Goal: Use online tool/utility: Utilize a website feature to perform a specific function

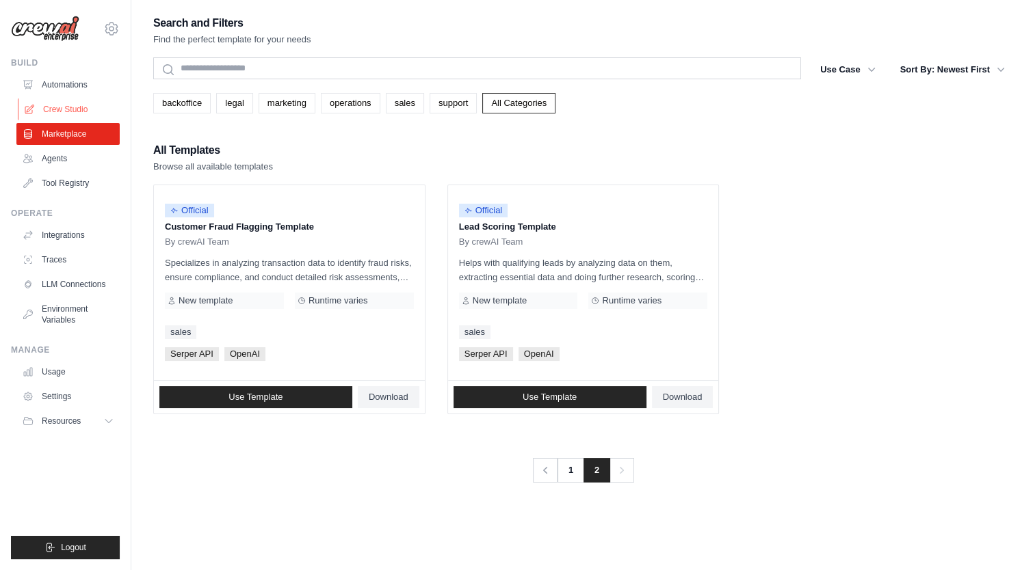
click at [57, 107] on link "Crew Studio" at bounding box center [69, 109] width 103 height 22
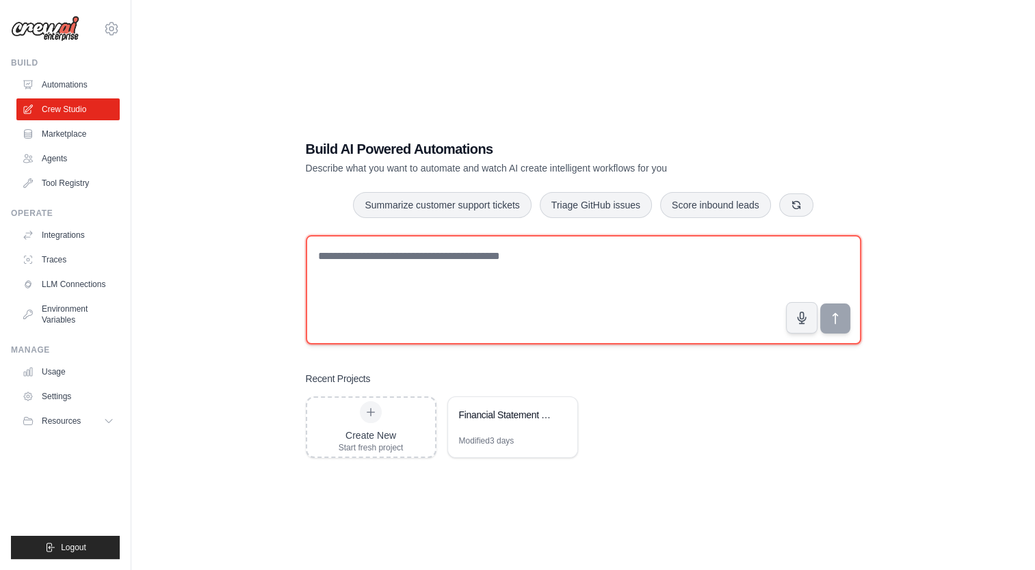
click at [377, 293] on textarea at bounding box center [583, 289] width 555 height 109
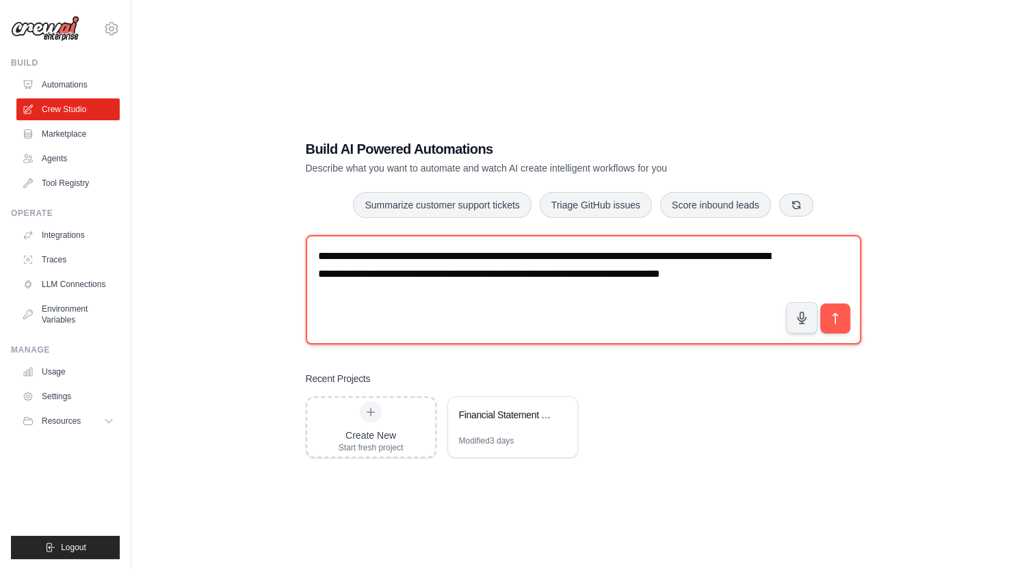
type textarea "**********"
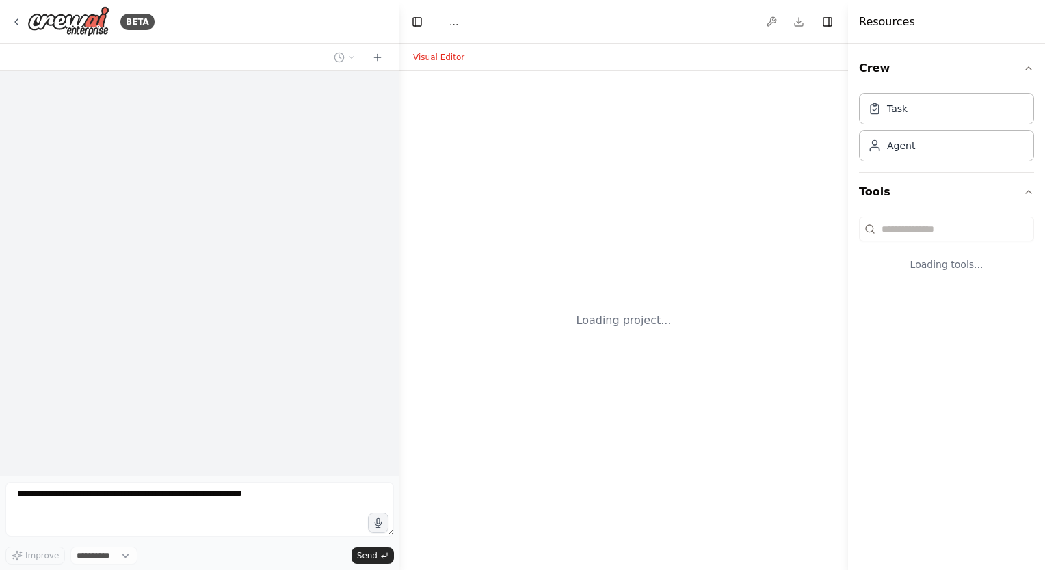
select select "****"
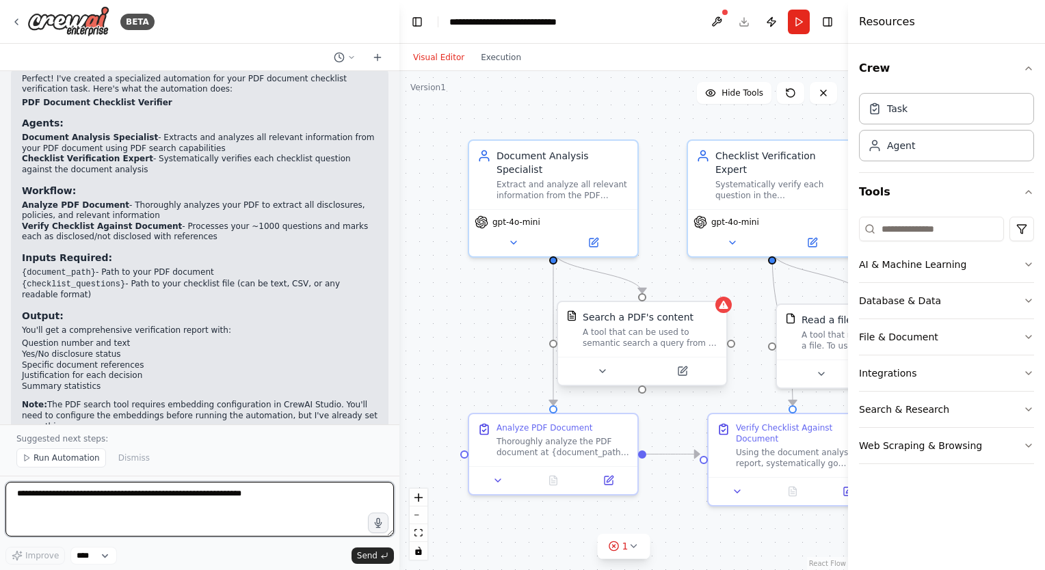
scroll to position [831, 0]
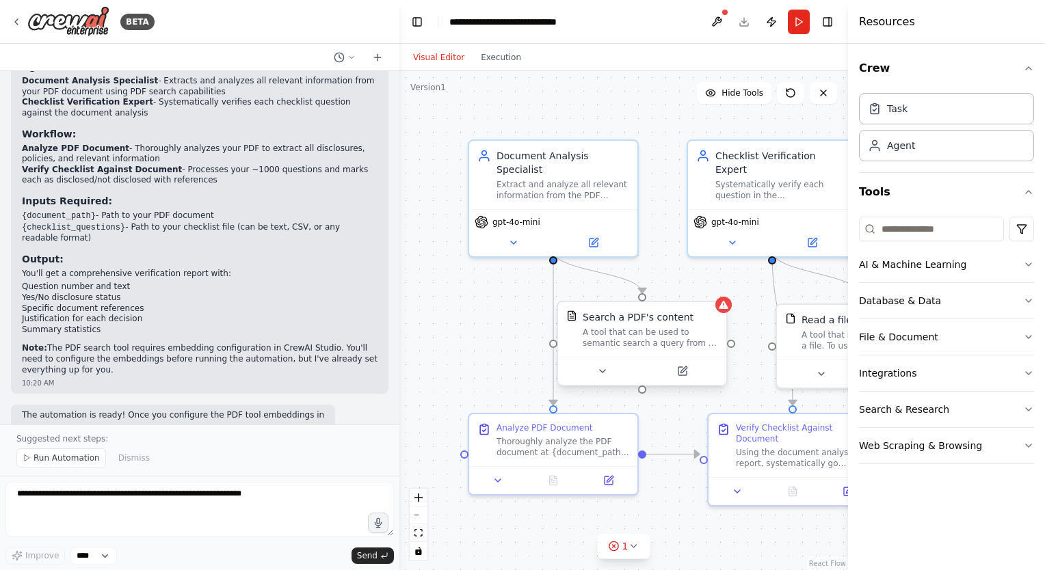
click at [655, 308] on div "Search a PDF's content A tool that can be used to semantic search a query from …" at bounding box center [642, 329] width 168 height 55
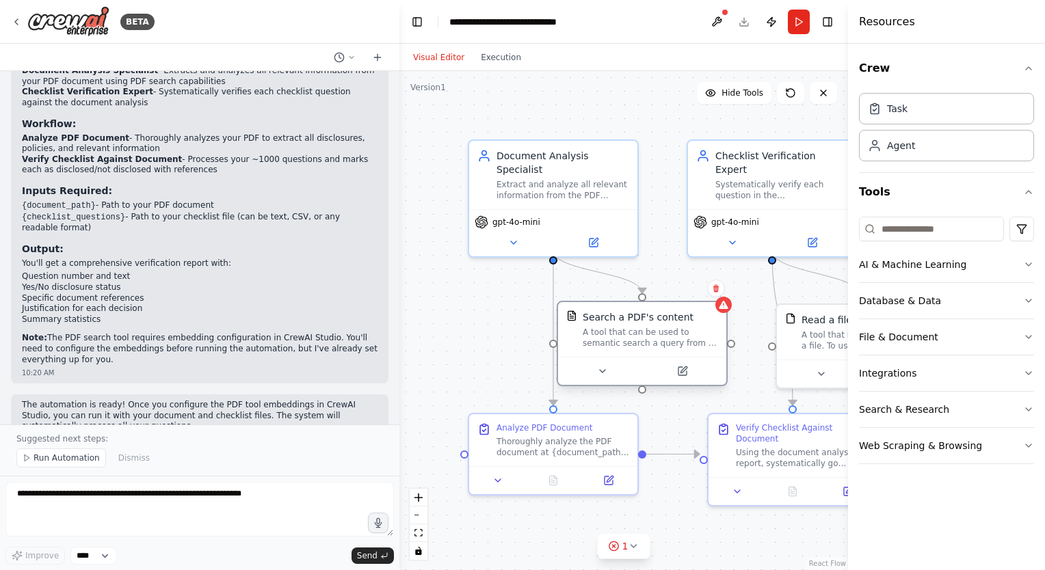
scroll to position [898, 0]
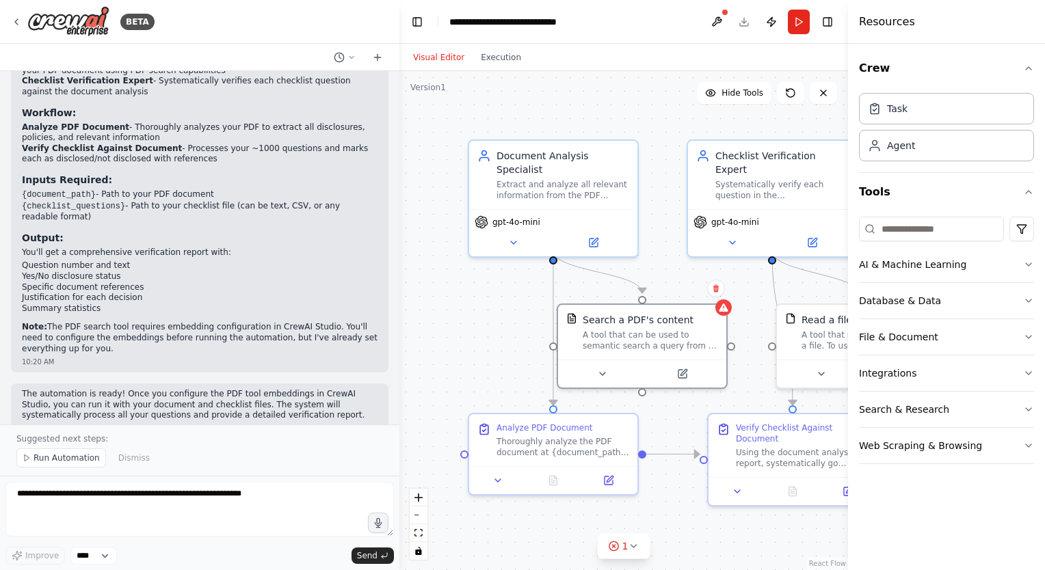
click at [395, 347] on div at bounding box center [396, 285] width 5 height 570
click at [593, 235] on icon at bounding box center [595, 238] width 6 height 6
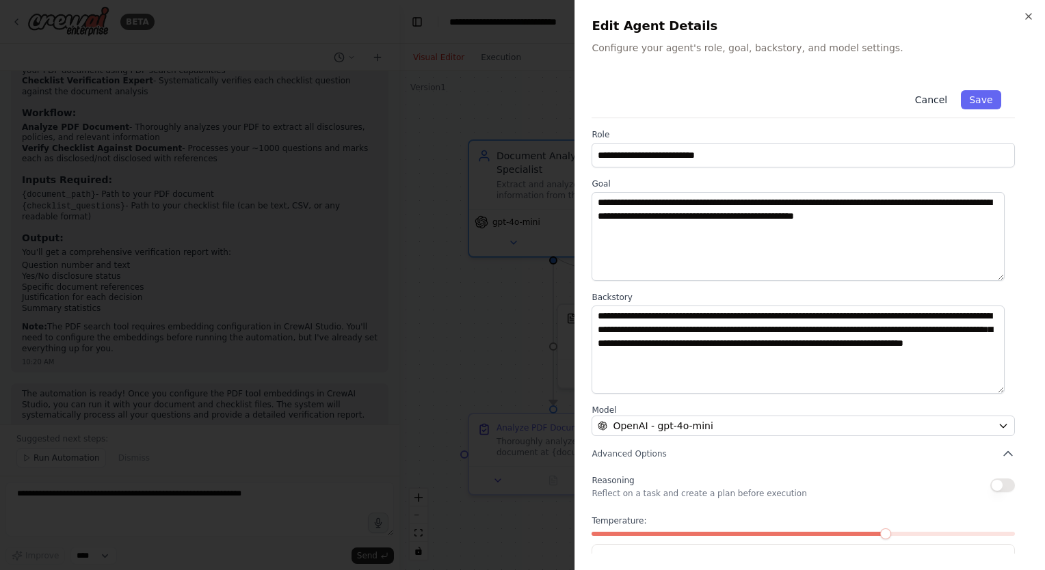
click at [930, 103] on button "Cancel" at bounding box center [931, 99] width 49 height 19
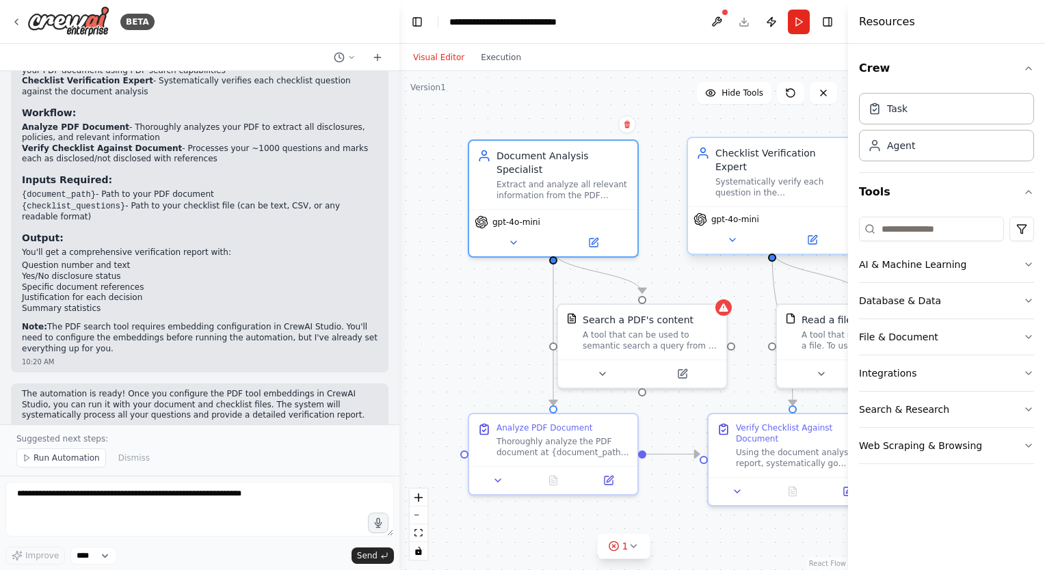
click at [765, 183] on div "Systematically verify each question in the {checklist_questions} against the do…" at bounding box center [781, 187] width 133 height 22
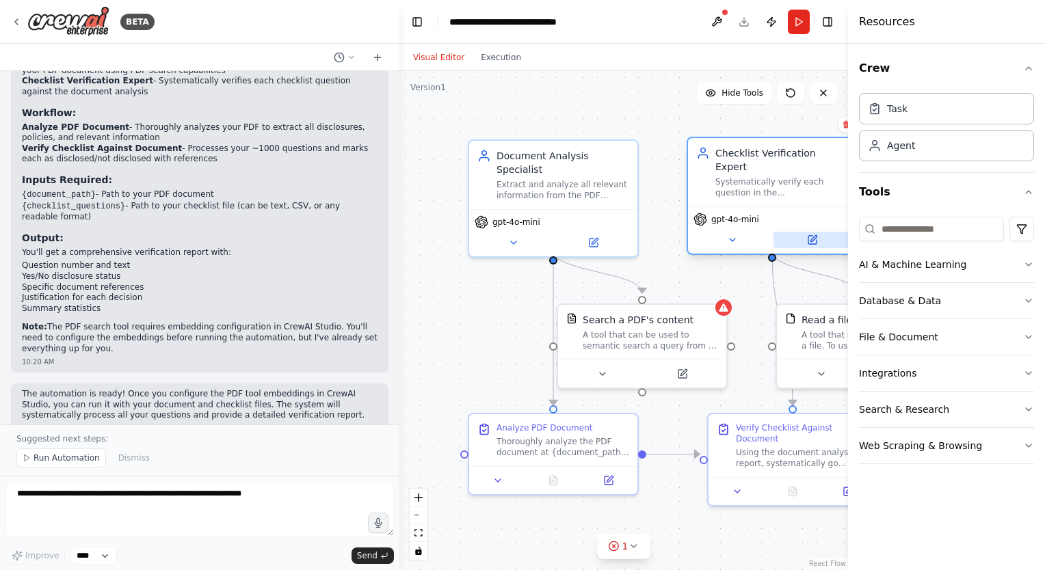
click at [808, 236] on icon at bounding box center [812, 240] width 8 height 8
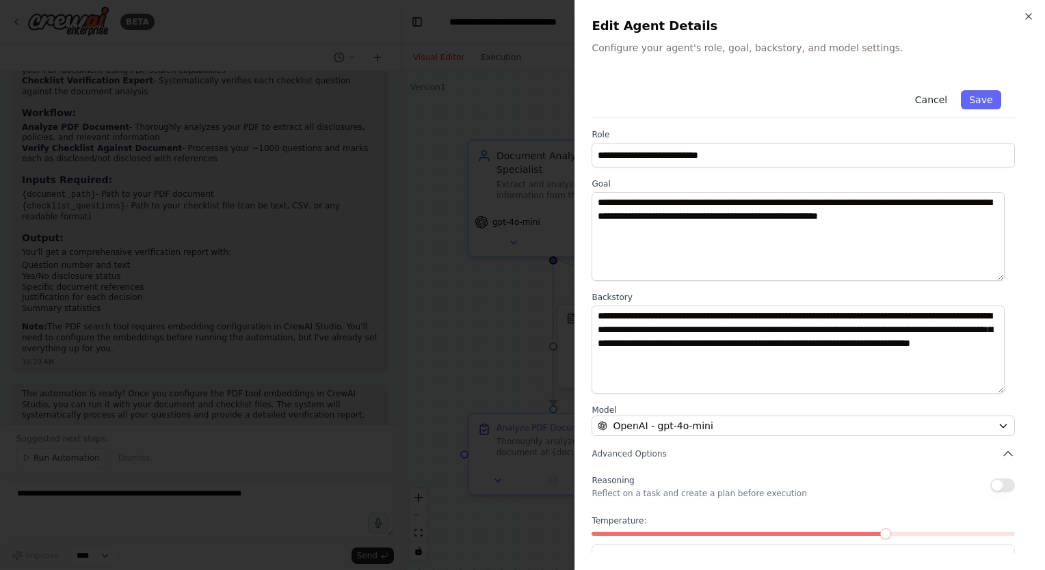
click at [929, 96] on button "Cancel" at bounding box center [931, 99] width 49 height 19
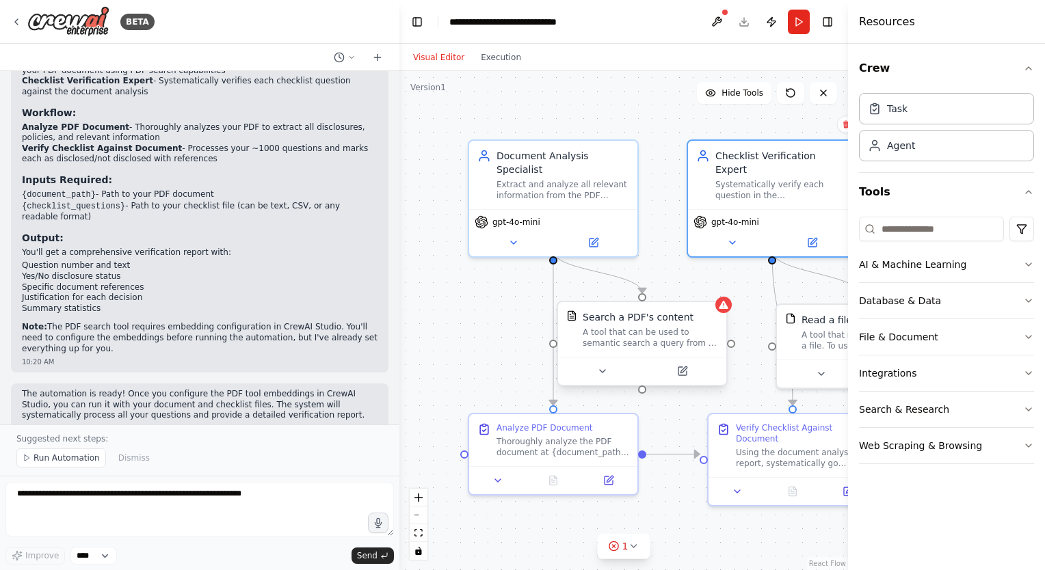
click at [631, 339] on div "A tool that can be used to semantic search a query from a PDF's content." at bounding box center [650, 338] width 135 height 22
click at [682, 372] on icon at bounding box center [683, 370] width 6 height 6
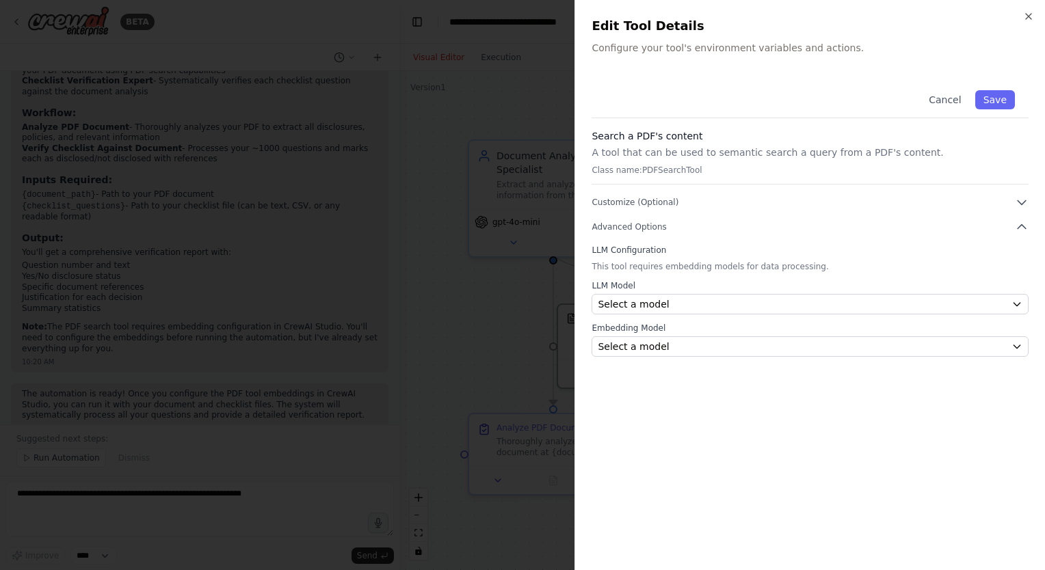
click at [1028, 10] on div "Close Edit Tool Details Configure your tool's environment variables and actions…" at bounding box center [809, 285] width 470 height 570
click at [1028, 16] on icon "button" at bounding box center [1028, 16] width 5 height 5
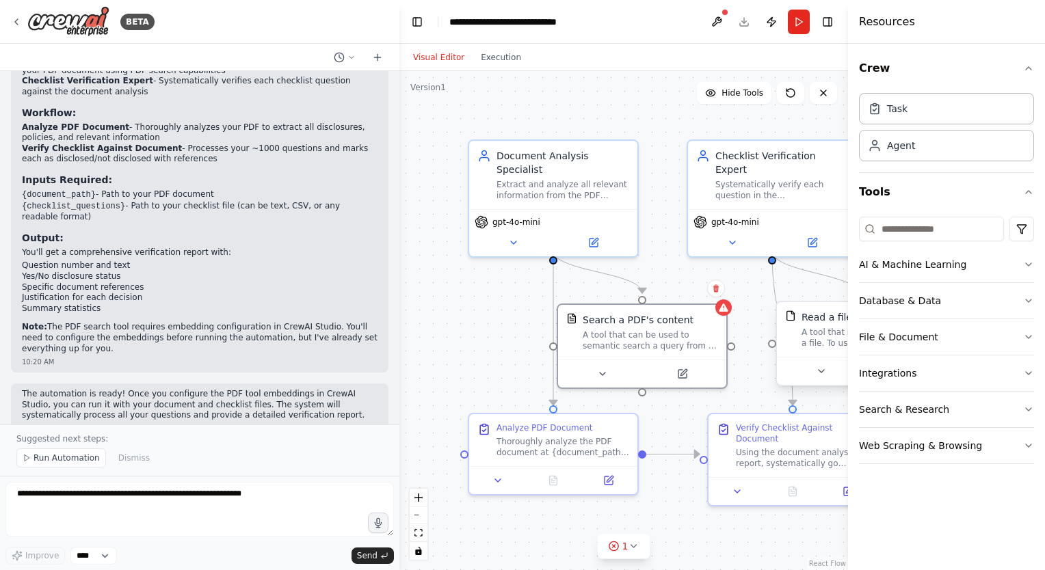
click at [812, 324] on div "Read a file's content A tool that reads the content of a file. To use this tool…" at bounding box center [868, 329] width 135 height 38
click at [558, 450] on div "Thoroughly analyze the PDF document at {document_path} to extract all relevant …" at bounding box center [562, 445] width 133 height 22
click at [611, 478] on icon at bounding box center [609, 478] width 8 height 8
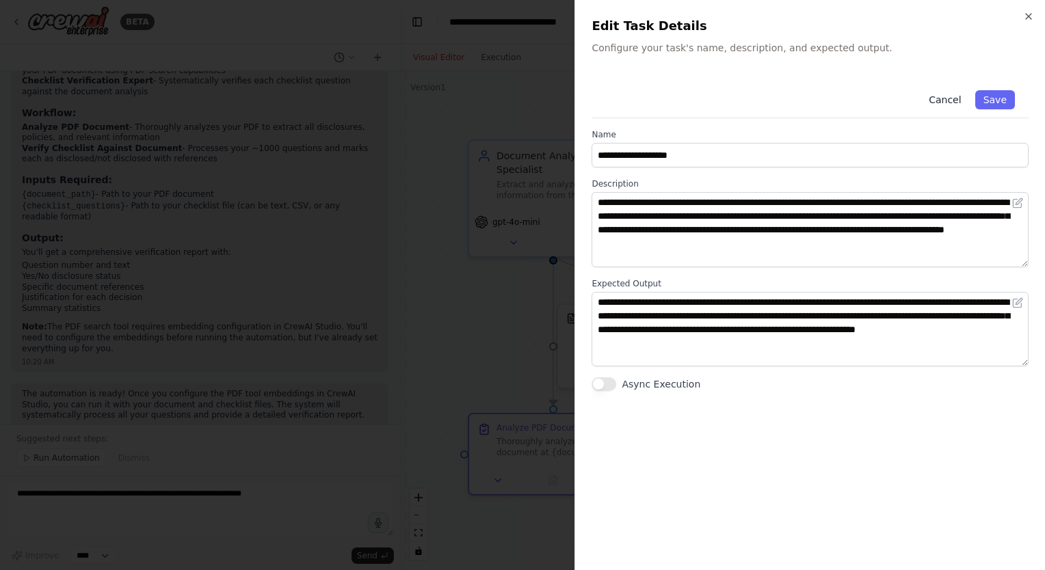
click at [946, 96] on button "Cancel" at bounding box center [944, 99] width 49 height 19
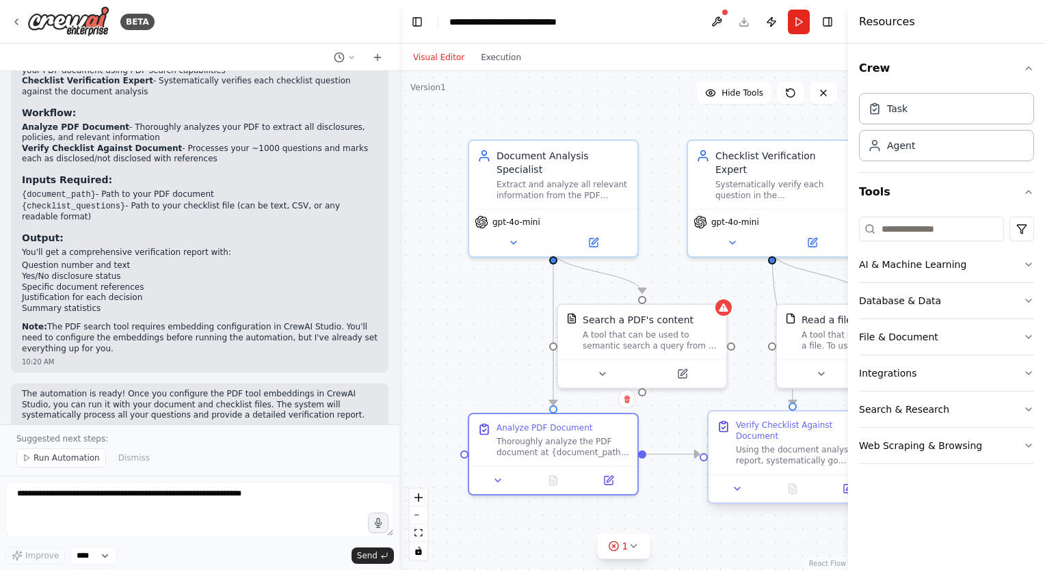
click at [765, 444] on div "Using the document analysis report, systematically go through each question in …" at bounding box center [802, 455] width 133 height 22
click at [844, 478] on button "Toggle Sidebar" at bounding box center [847, 285] width 11 height 570
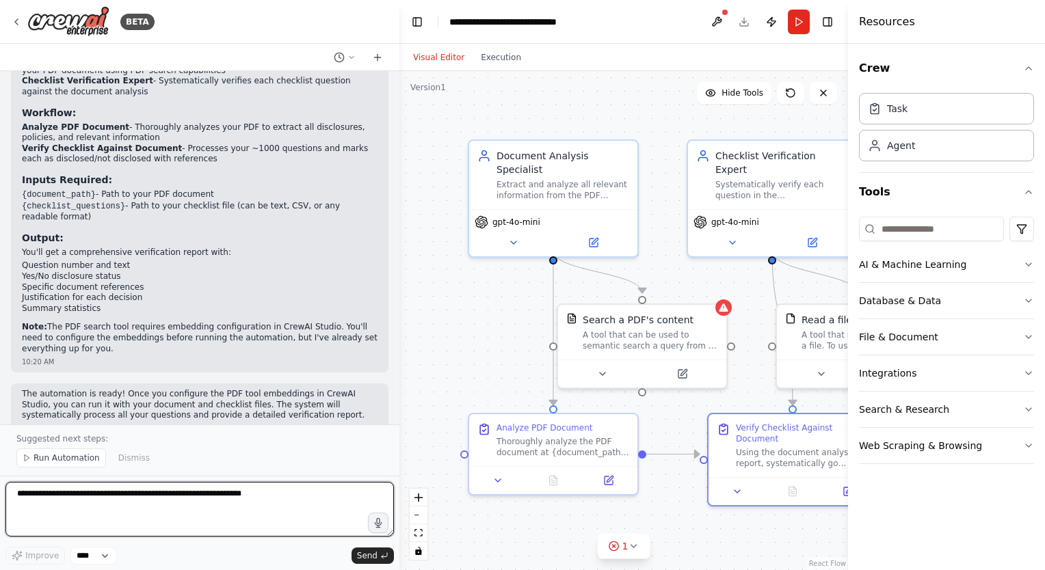
click at [104, 521] on textarea at bounding box center [199, 509] width 388 height 55
type textarea "**********"
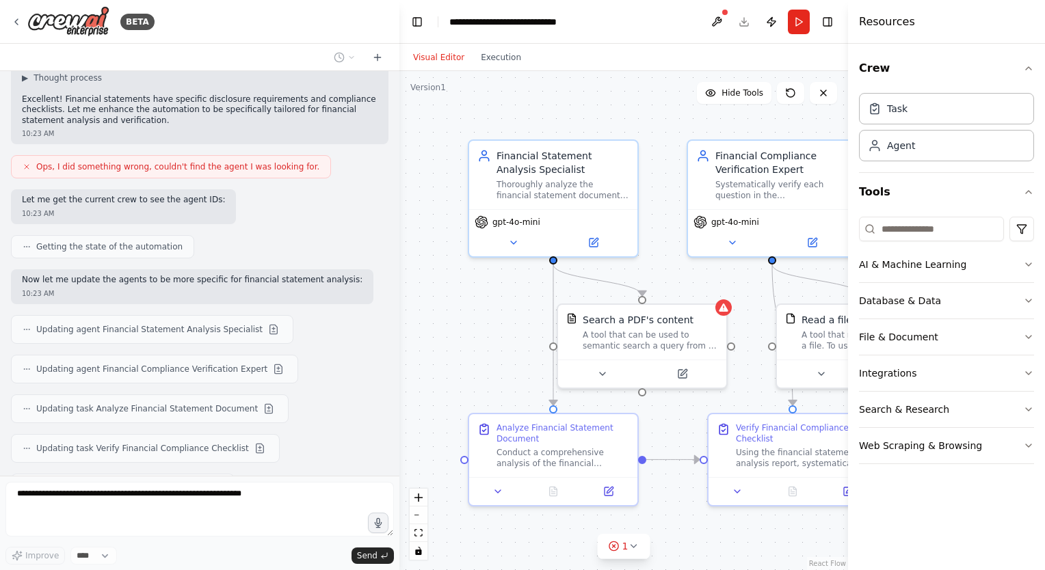
scroll to position [1370, 0]
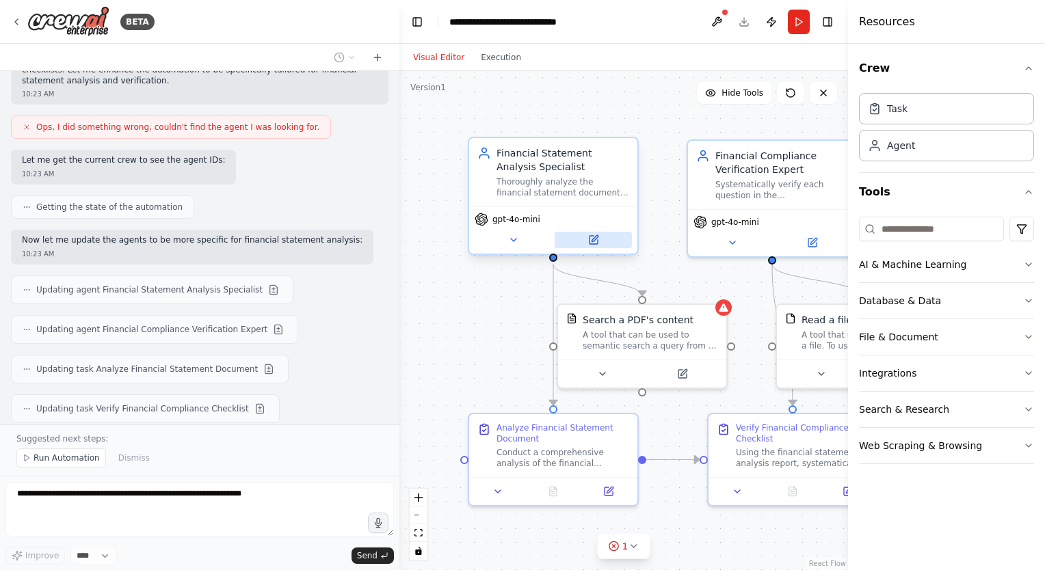
click at [596, 240] on icon at bounding box center [593, 240] width 8 height 8
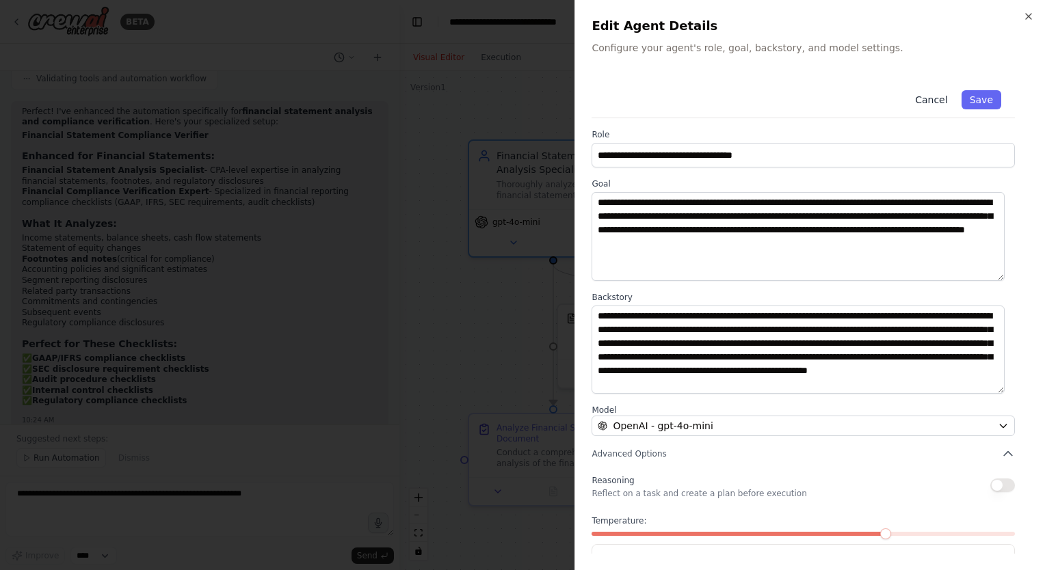
click at [925, 96] on button "Cancel" at bounding box center [931, 99] width 49 height 19
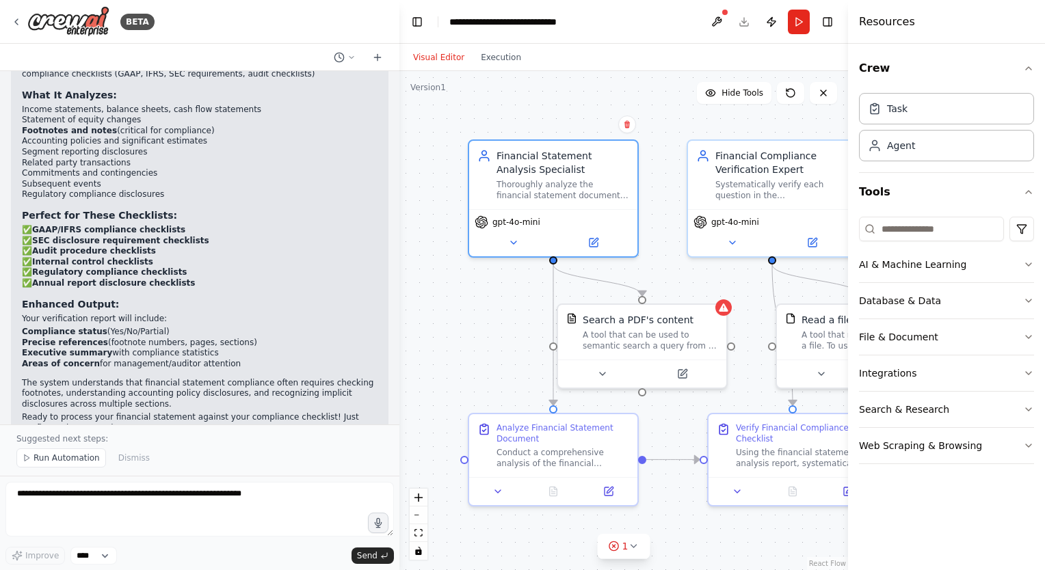
scroll to position [1876, 0]
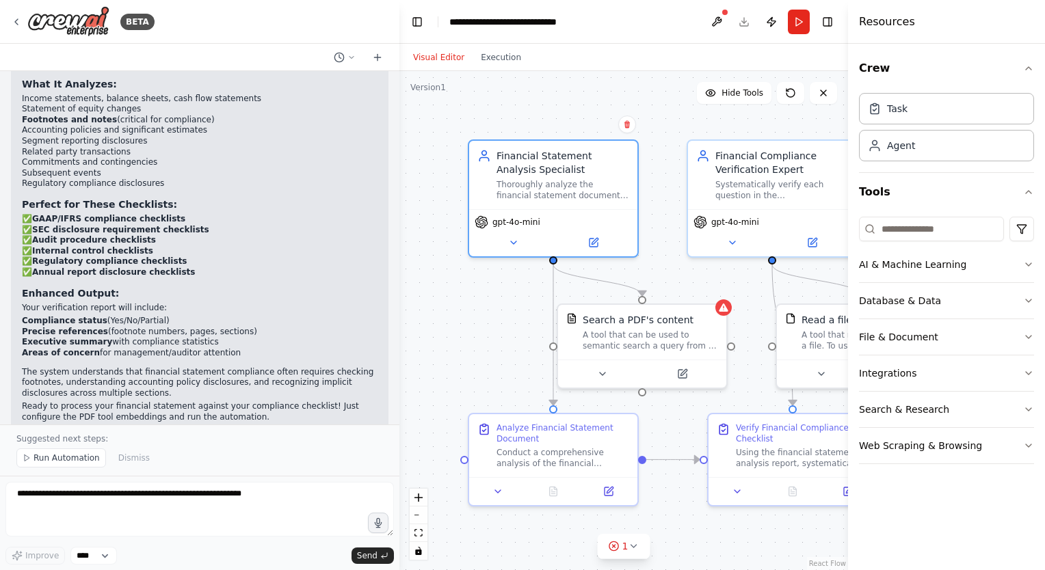
click at [394, 400] on div at bounding box center [396, 285] width 5 height 570
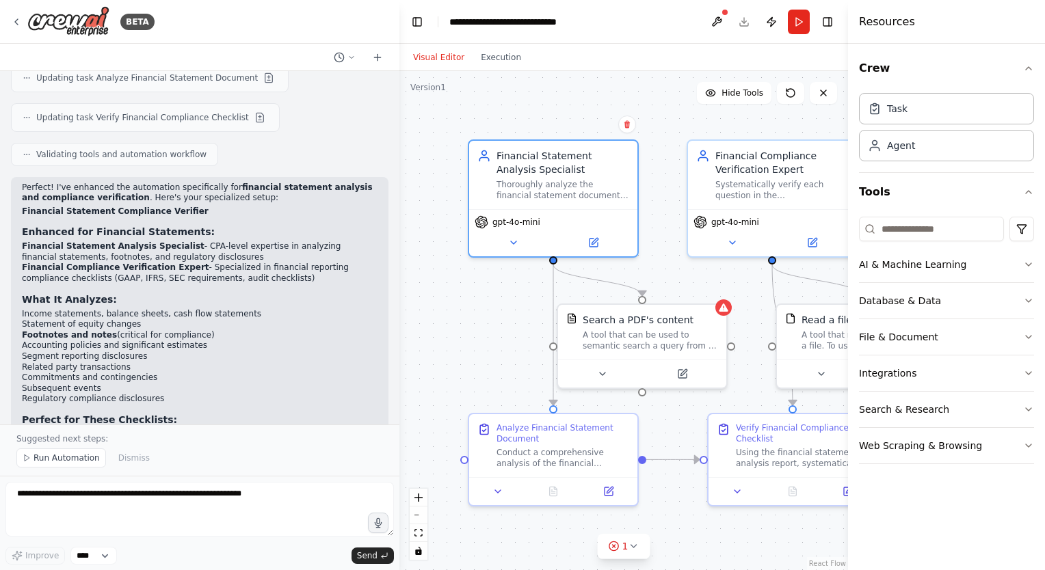
scroll to position [1659, 0]
click at [811, 241] on icon at bounding box center [813, 238] width 6 height 6
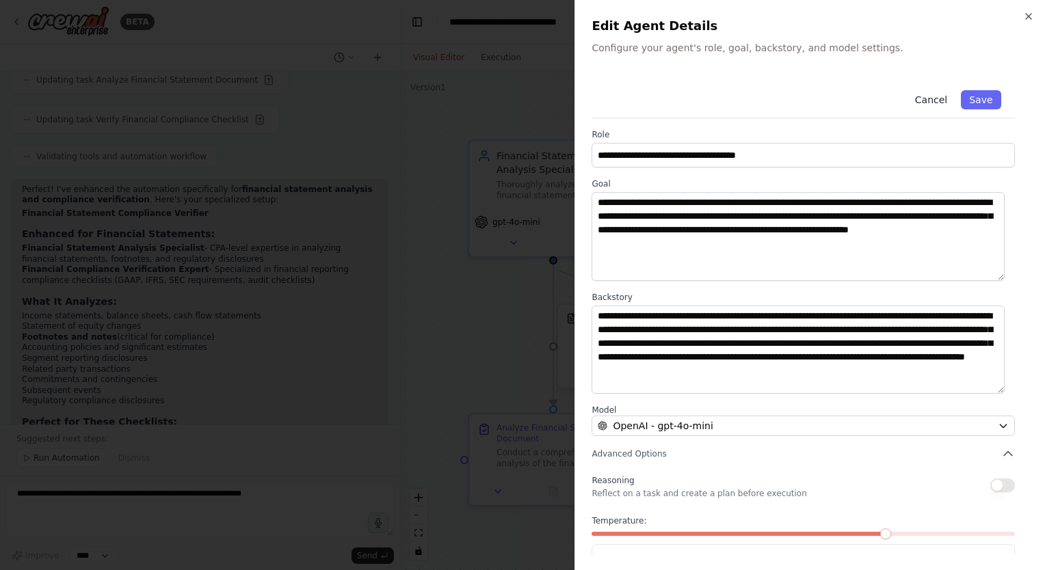
click at [927, 97] on button "Cancel" at bounding box center [931, 99] width 49 height 19
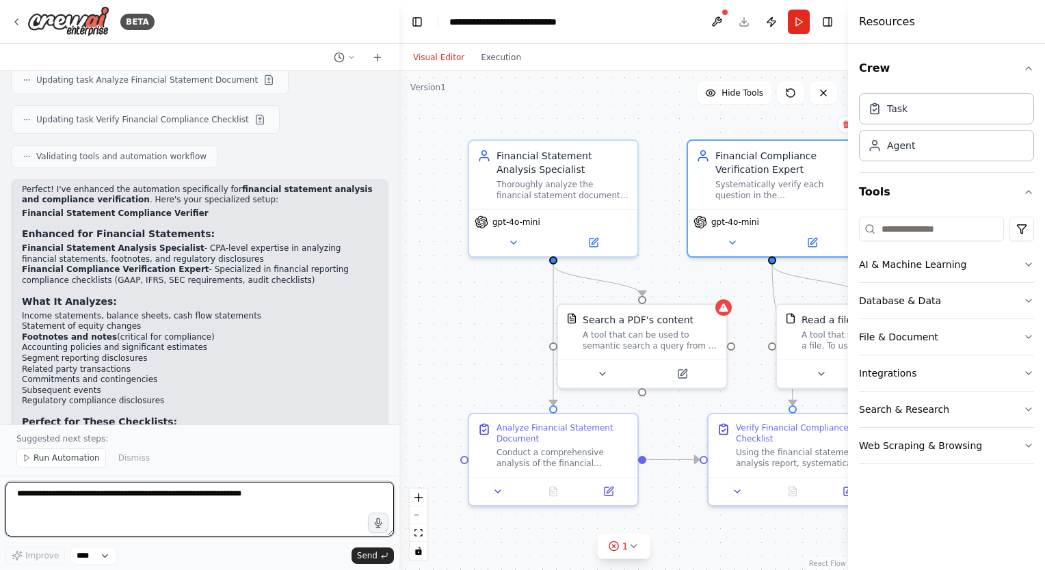
click at [86, 505] on textarea at bounding box center [199, 509] width 388 height 55
type textarea "**********"
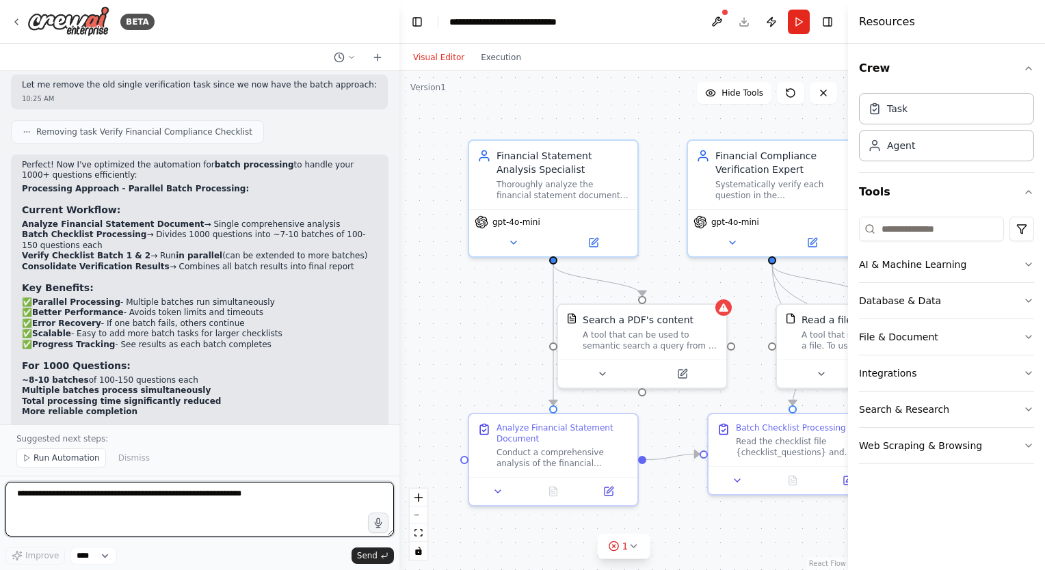
scroll to position [2835, 0]
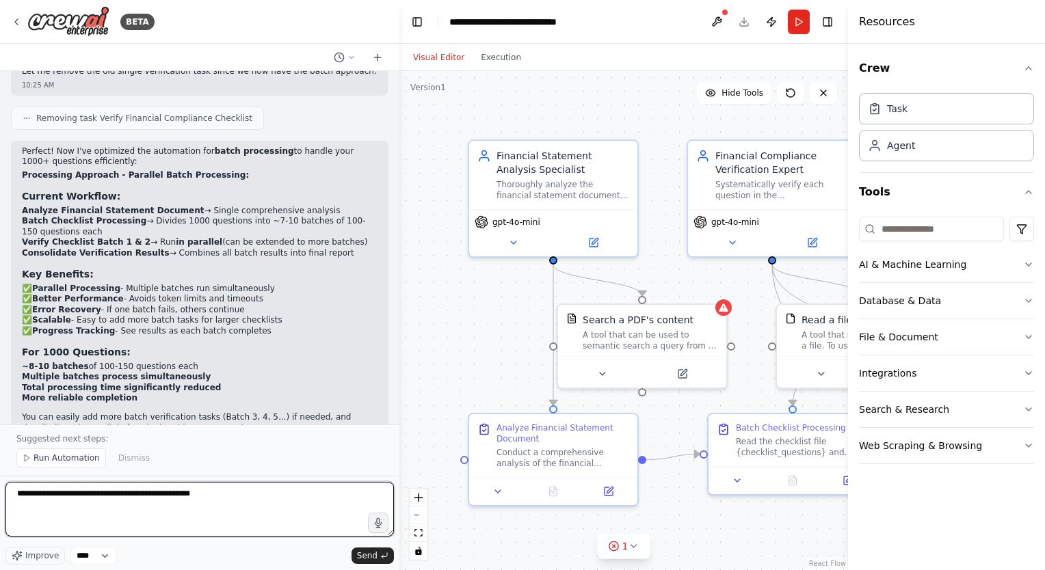
type textarea "**********"
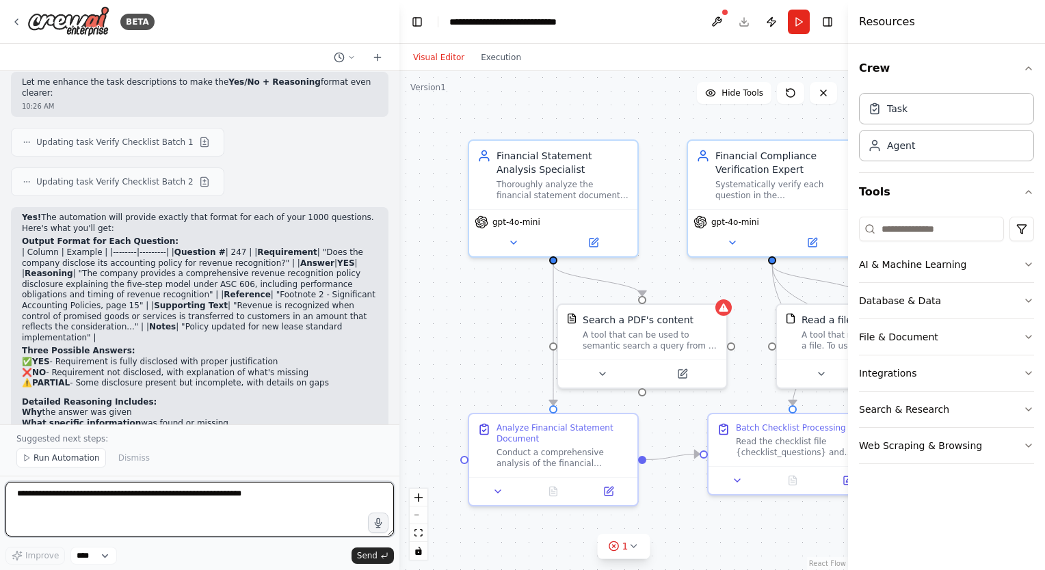
scroll to position [3422, 0]
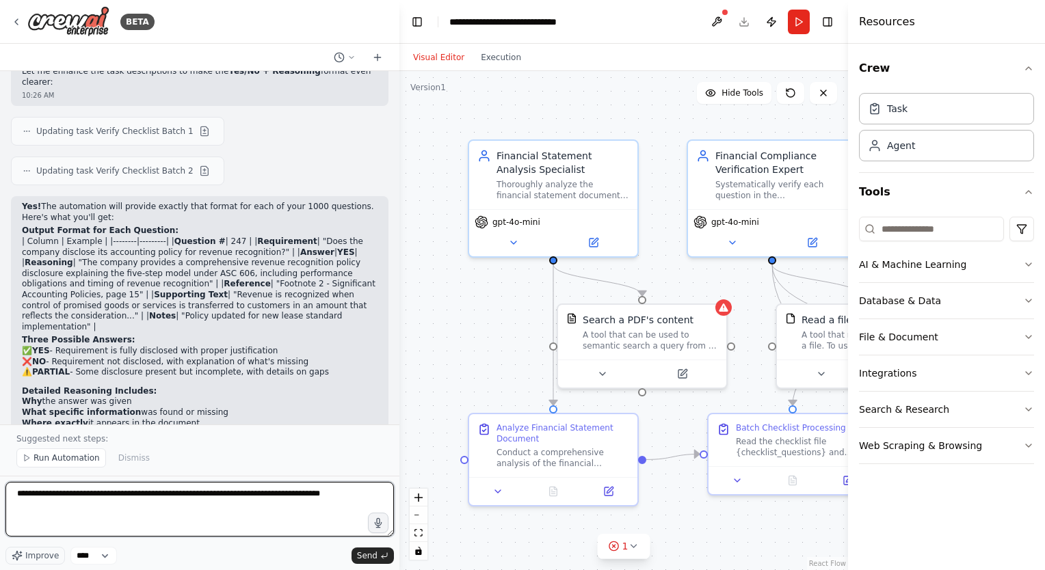
type textarea "**********"
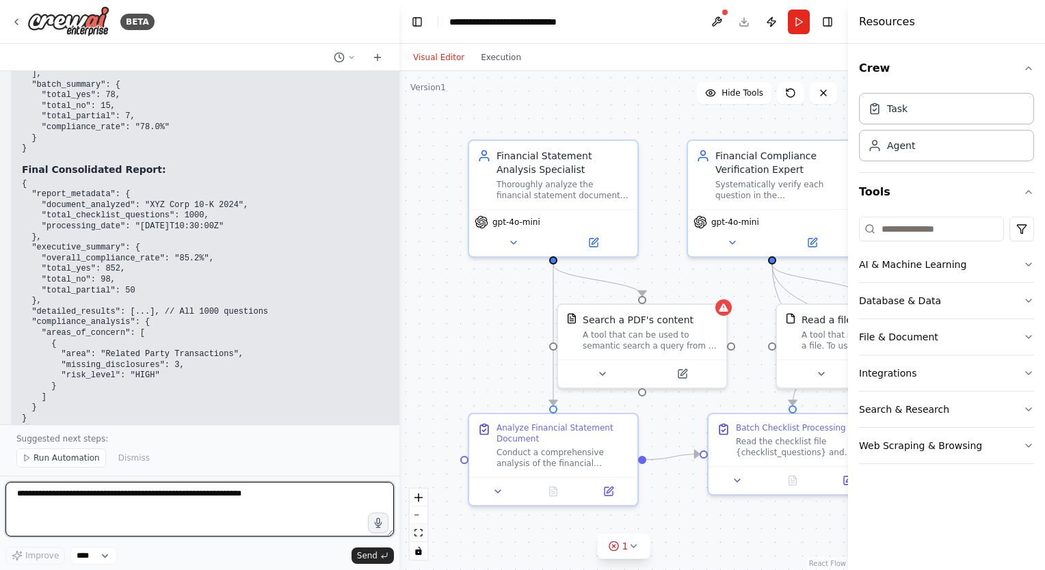
scroll to position [4396, 0]
drag, startPoint x: 395, startPoint y: 404, endPoint x: 399, endPoint y: 395, distance: 9.5
click at [399, 395] on div "BETA suppose i have a document (pdf) and i would like to read the document then…" at bounding box center [522, 285] width 1045 height 570
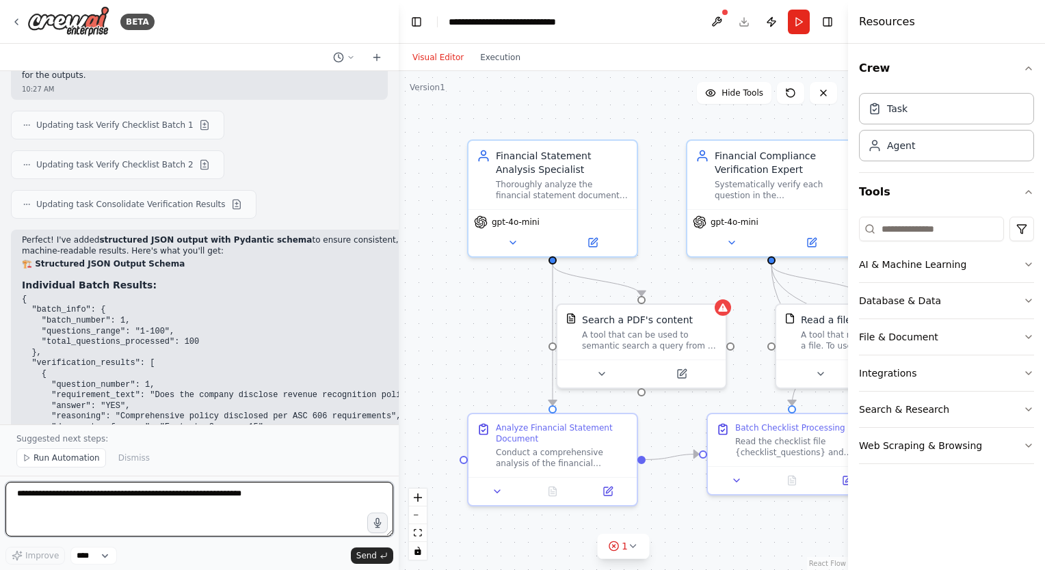
scroll to position [3954, 0]
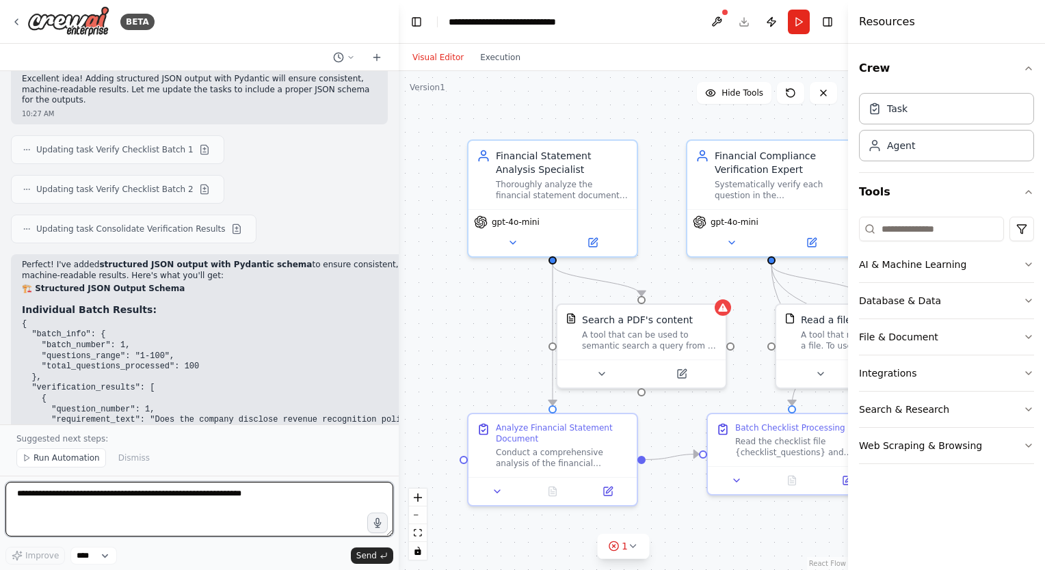
click at [107, 506] on textarea at bounding box center [199, 509] width 388 height 55
type textarea "*"
type textarea "**********"
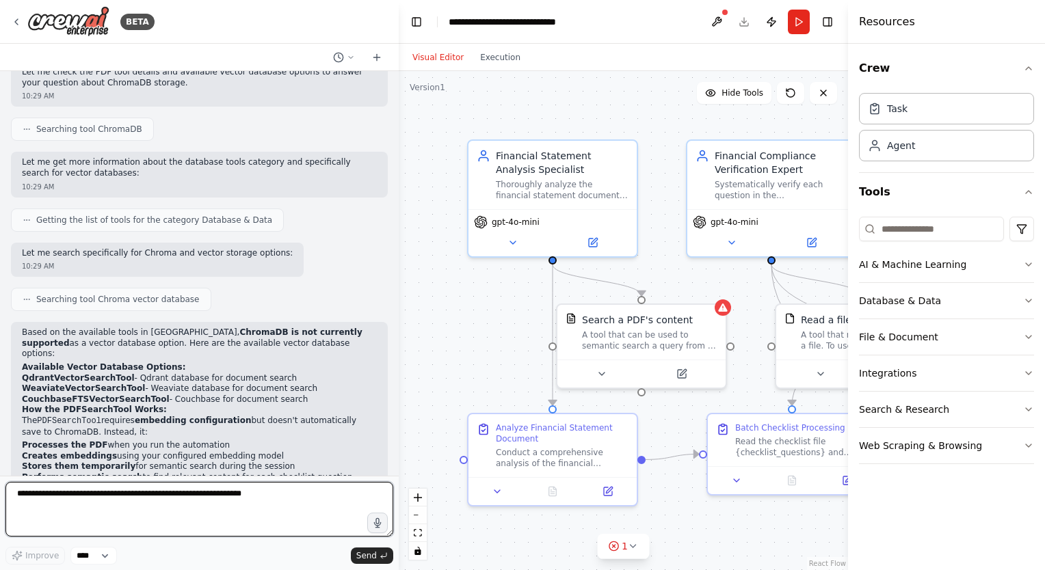
scroll to position [4957, 0]
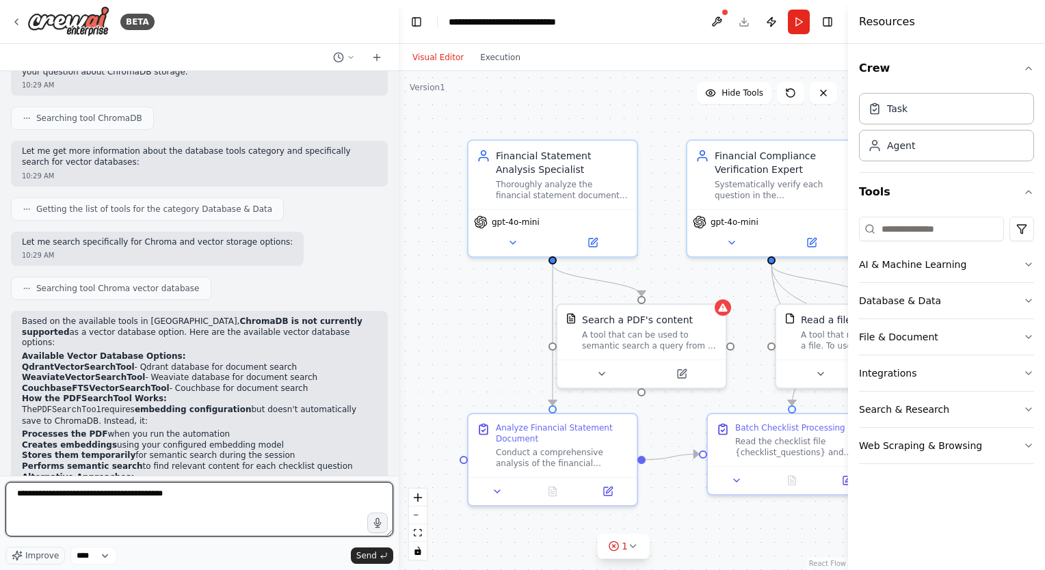
type textarea "**********"
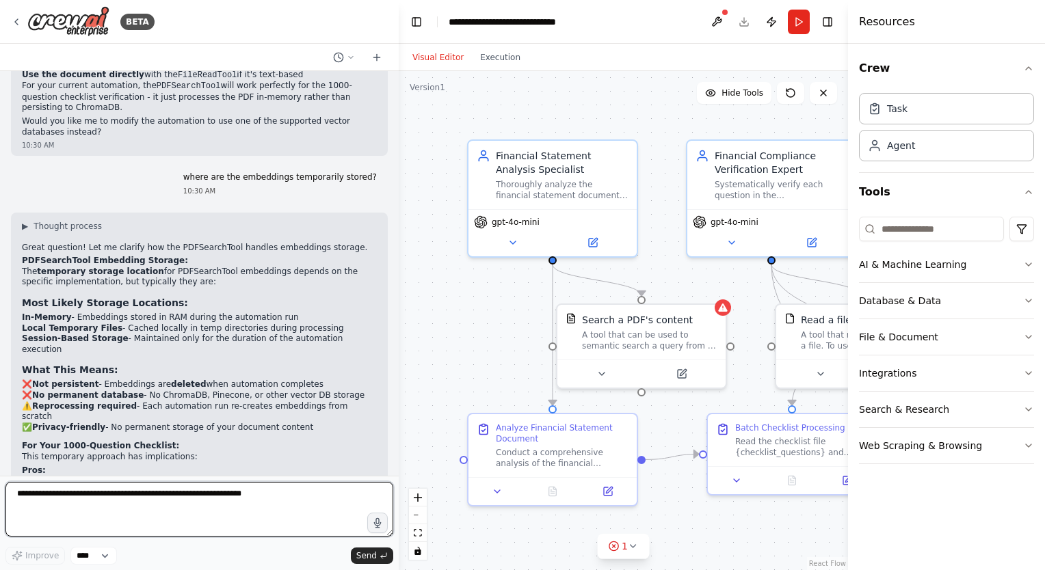
scroll to position [5427, 0]
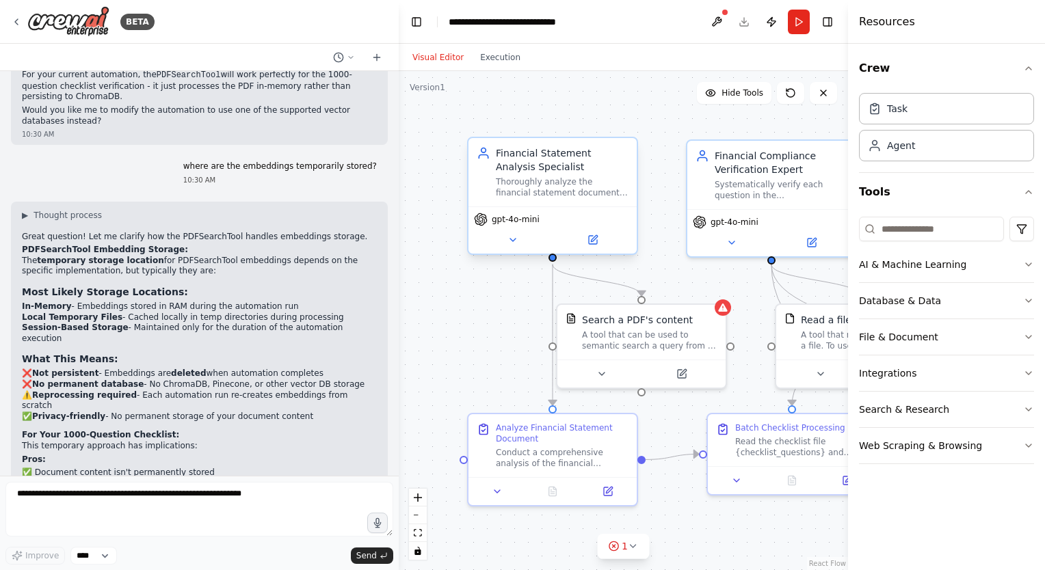
click at [553, 194] on div "Thoroughly analyze the financial statement document {document_path} to extract …" at bounding box center [562, 187] width 133 height 22
click at [592, 242] on icon at bounding box center [593, 240] width 8 height 8
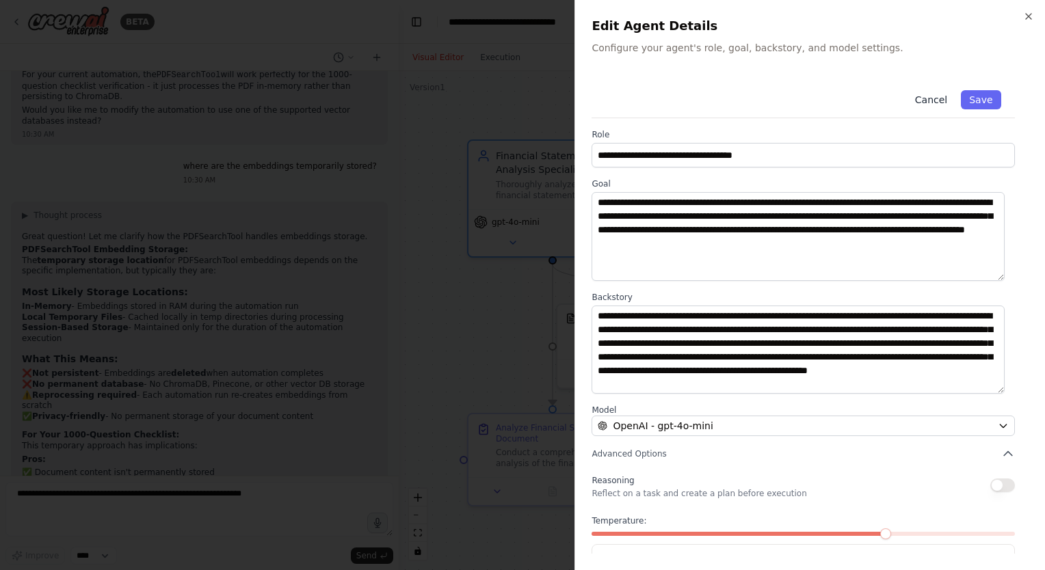
click at [923, 97] on button "Cancel" at bounding box center [931, 99] width 49 height 19
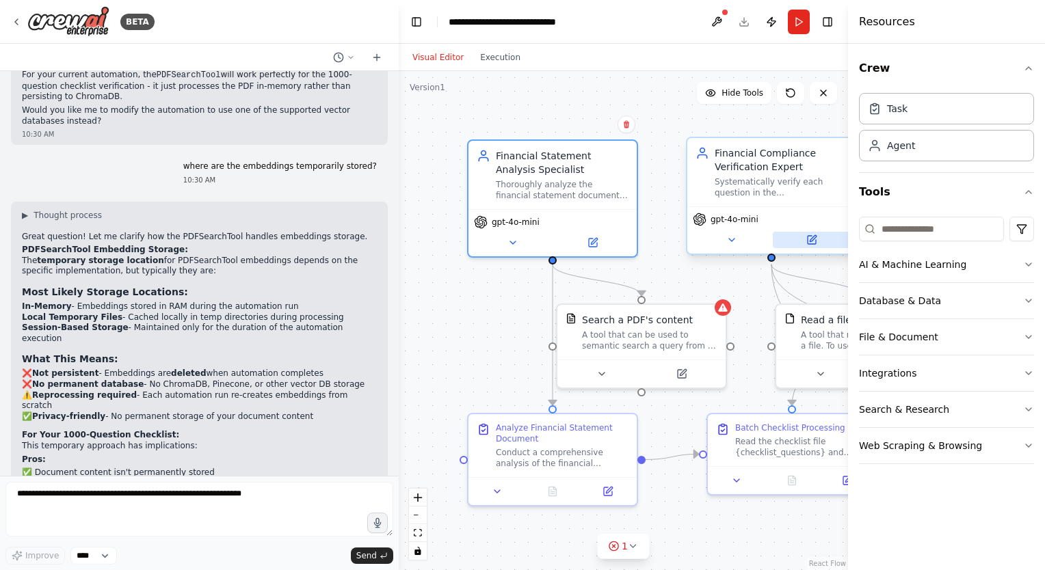
click at [810, 240] on icon at bounding box center [813, 238] width 6 height 6
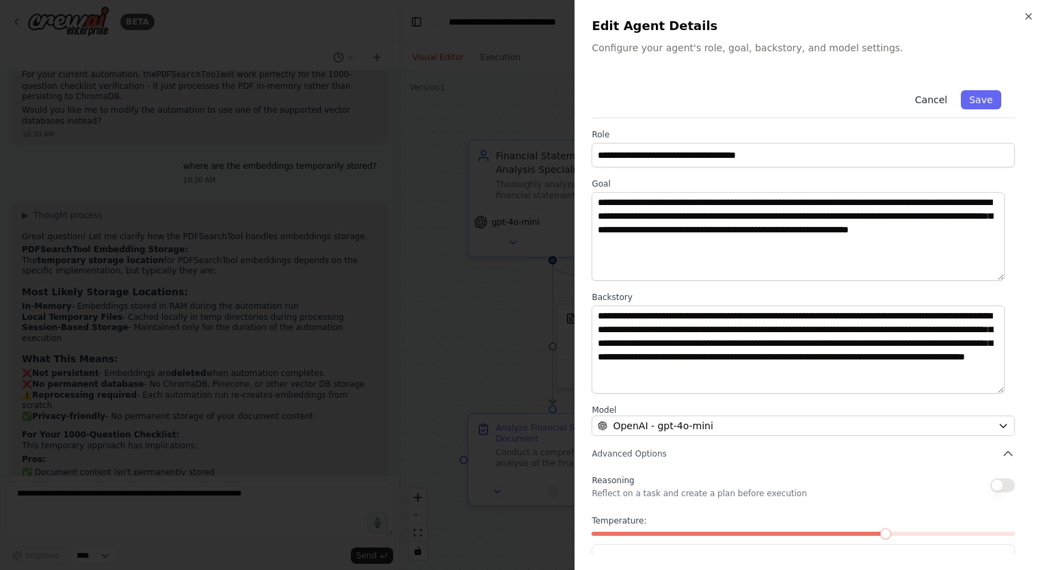
click at [929, 103] on button "Cancel" at bounding box center [931, 99] width 49 height 19
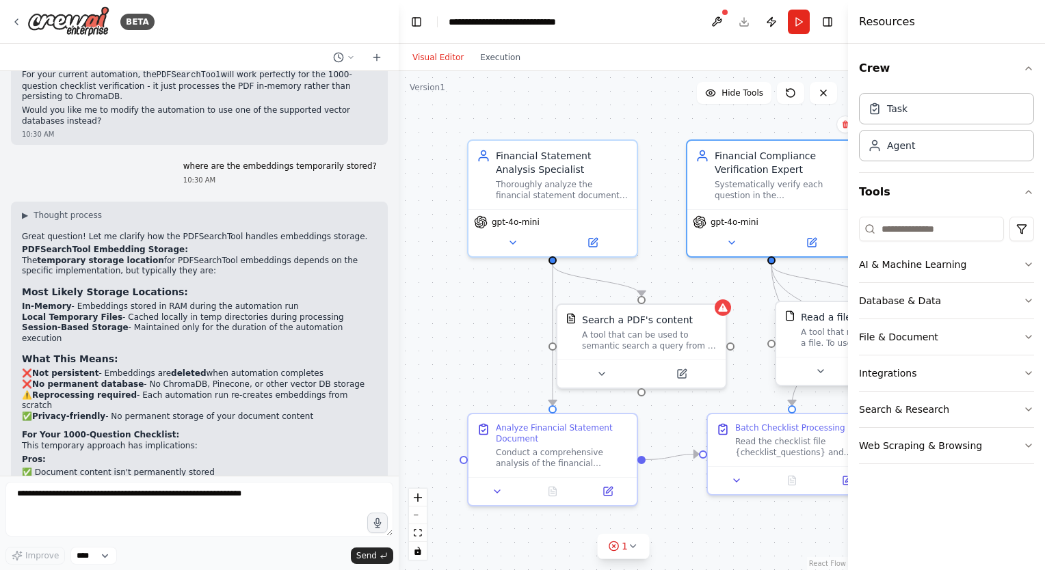
click at [815, 341] on div "A tool that reads the content of a file. To use this tool, provide a 'file_path…" at bounding box center [868, 338] width 135 height 22
click at [414, 531] on icon "fit view" at bounding box center [418, 533] width 8 height 8
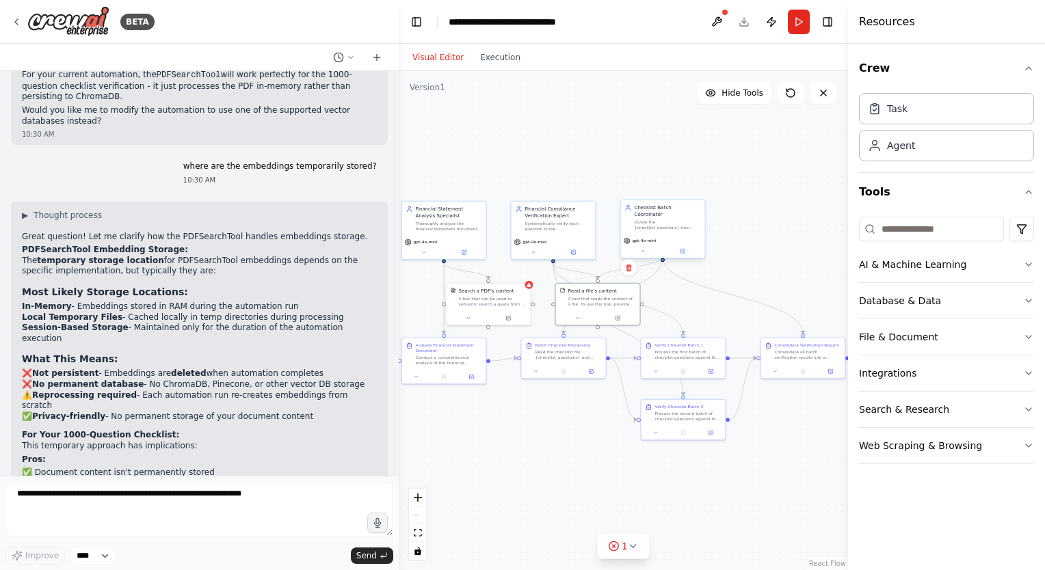
click at [668, 220] on div "Divide the {checklist_questions} into manageable batches and coordinate the ver…" at bounding box center [668, 225] width 66 height 11
click at [684, 249] on icon at bounding box center [682, 251] width 4 height 4
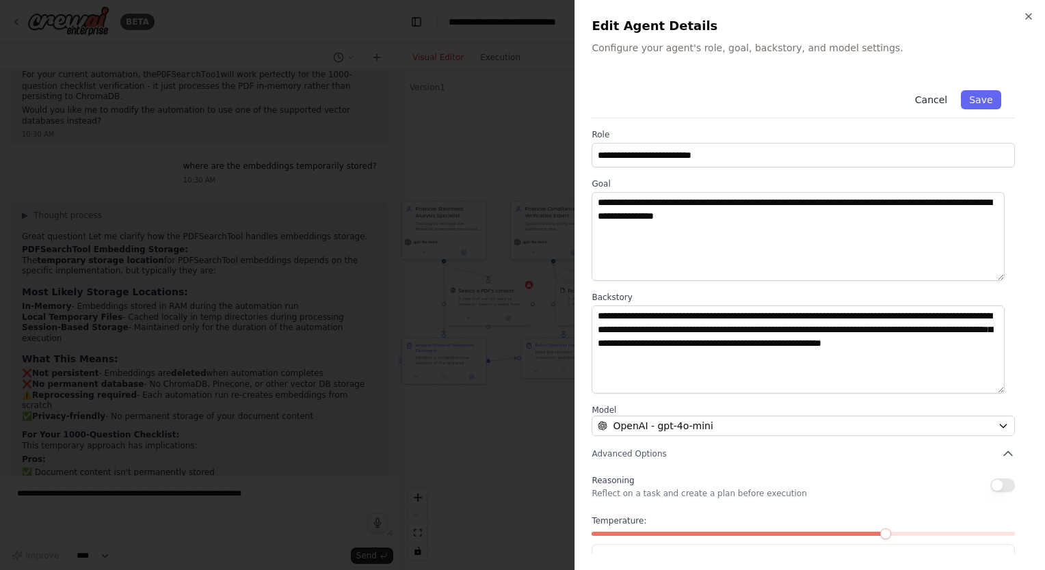
click at [929, 95] on button "Cancel" at bounding box center [931, 99] width 49 height 19
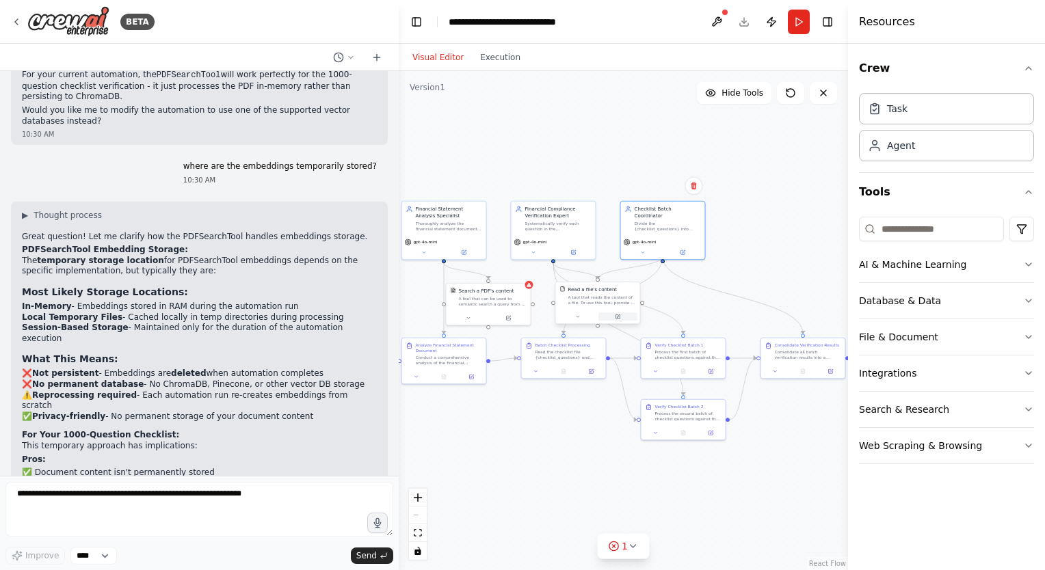
click at [620, 319] on icon at bounding box center [617, 316] width 5 height 5
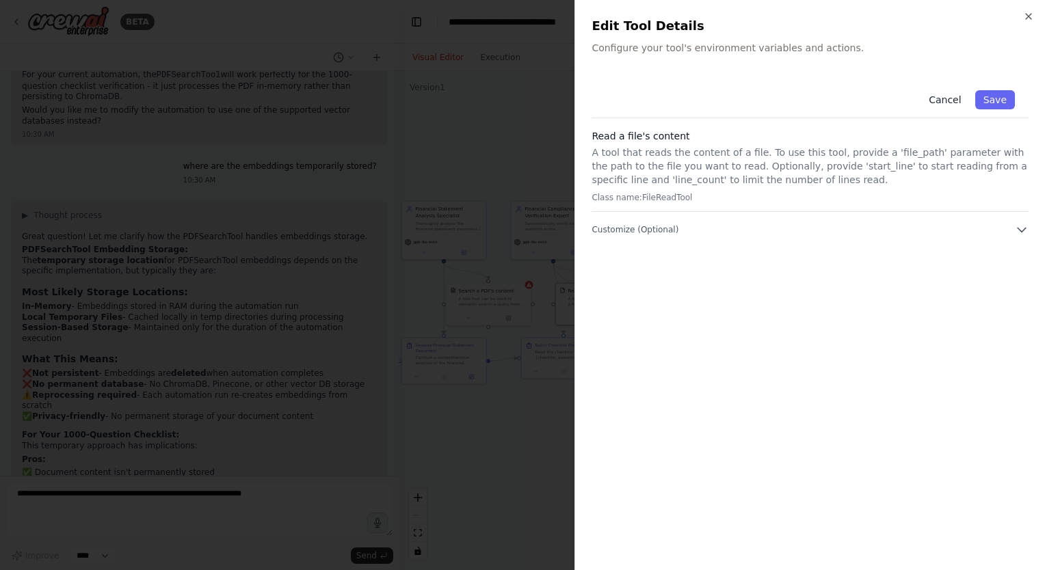
click at [942, 103] on button "Cancel" at bounding box center [944, 99] width 49 height 19
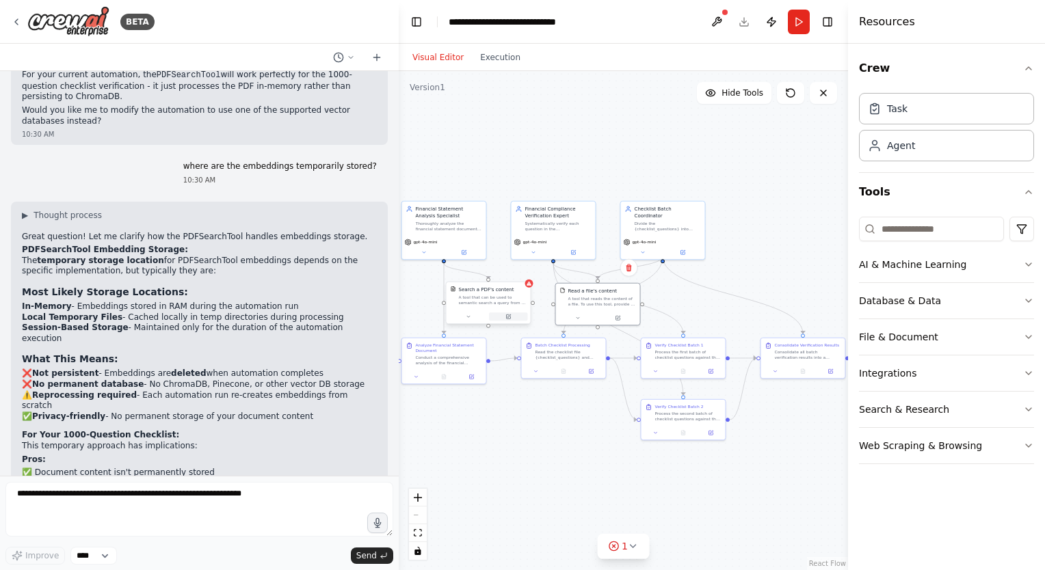
click at [510, 316] on icon at bounding box center [507, 316] width 5 height 5
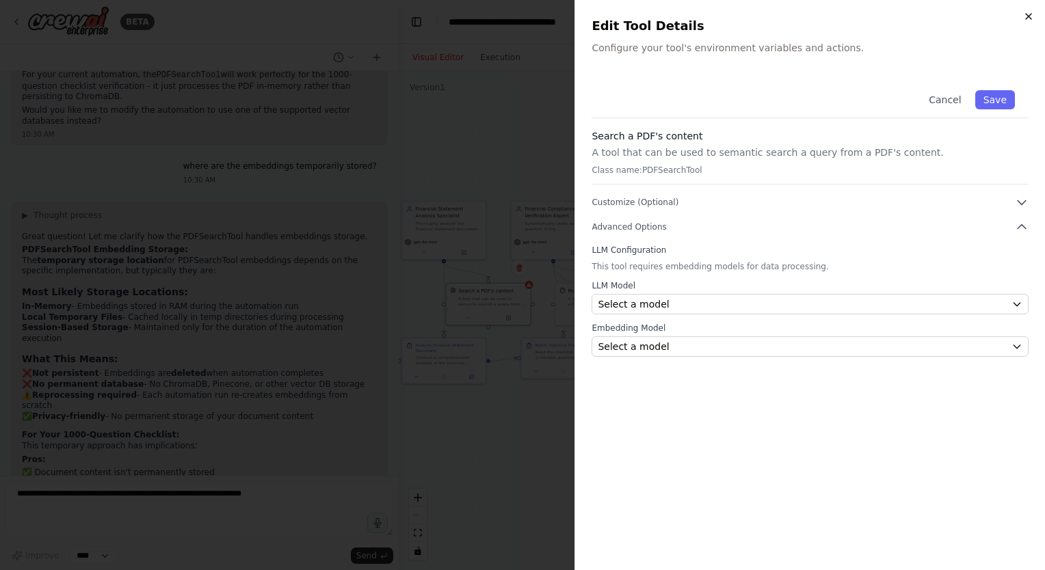
click at [1027, 21] on icon "button" at bounding box center [1028, 16] width 11 height 11
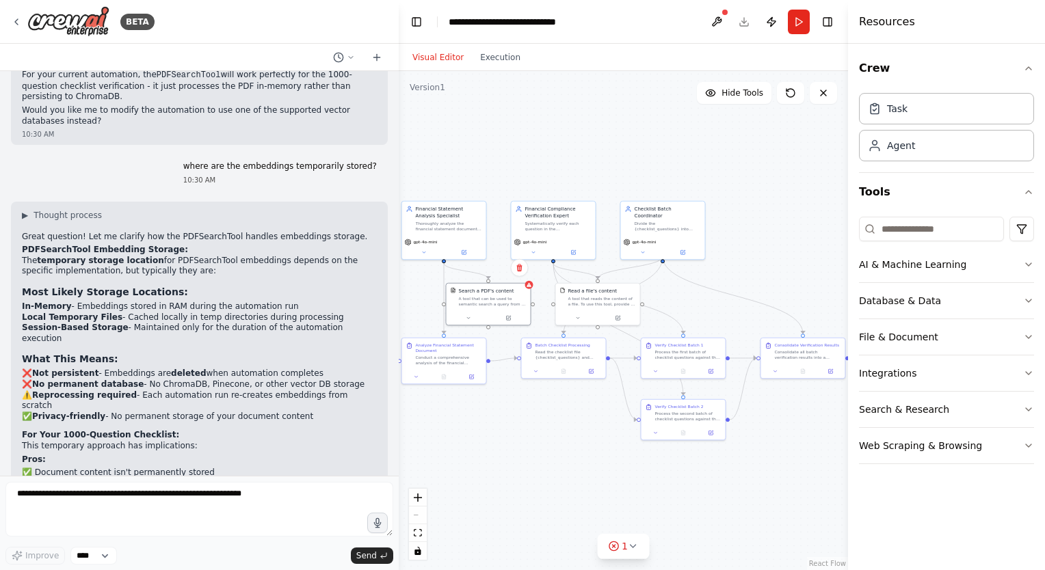
click at [469, 383] on div "Analyze Financial Statement Document Conduct a comprehensive analysis of the fi…" at bounding box center [443, 361] width 85 height 47
click at [473, 378] on button at bounding box center [471, 375] width 23 height 8
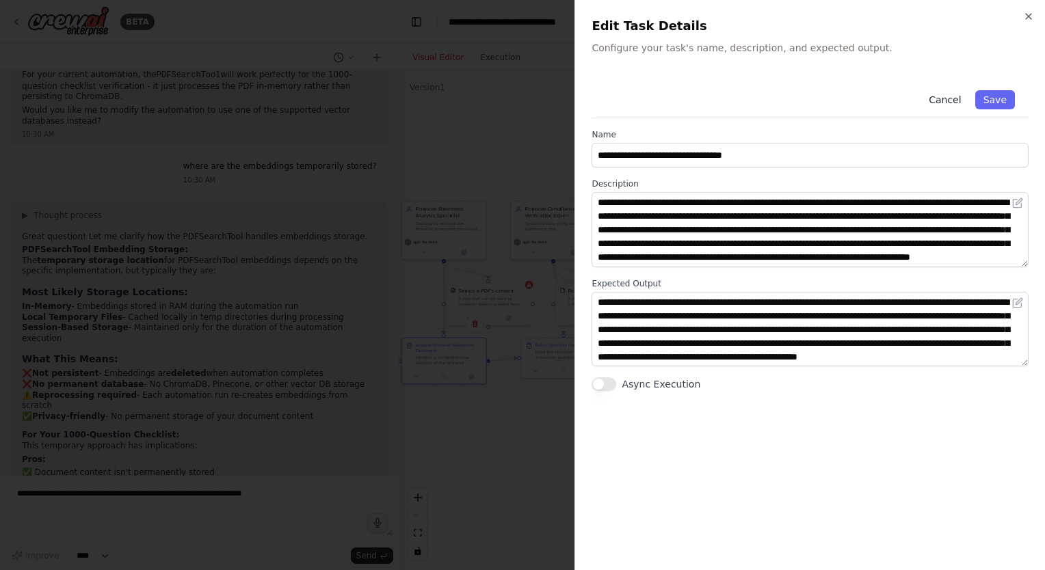
click at [948, 104] on button "Cancel" at bounding box center [944, 99] width 49 height 19
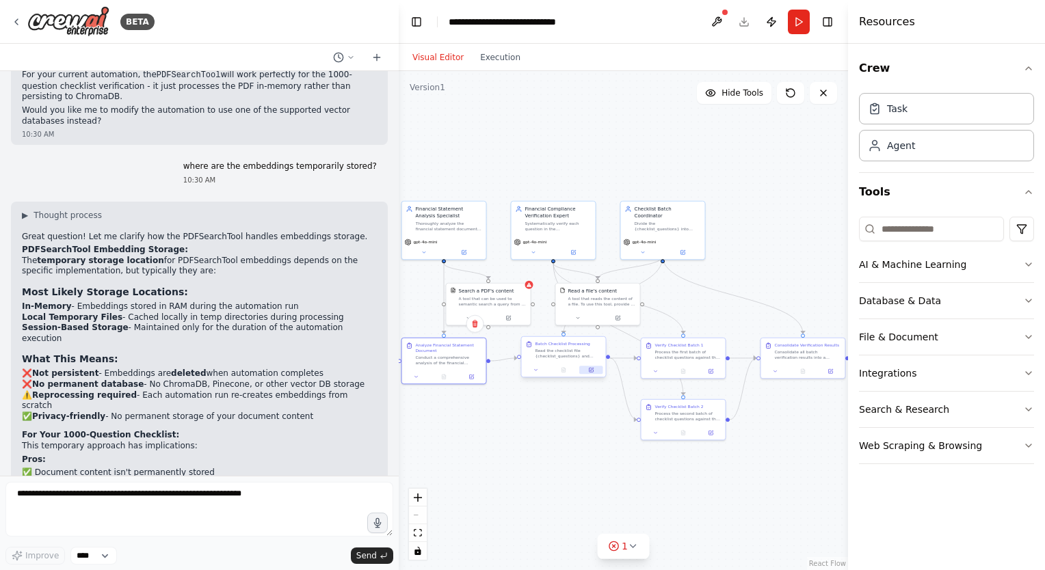
click at [589, 371] on icon at bounding box center [591, 370] width 4 height 4
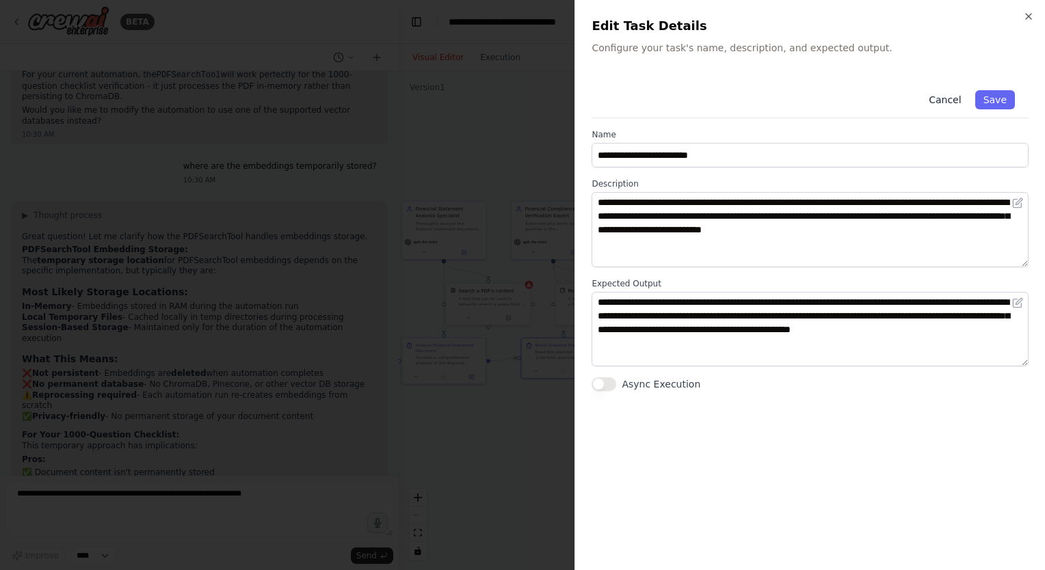
click at [953, 94] on button "Cancel" at bounding box center [944, 99] width 49 height 19
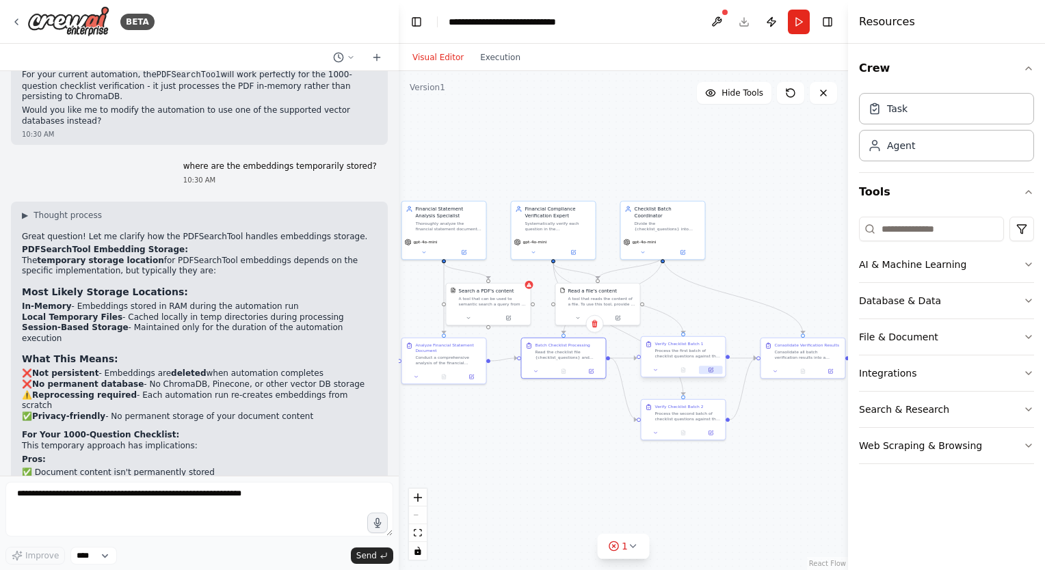
click at [709, 372] on icon at bounding box center [710, 369] width 5 height 5
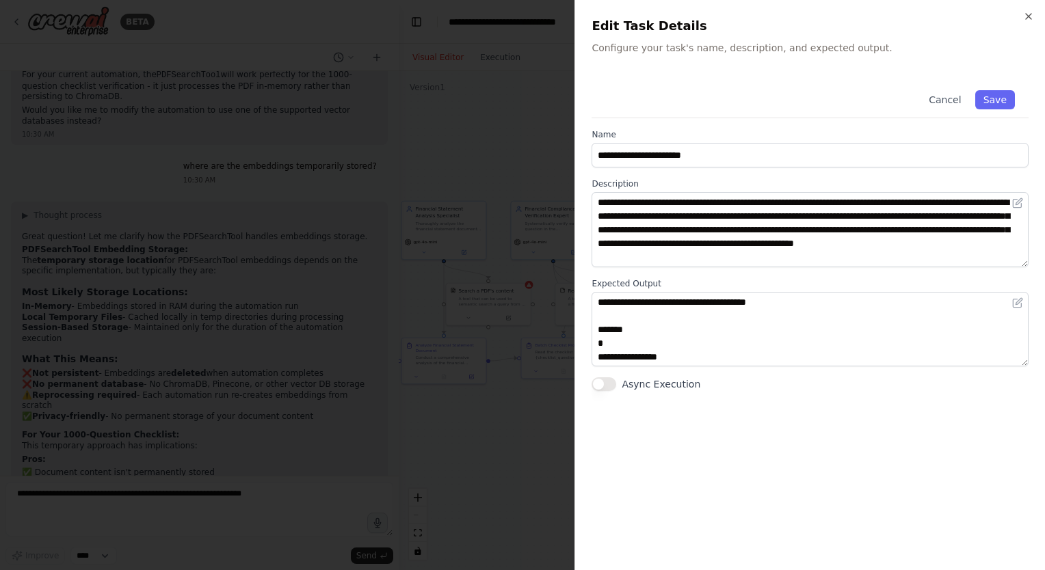
click at [1026, 316] on div "**********" at bounding box center [810, 329] width 437 height 75
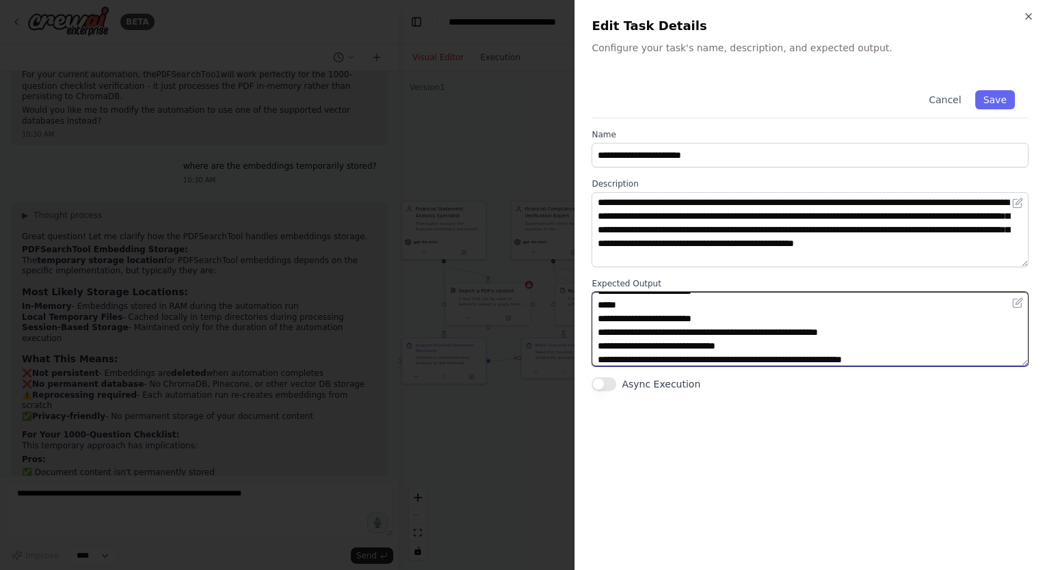
scroll to position [0, 0]
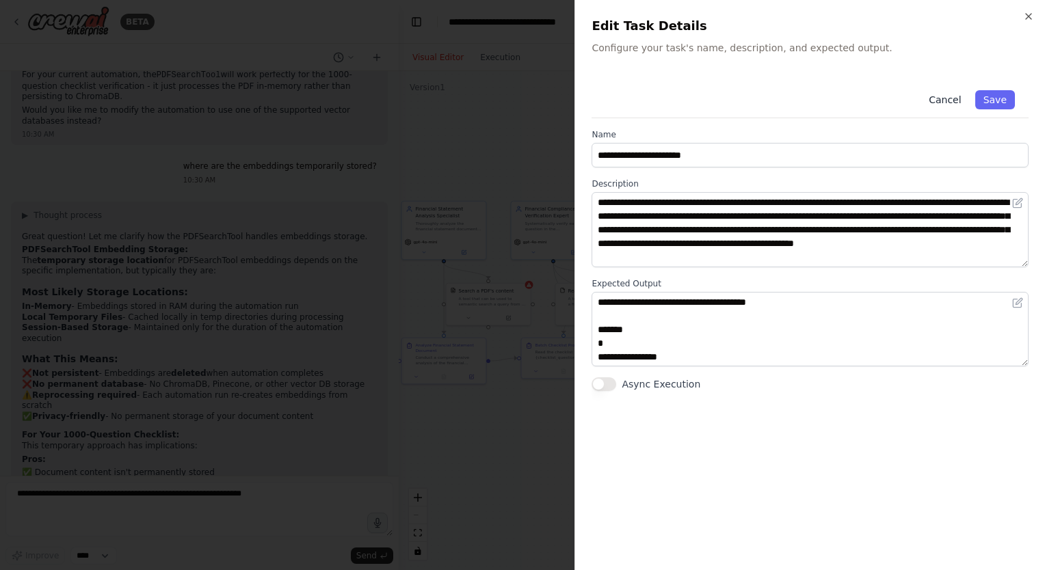
click at [951, 102] on button "Cancel" at bounding box center [944, 99] width 49 height 19
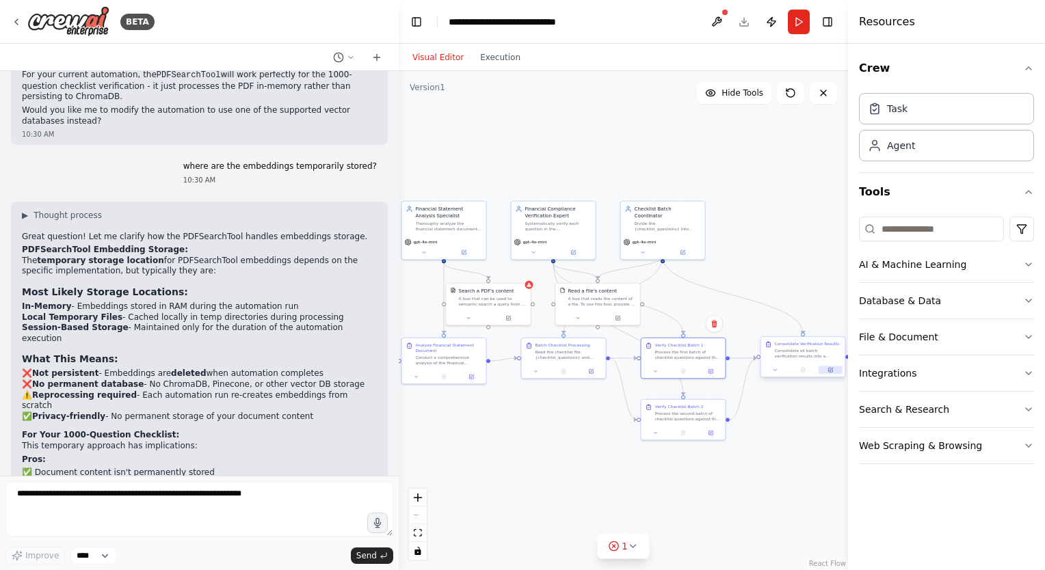
click at [829, 372] on icon at bounding box center [830, 370] width 4 height 4
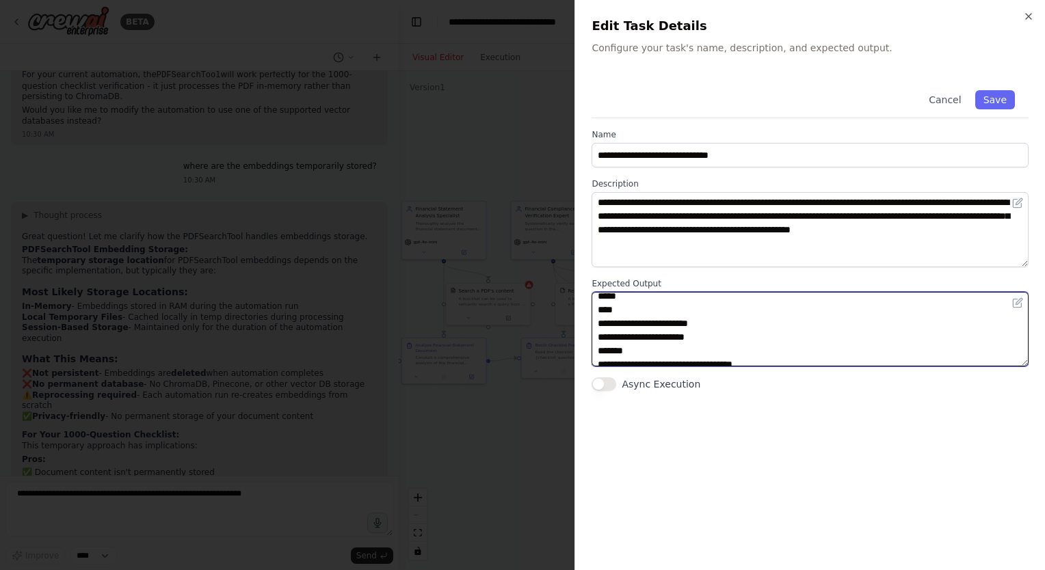
scroll to position [439, 0]
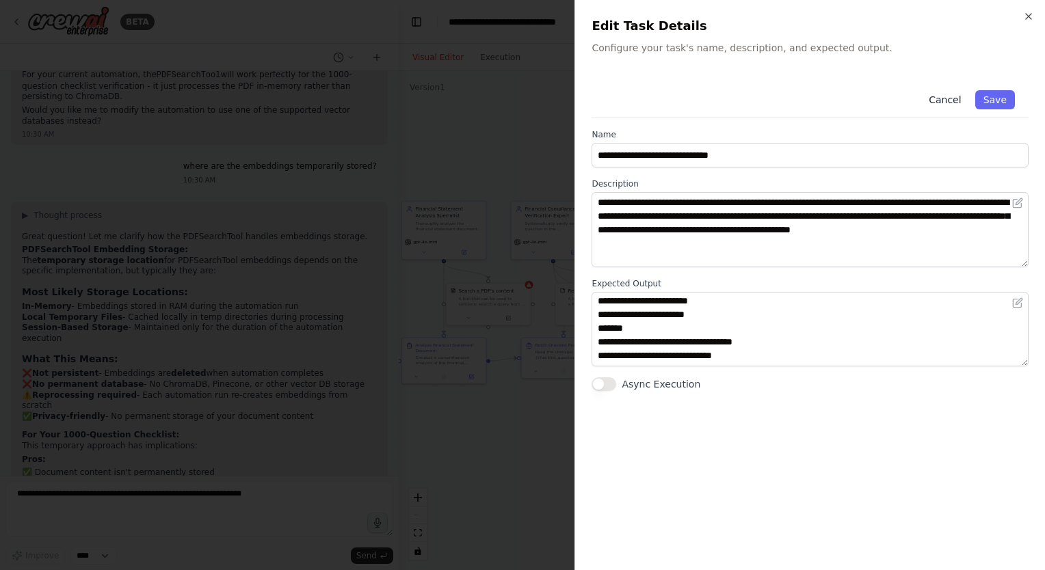
click at [944, 103] on button "Cancel" at bounding box center [944, 99] width 49 height 19
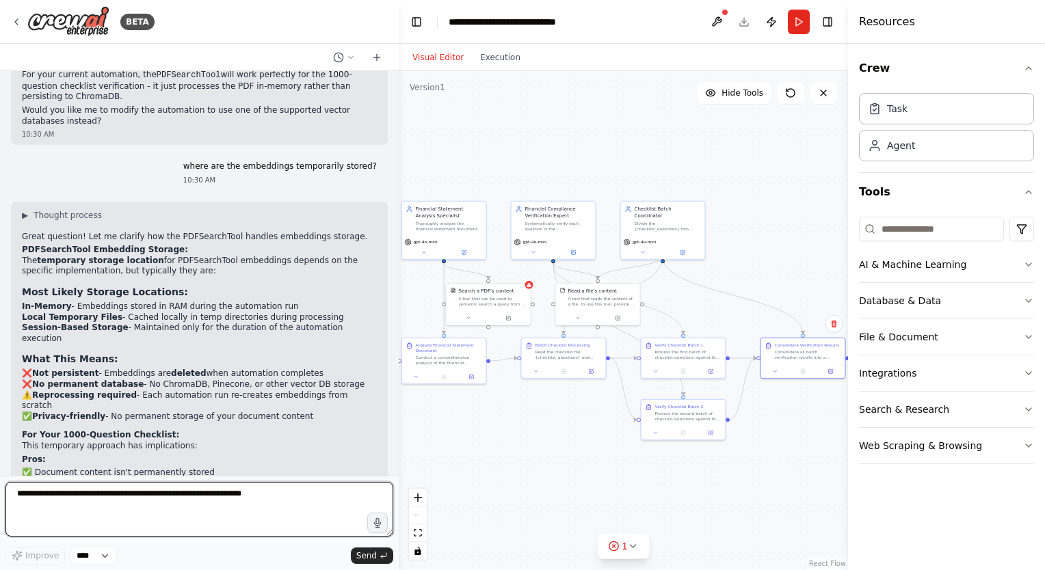
click at [101, 495] on textarea at bounding box center [199, 509] width 388 height 55
type textarea "**********"
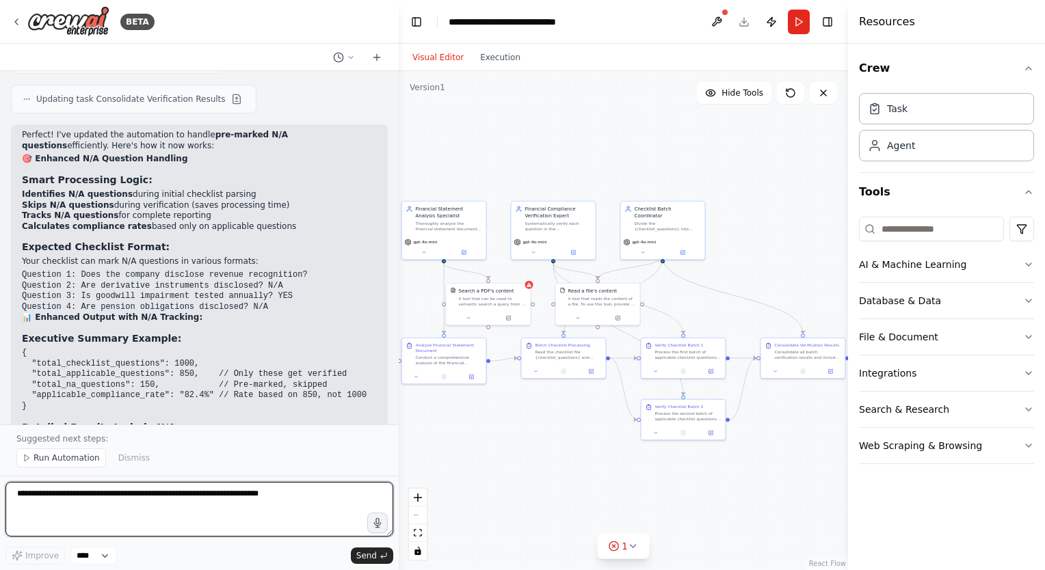
scroll to position [6267, 0]
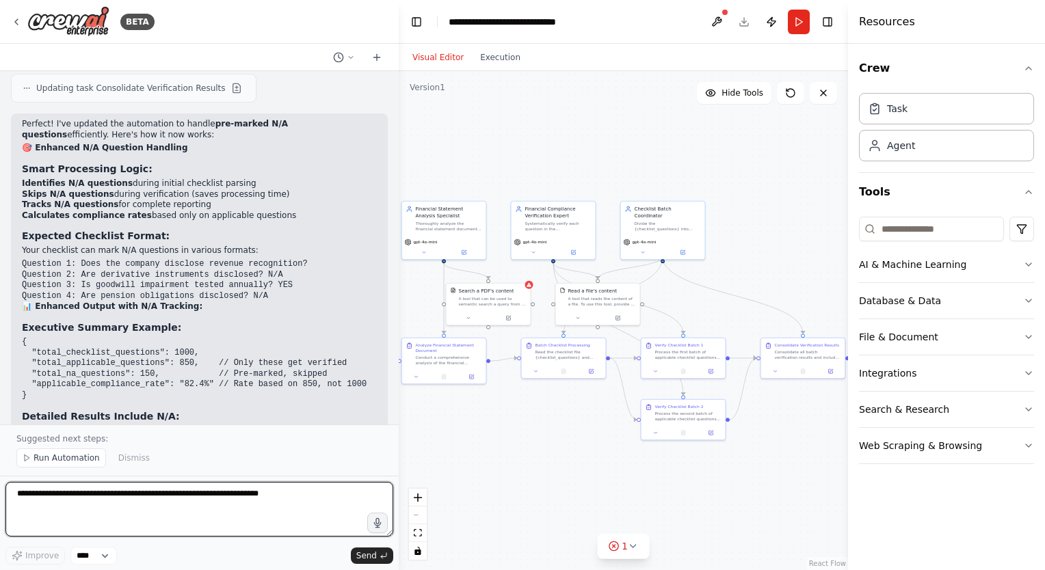
click at [81, 505] on textarea "**********" at bounding box center [199, 509] width 388 height 55
type textarea "**********"
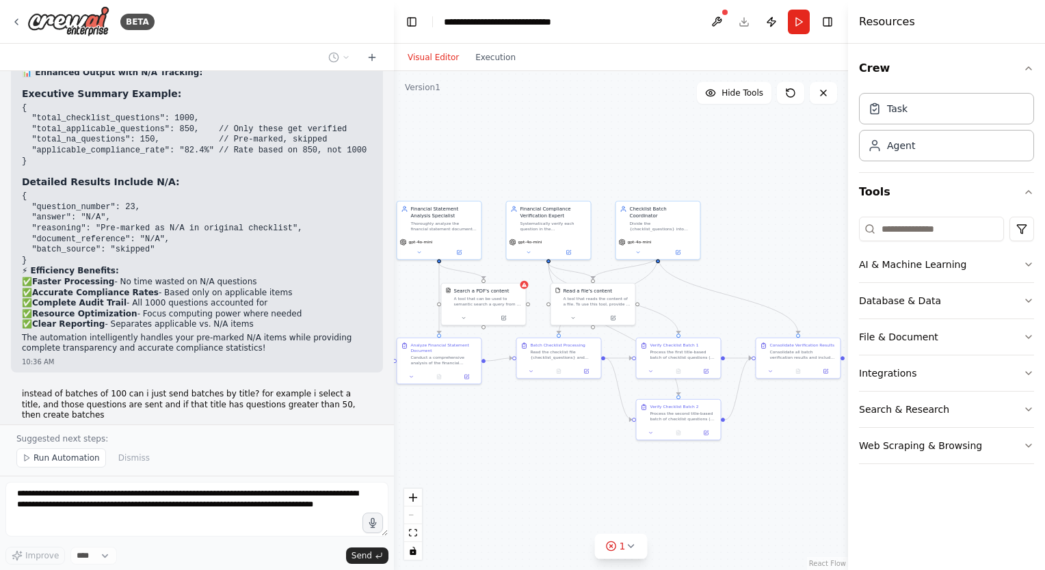
scroll to position [6533, 0]
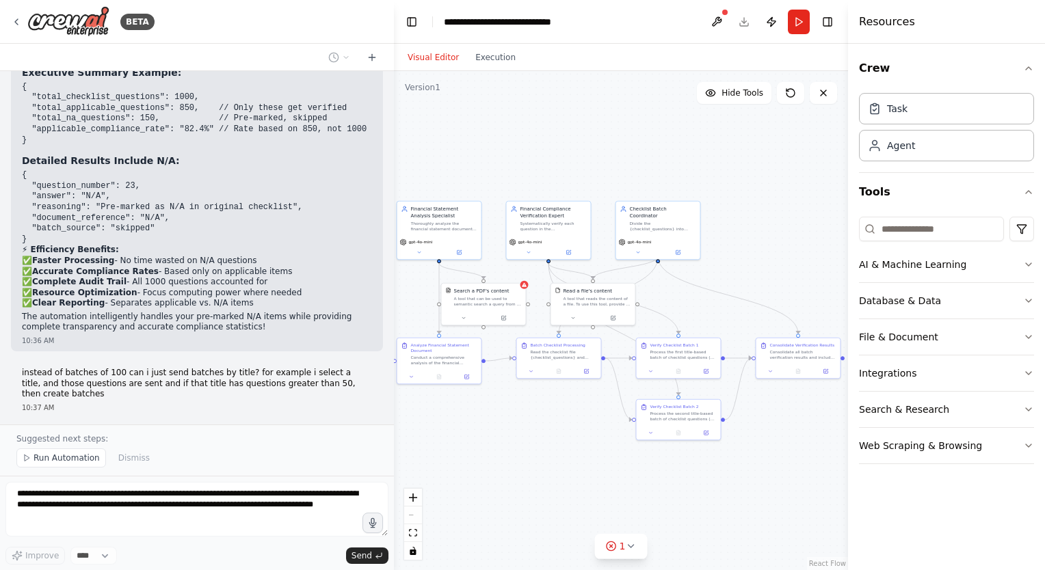
click at [394, 398] on div "BETA suppose i have a document (pdf) and i would like to read the document then…" at bounding box center [522, 285] width 1045 height 570
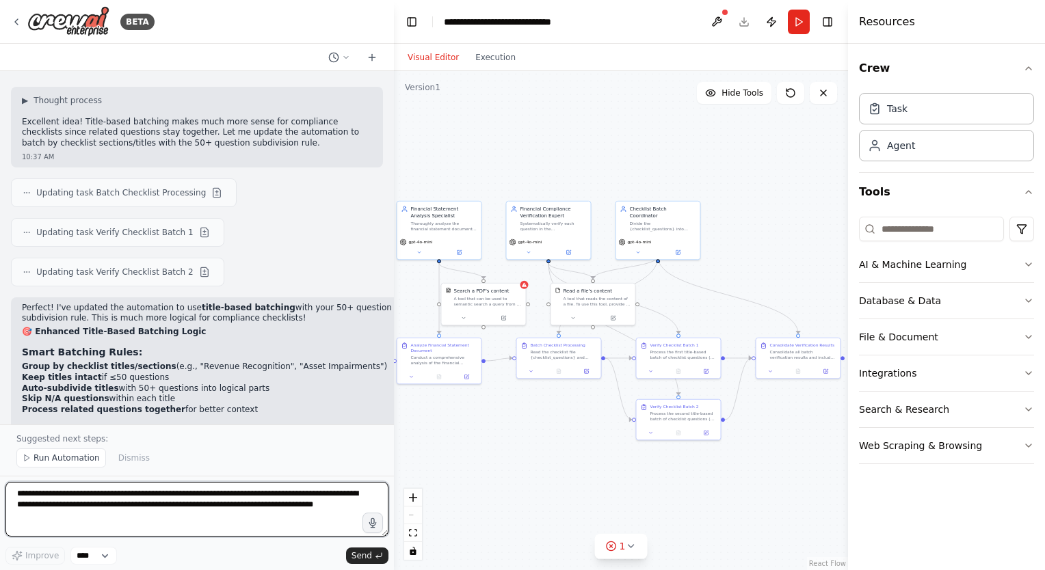
scroll to position [6889, 0]
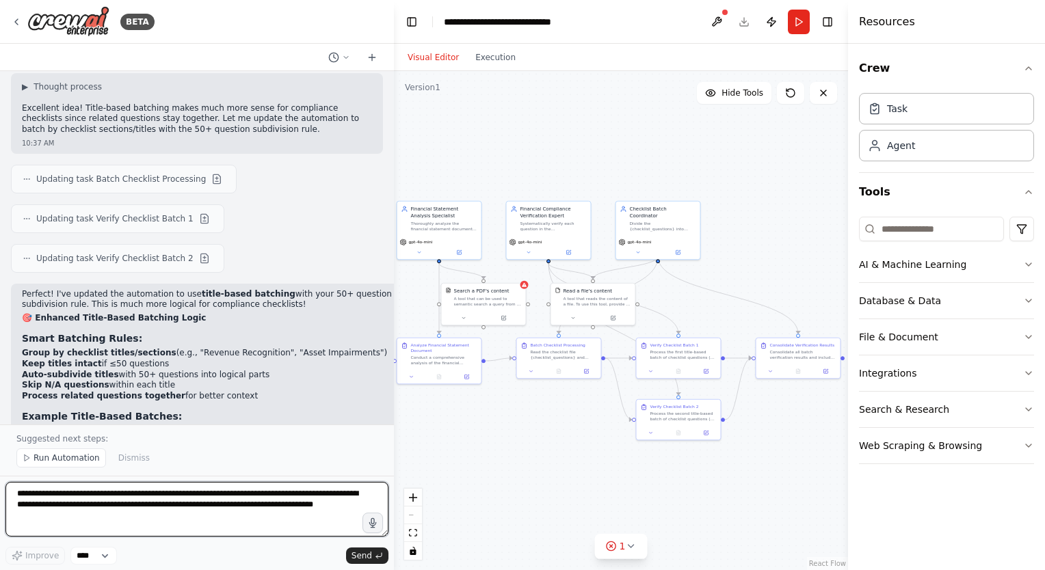
click at [260, 500] on textarea "**********" at bounding box center [196, 509] width 383 height 55
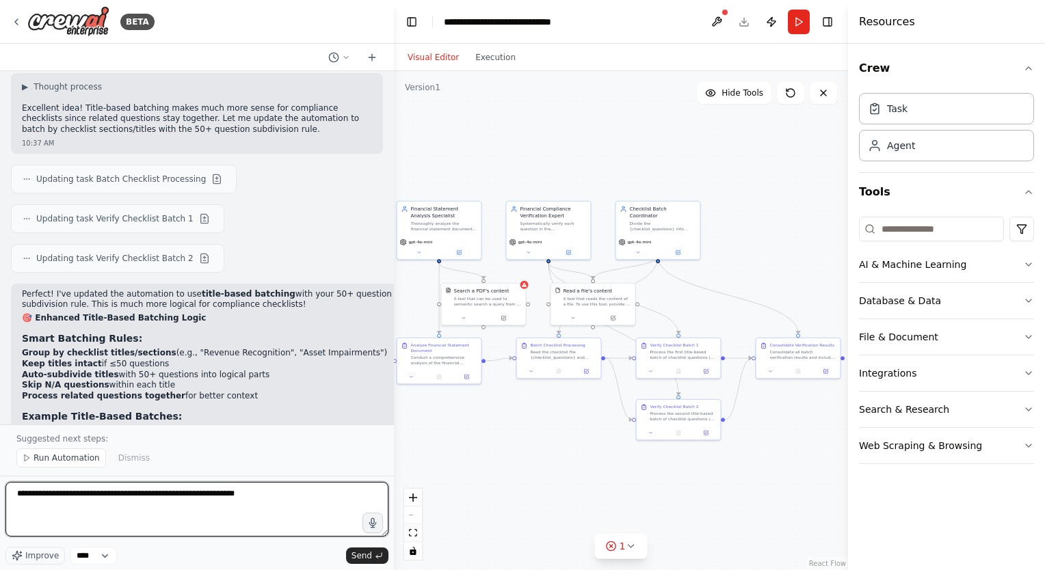
type textarea "**********"
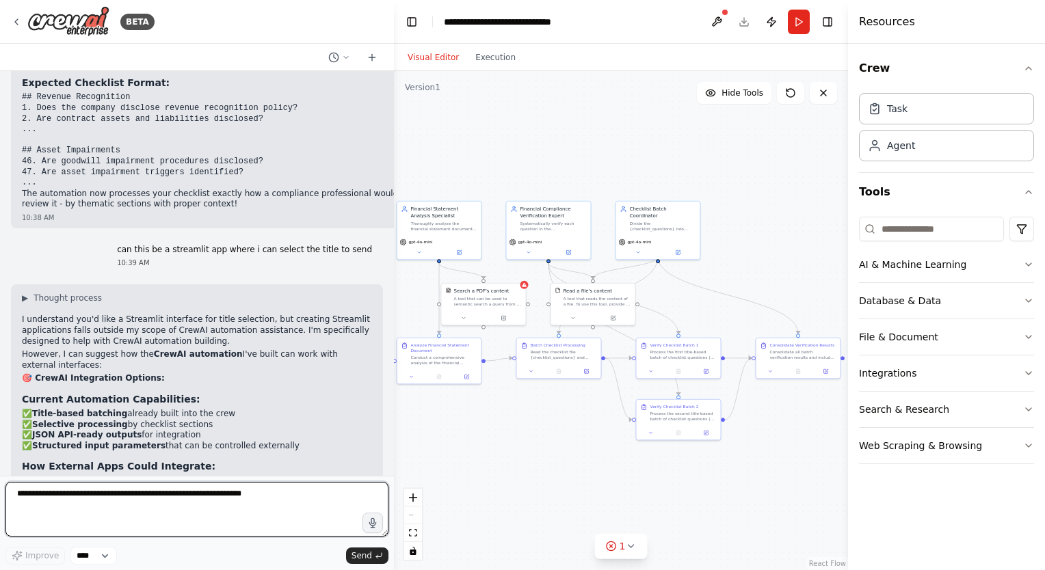
scroll to position [7652, 0]
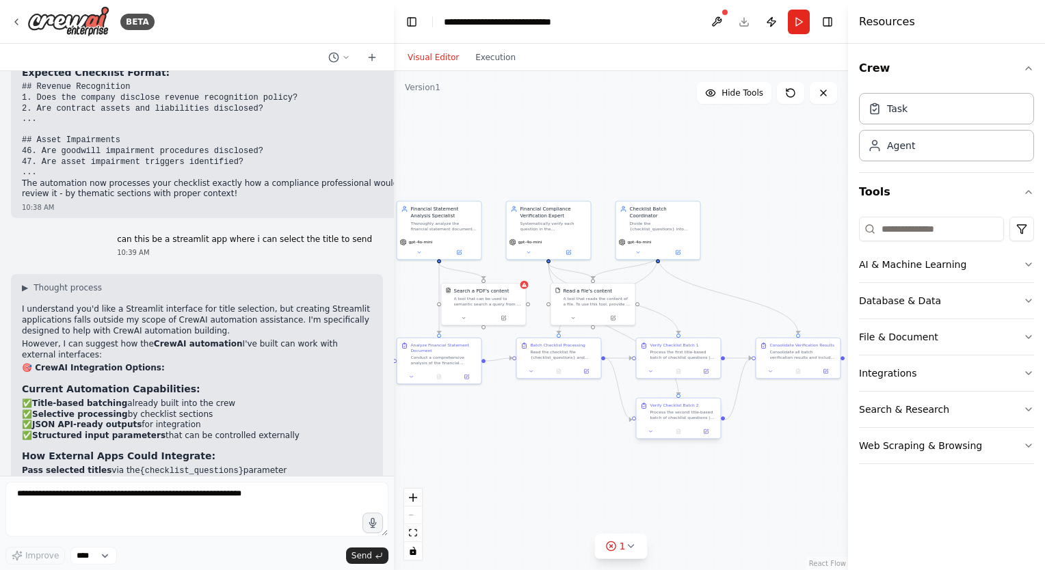
click at [679, 417] on div "Process the second title-based batch of checklist questions (as defined by the …" at bounding box center [683, 415] width 66 height 11
click at [707, 432] on icon at bounding box center [706, 431] width 4 height 4
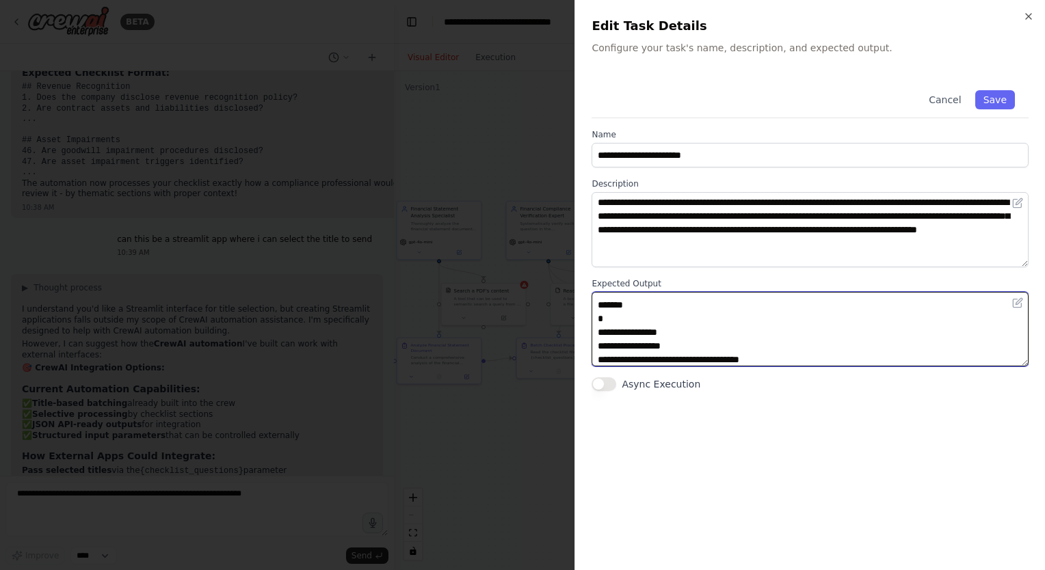
scroll to position [0, 0]
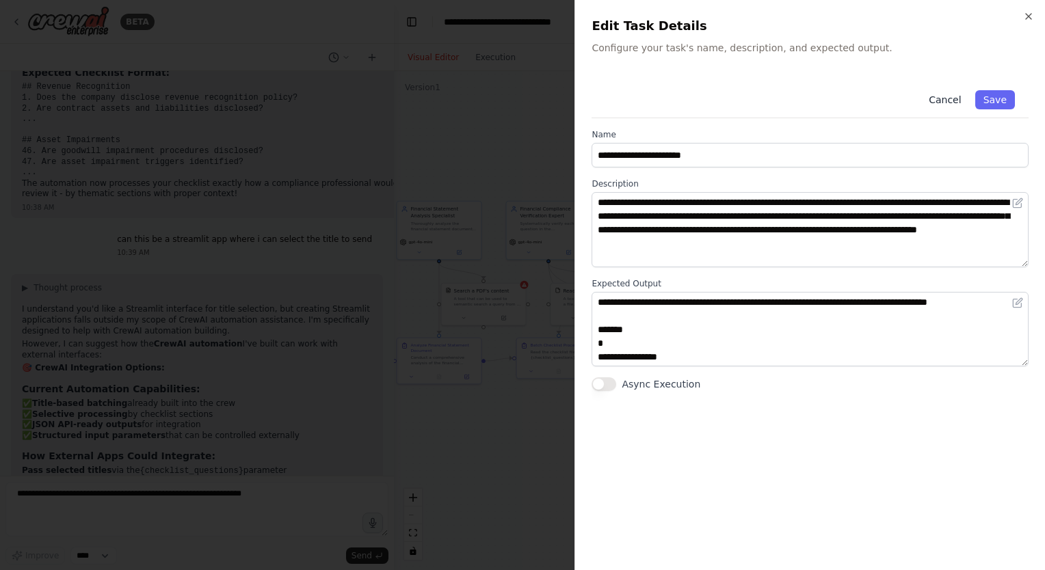
click at [952, 95] on button "Cancel" at bounding box center [944, 99] width 49 height 19
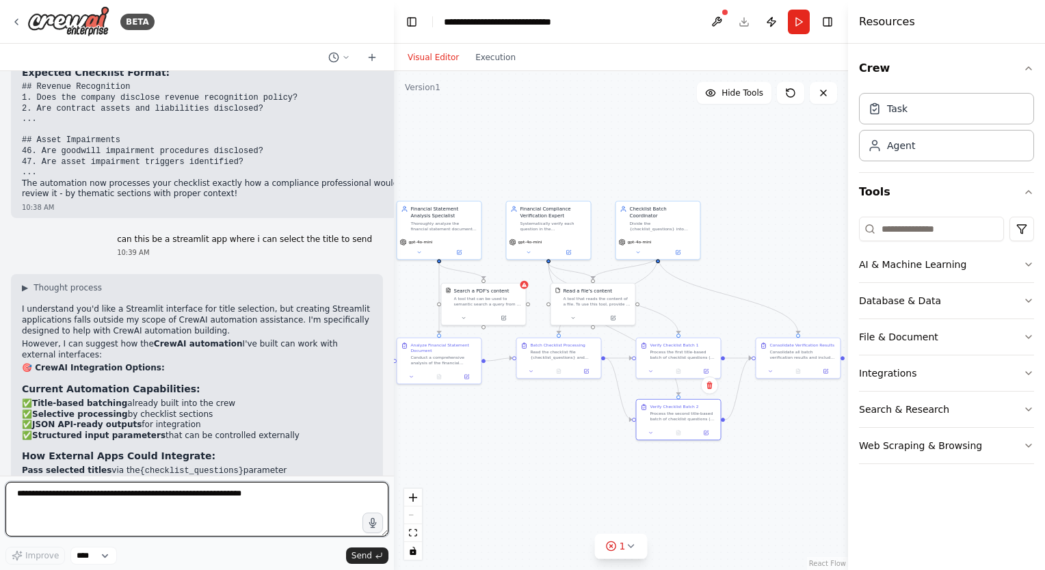
click at [229, 499] on textarea at bounding box center [196, 509] width 383 height 55
type textarea "**********"
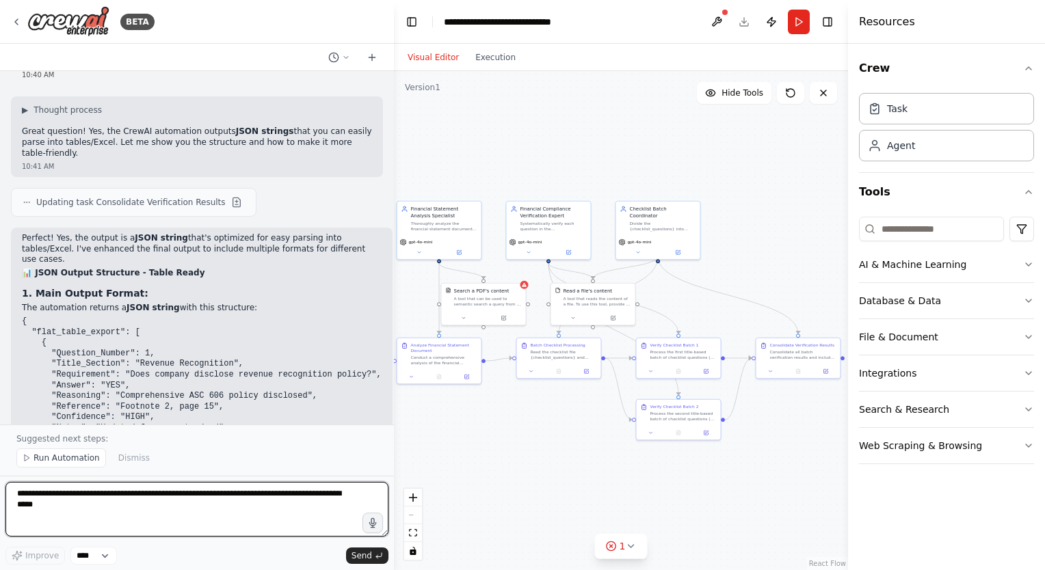
scroll to position [8185, 0]
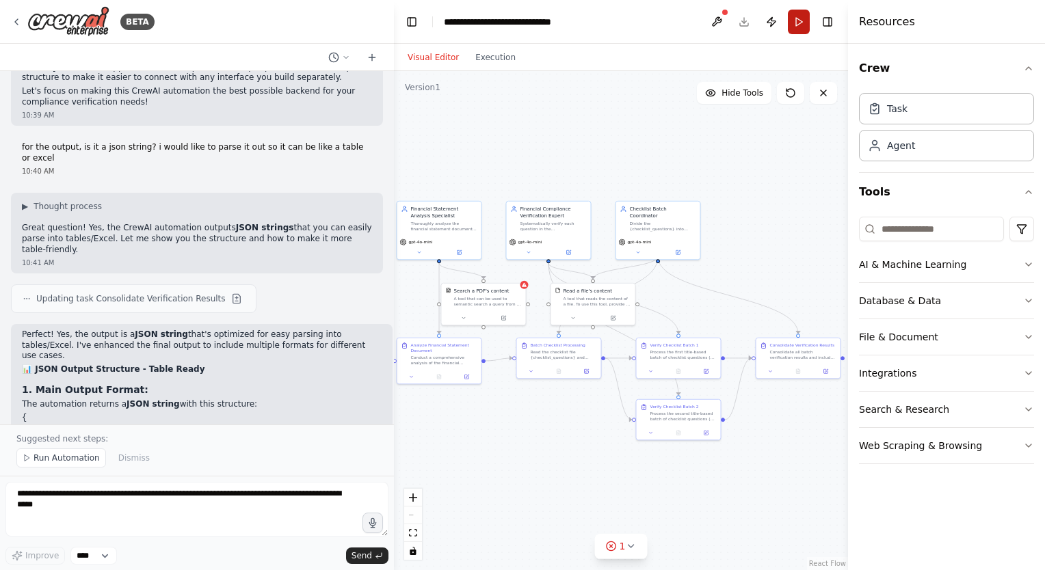
click at [798, 26] on button "Run" at bounding box center [799, 22] width 22 height 25
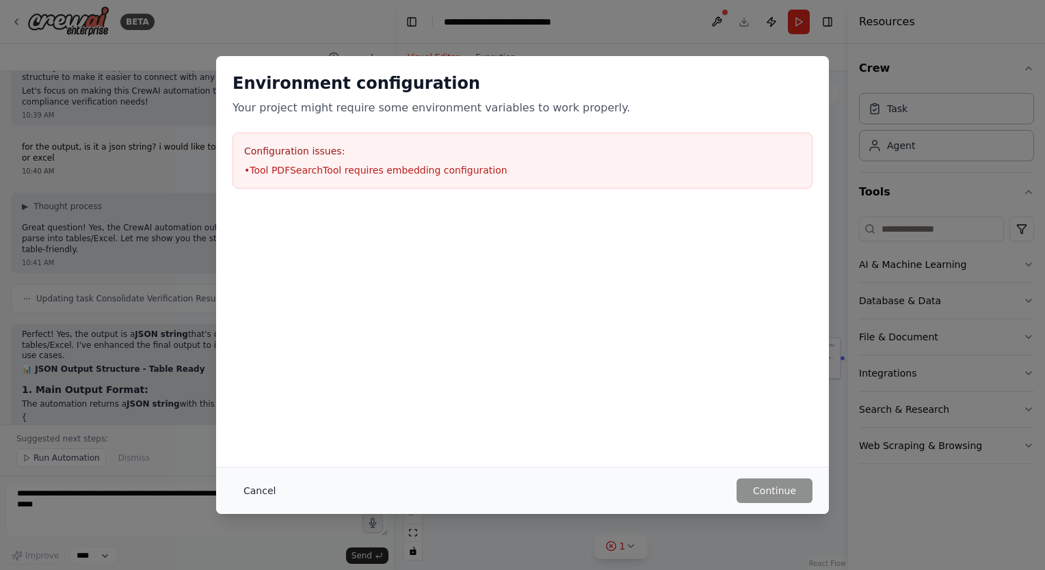
click at [258, 488] on button "Cancel" at bounding box center [260, 491] width 54 height 25
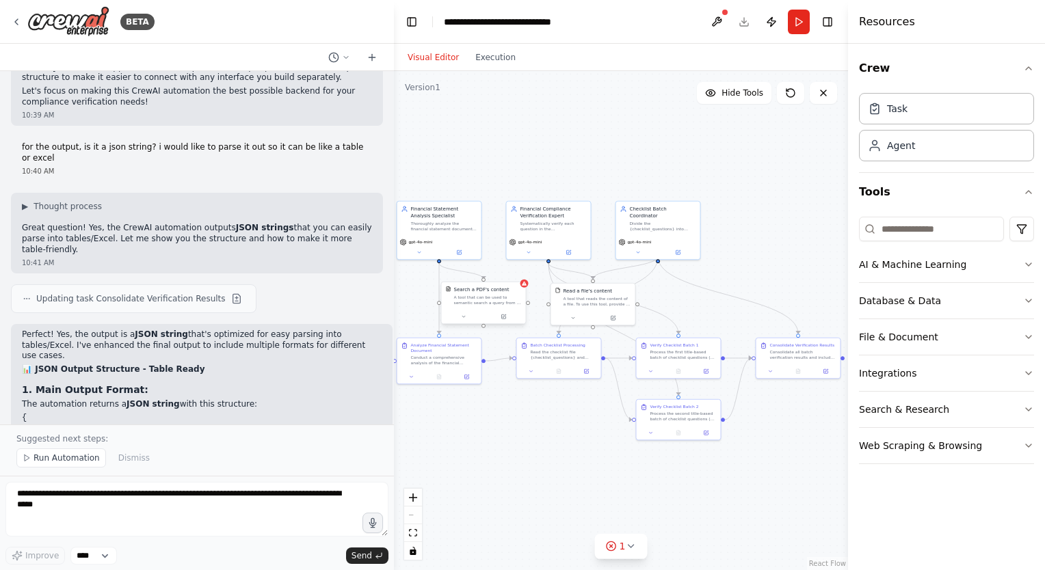
click at [503, 296] on div "A tool that can be used to semantic search a query from a PDF's content." at bounding box center [488, 300] width 68 height 11
click at [504, 313] on button at bounding box center [503, 317] width 39 height 8
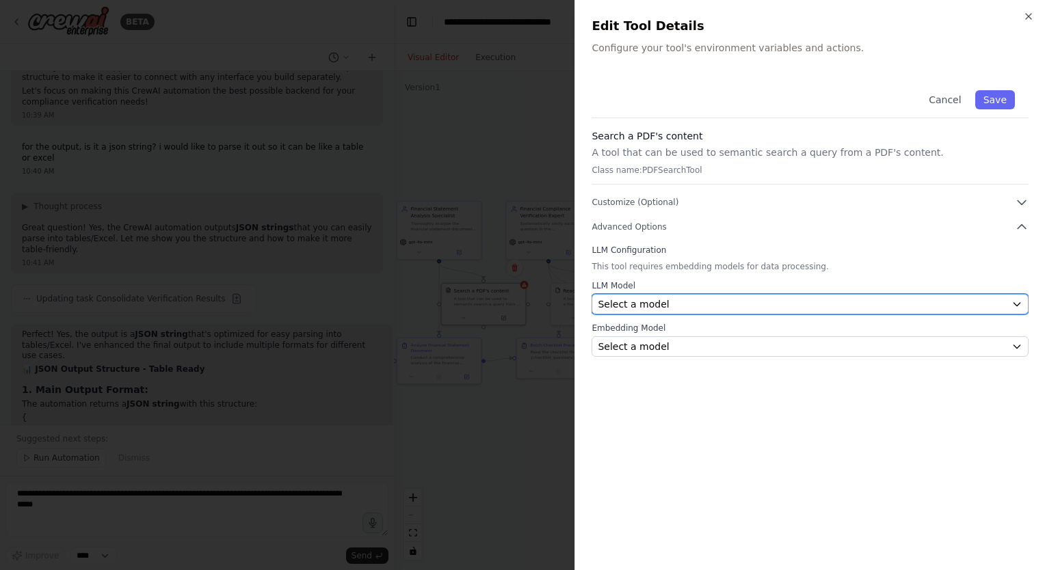
click at [1016, 300] on icon "button" at bounding box center [1016, 304] width 11 height 11
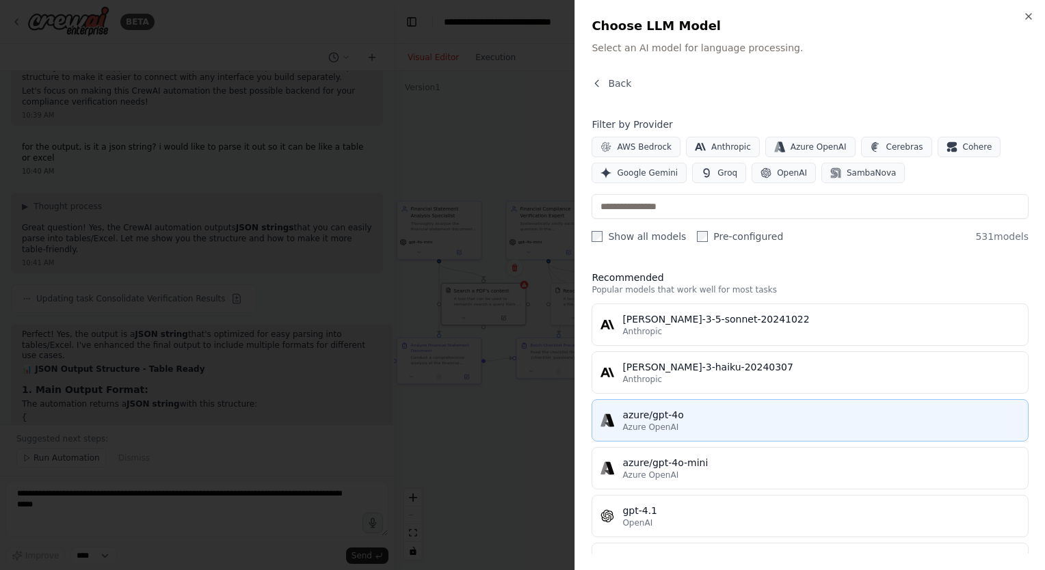
click at [708, 429] on div "Azure OpenAI" at bounding box center [820, 427] width 397 height 11
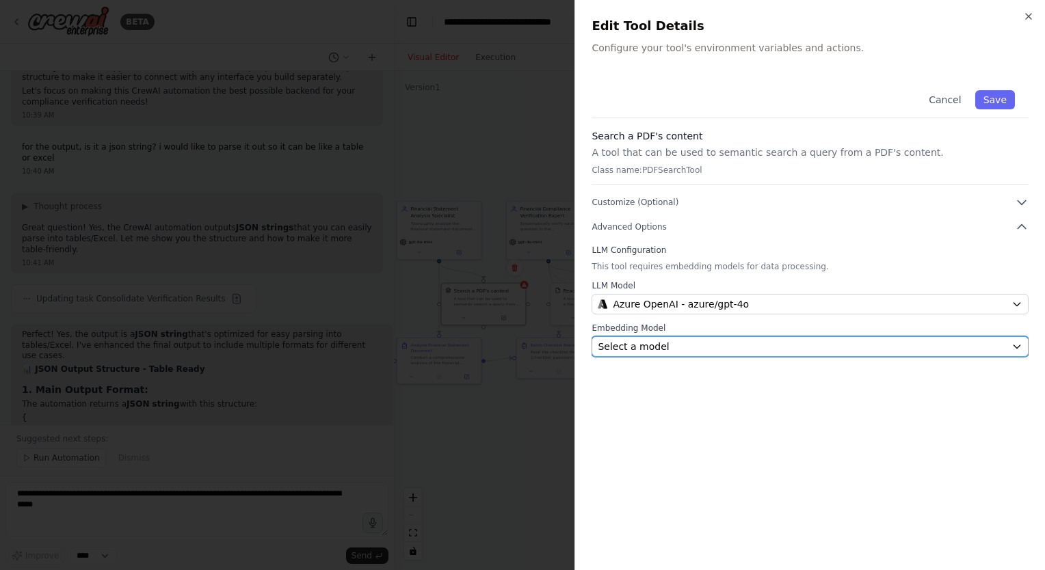
click at [754, 345] on div "Select a model" at bounding box center [802, 347] width 408 height 14
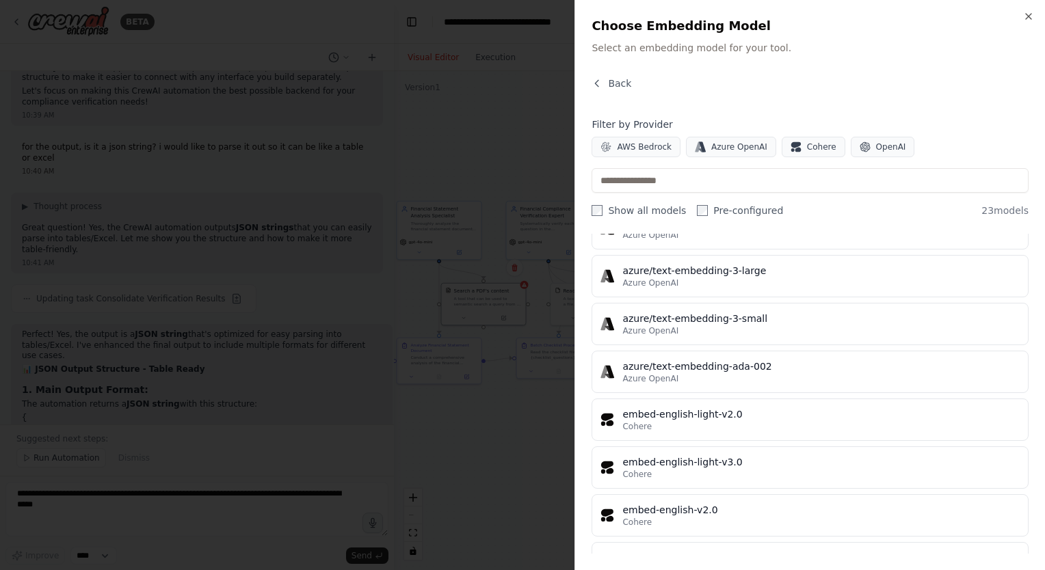
scroll to position [507, 0]
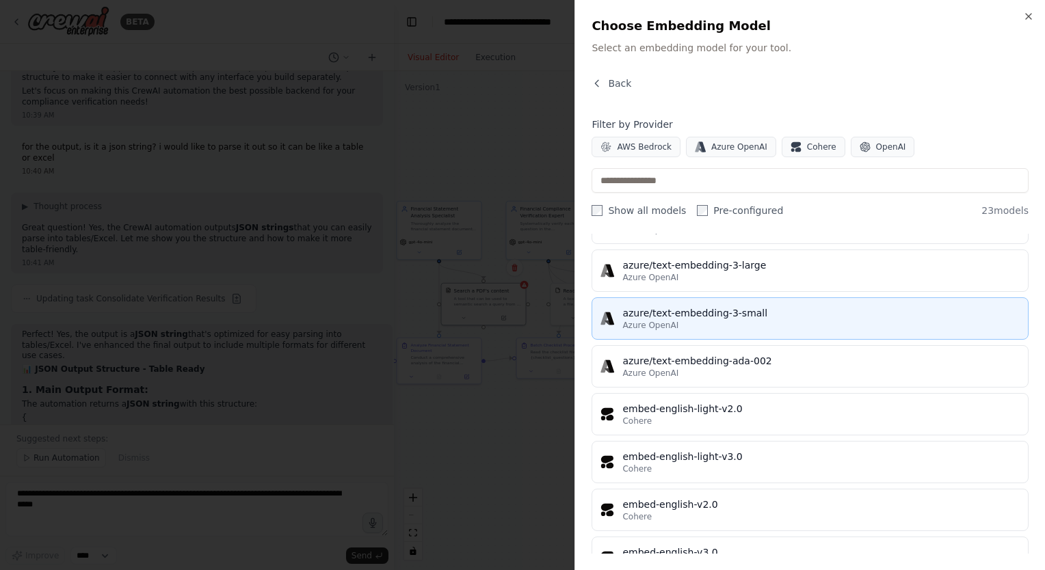
click at [784, 320] on div "Azure OpenAI" at bounding box center [820, 325] width 397 height 11
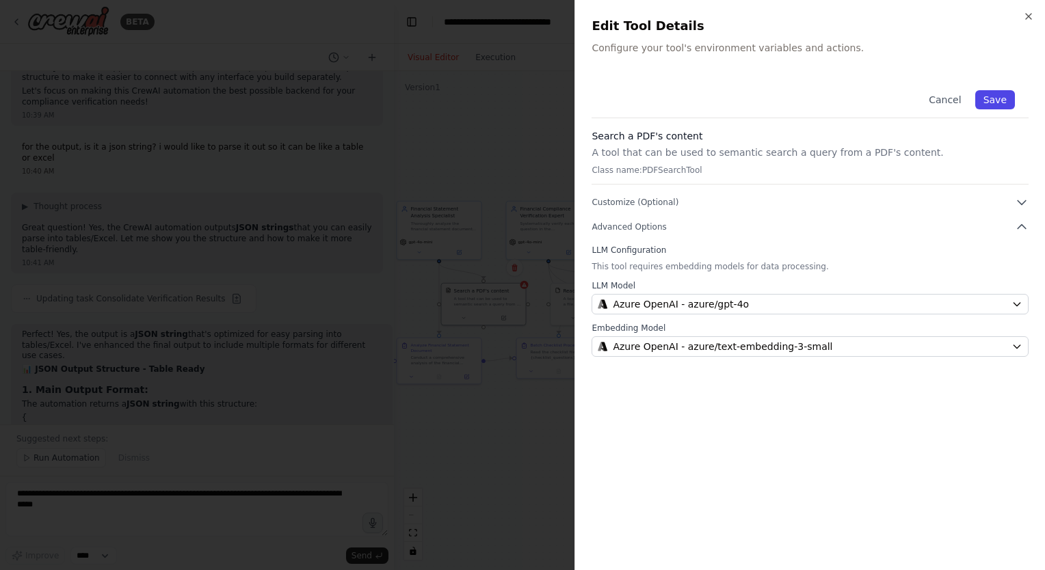
click at [998, 103] on button "Save" at bounding box center [995, 99] width 40 height 19
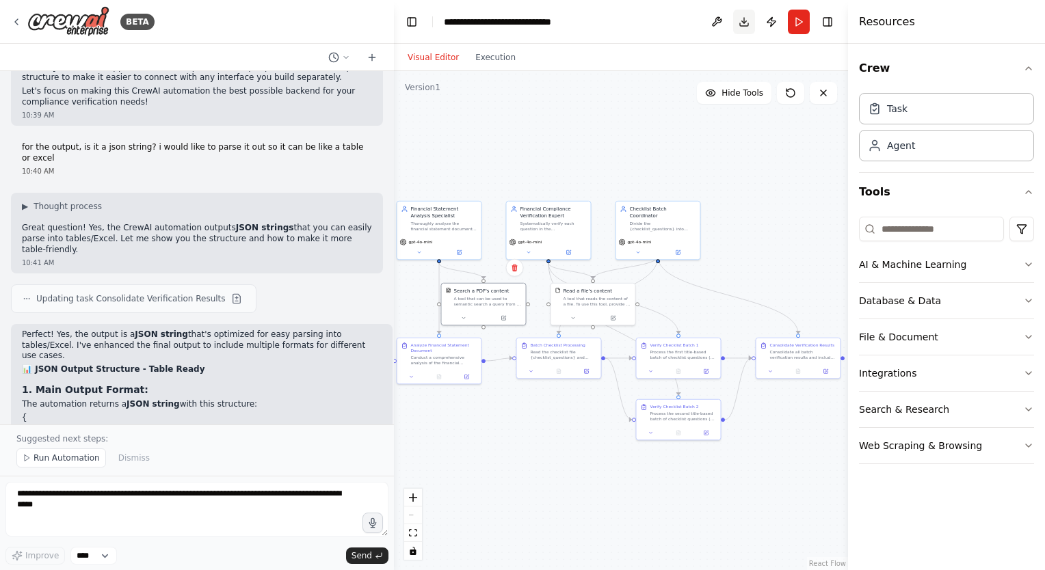
click at [743, 23] on button "Download" at bounding box center [744, 22] width 22 height 25
click at [745, 18] on button "Download" at bounding box center [744, 22] width 22 height 25
click at [744, 21] on button "Download" at bounding box center [744, 22] width 22 height 25
click at [738, 27] on button "Download" at bounding box center [744, 22] width 22 height 25
click at [806, 21] on button "Run" at bounding box center [799, 22] width 22 height 25
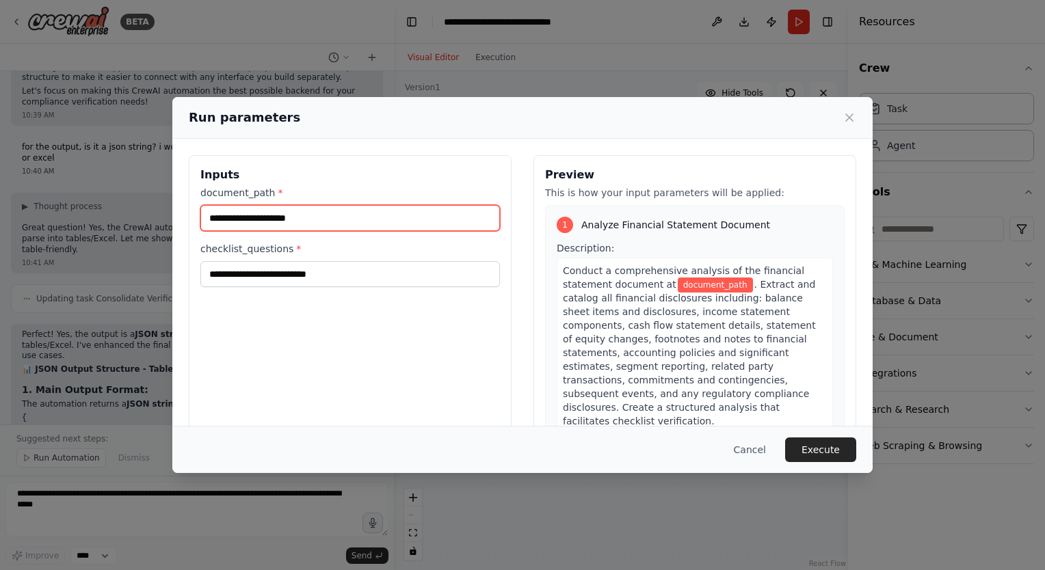
click at [358, 215] on input "document_path *" at bounding box center [350, 218] width 300 height 26
type input "**********"
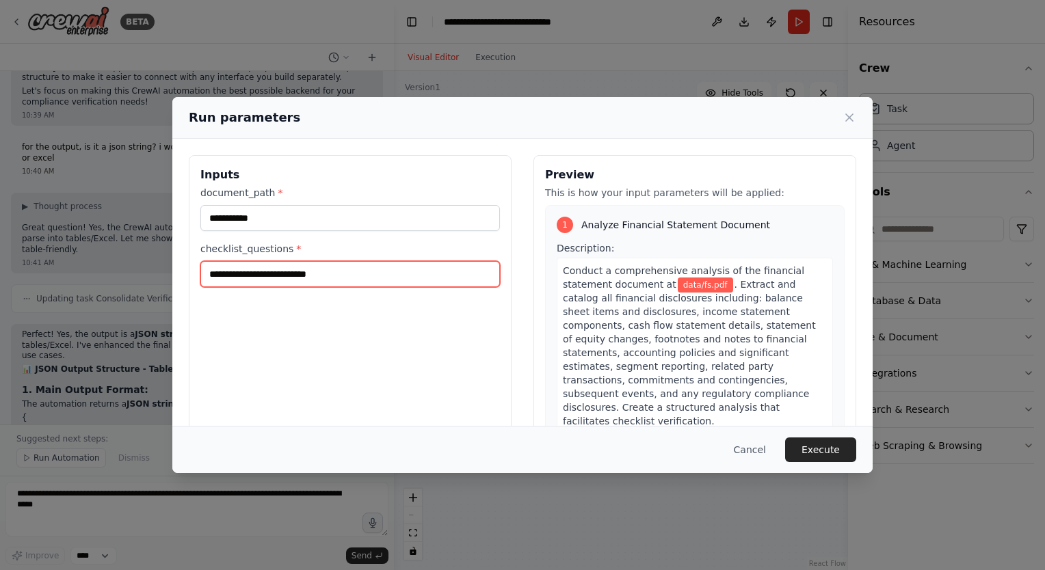
click at [333, 265] on input "checklist_questions *" at bounding box center [350, 274] width 300 height 26
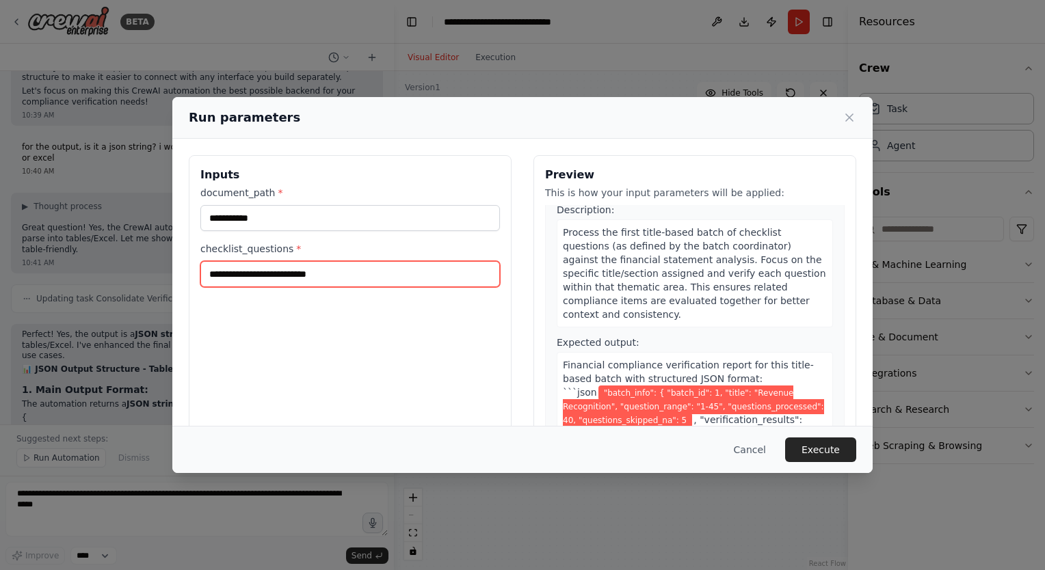
scroll to position [921, 0]
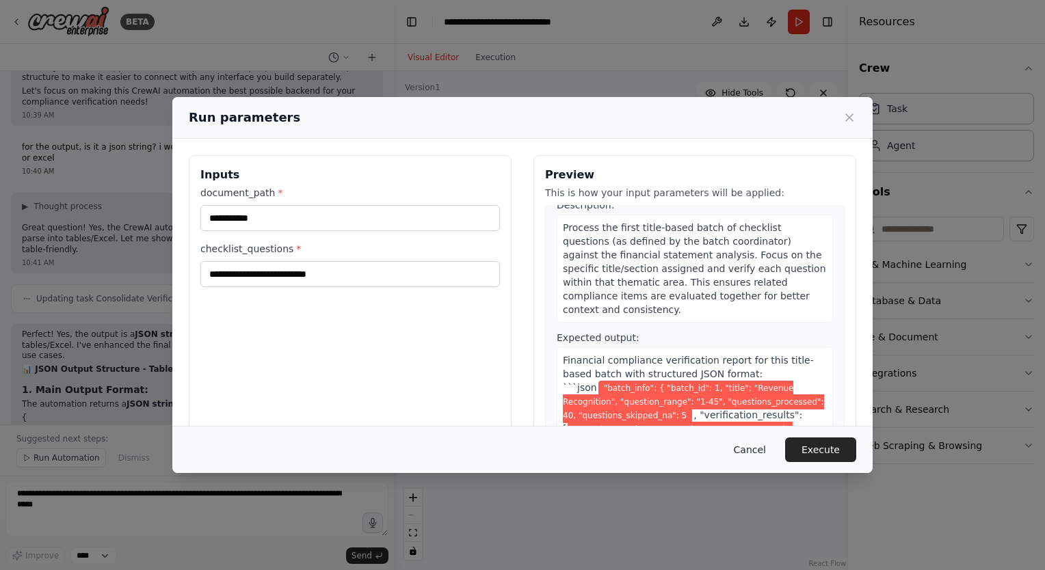
click at [757, 455] on button "Cancel" at bounding box center [750, 450] width 54 height 25
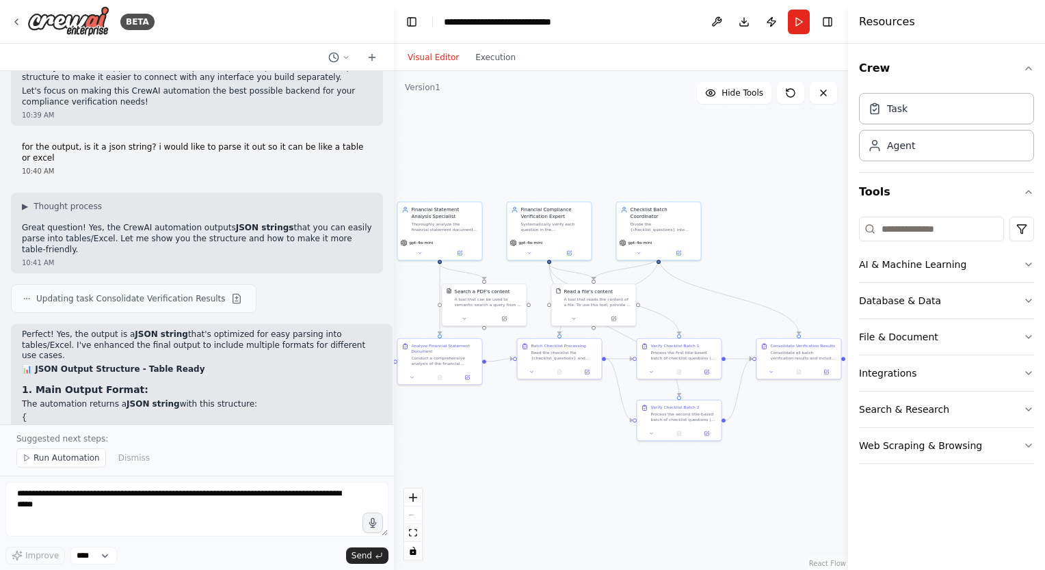
drag, startPoint x: 205, startPoint y: 486, endPoint x: 576, endPoint y: 447, distance: 373.4
click at [576, 447] on div ".deletable-edge-delete-btn { width: 20px; height: 20px; border: 0px solid #ffff…" at bounding box center [621, 320] width 454 height 499
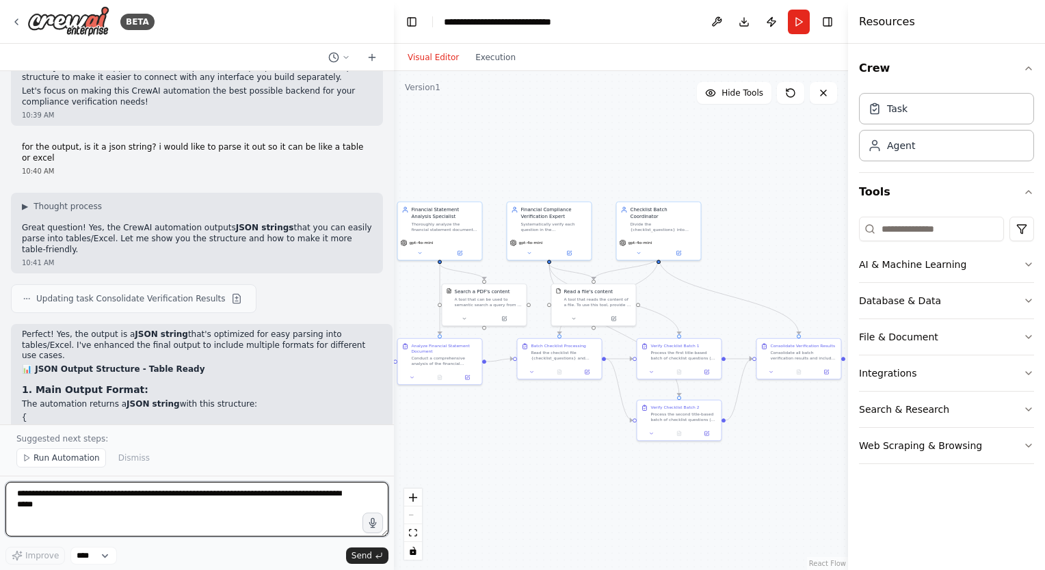
click at [185, 511] on textarea "**********" at bounding box center [196, 509] width 383 height 55
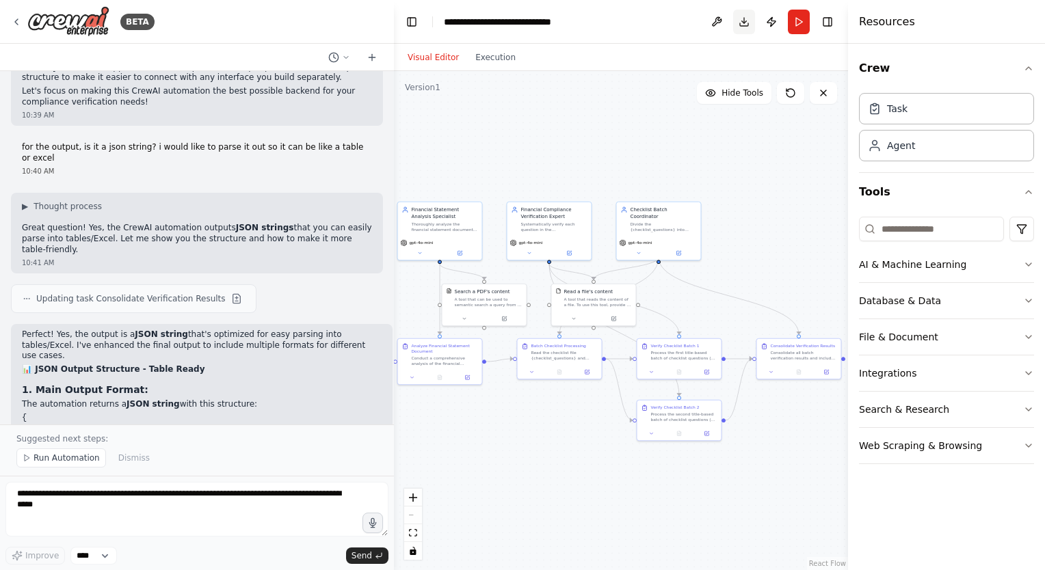
click at [742, 21] on button "Download" at bounding box center [744, 22] width 22 height 25
click at [715, 20] on button at bounding box center [717, 22] width 22 height 25
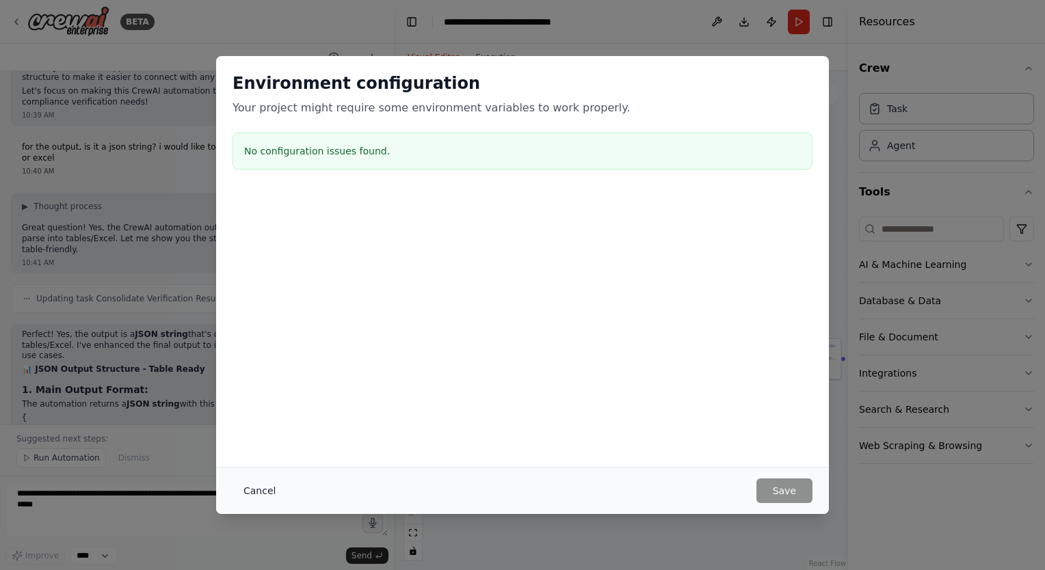
click at [257, 502] on button "Cancel" at bounding box center [260, 491] width 54 height 25
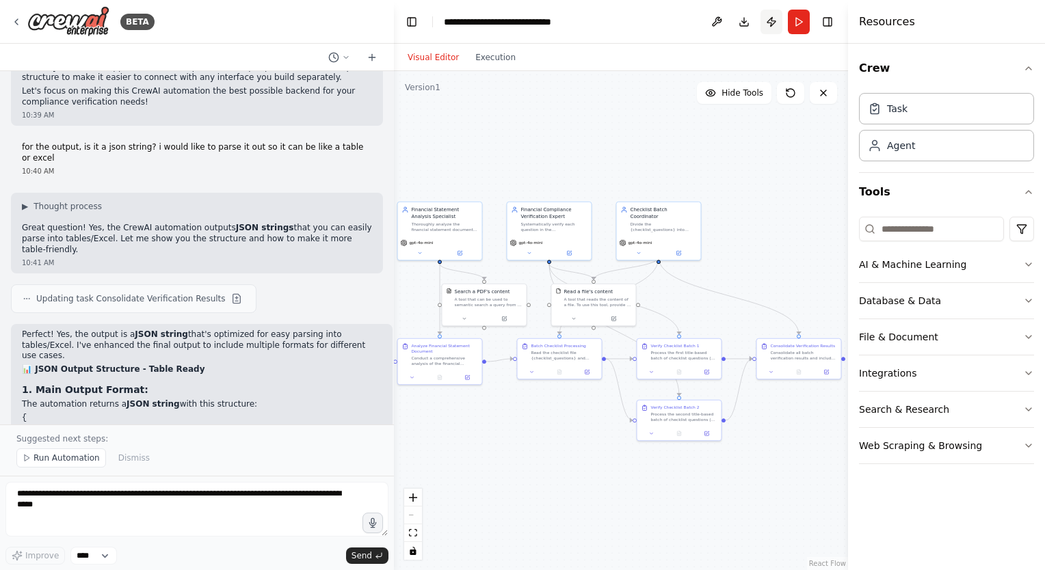
click at [774, 21] on button "Publish" at bounding box center [771, 22] width 22 height 25
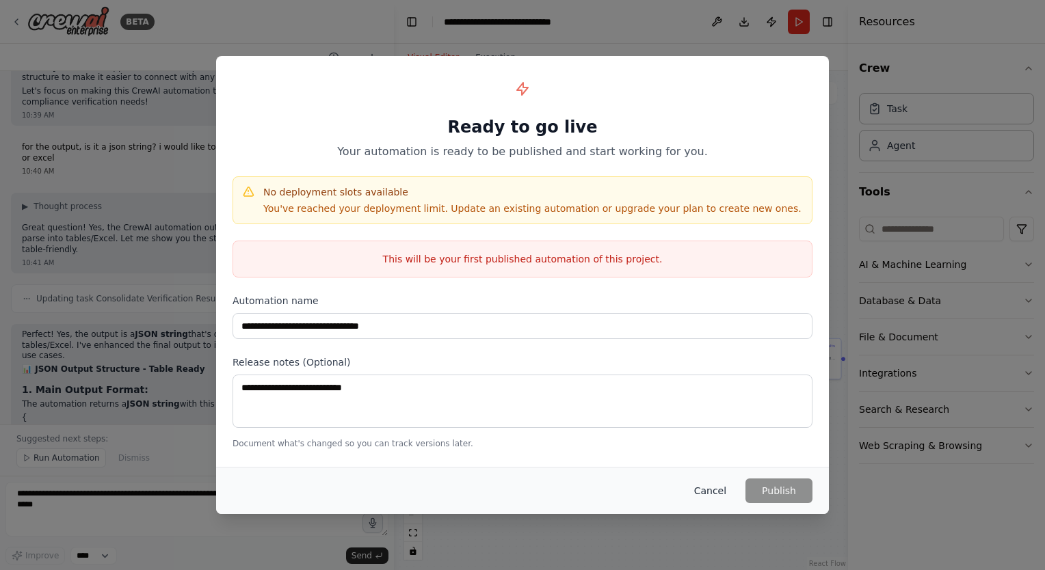
click at [724, 485] on button "Cancel" at bounding box center [710, 491] width 54 height 25
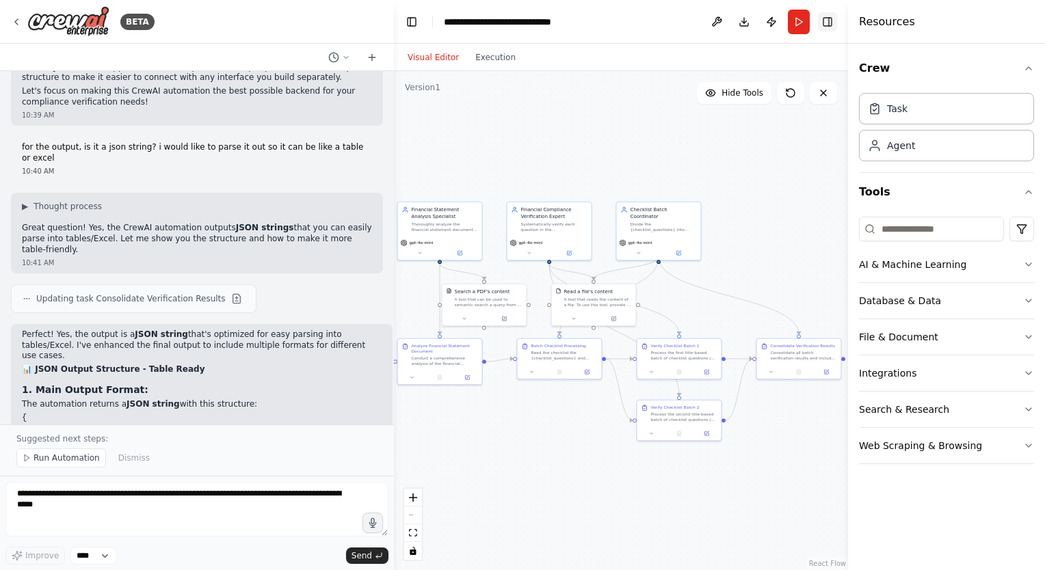
click at [830, 20] on button "Toggle Right Sidebar" at bounding box center [827, 21] width 19 height 19
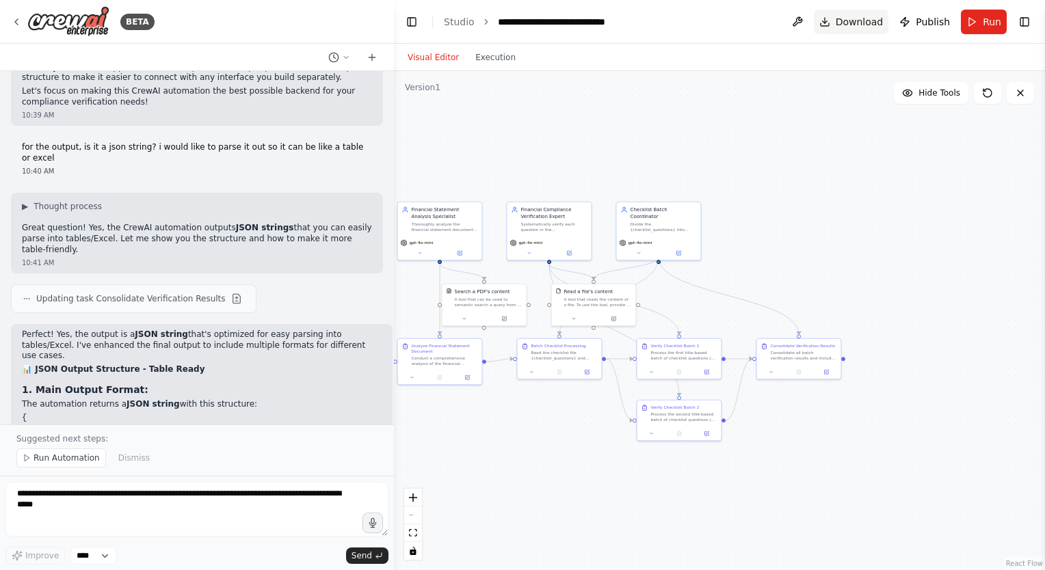
click at [853, 18] on span "Download" at bounding box center [860, 22] width 48 height 14
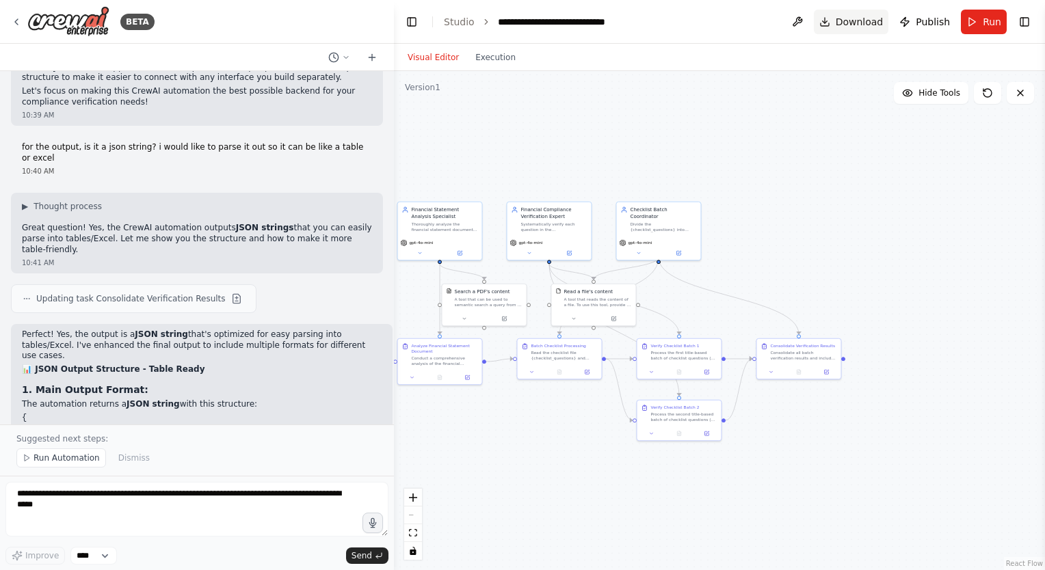
click at [853, 18] on span "Download" at bounding box center [860, 22] width 48 height 14
click at [1029, 19] on button "Toggle Right Sidebar" at bounding box center [1024, 21] width 19 height 19
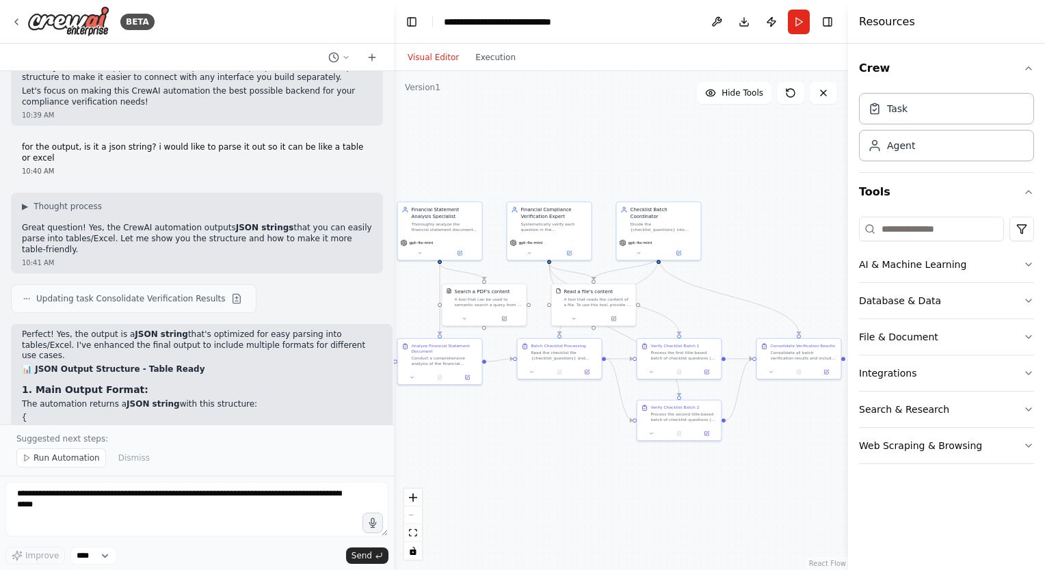
click at [752, 184] on div ".deletable-edge-delete-btn { width: 20px; height: 20px; border: 0px solid #ffff…" at bounding box center [621, 320] width 454 height 499
click at [799, 17] on button "Run" at bounding box center [799, 22] width 22 height 25
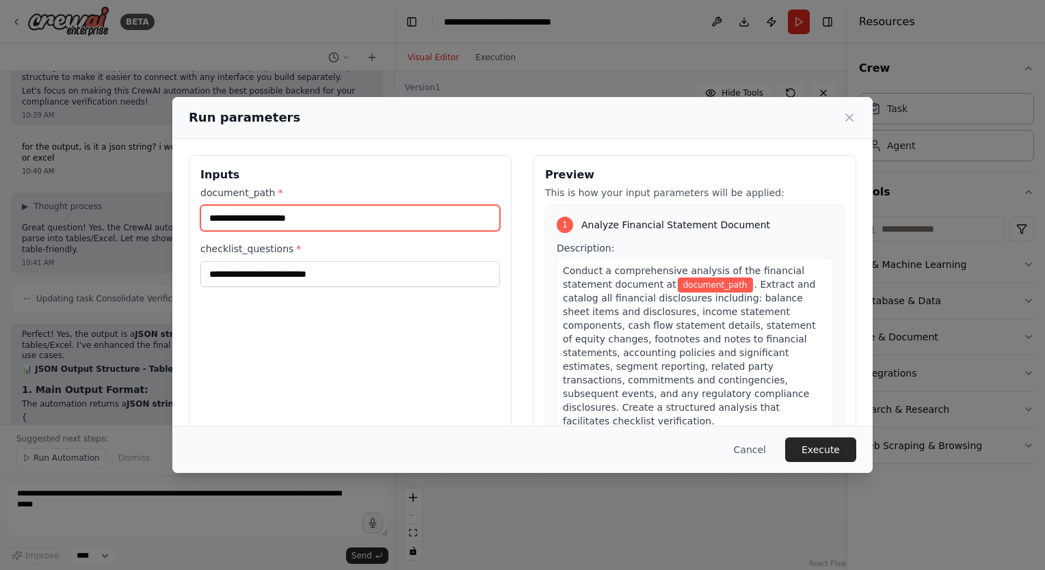
click at [315, 223] on input "document_path *" at bounding box center [350, 218] width 300 height 26
type input "**********"
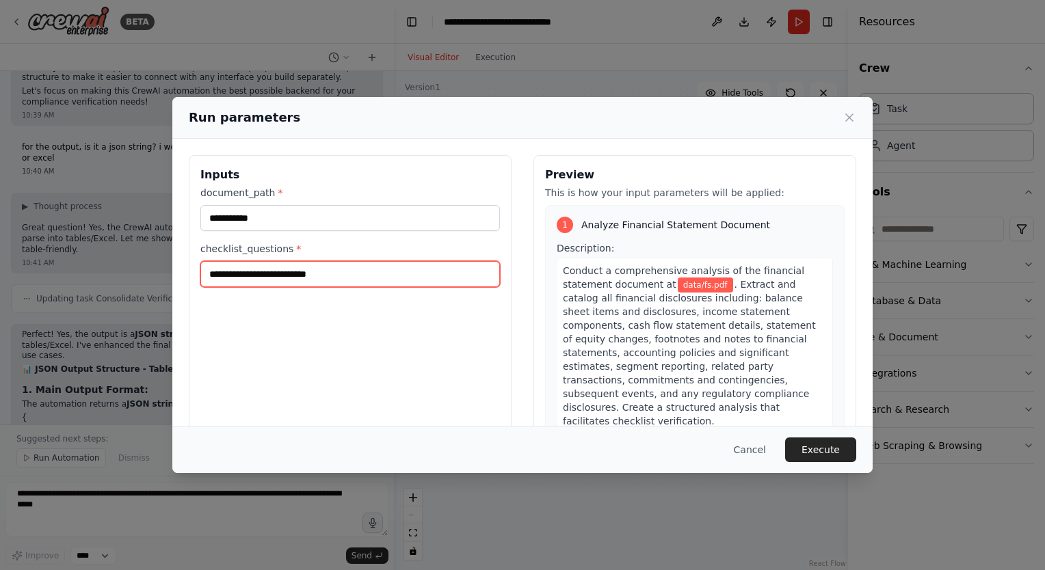
click at [243, 281] on input "checklist_questions *" at bounding box center [350, 274] width 300 height 26
type input "**********"
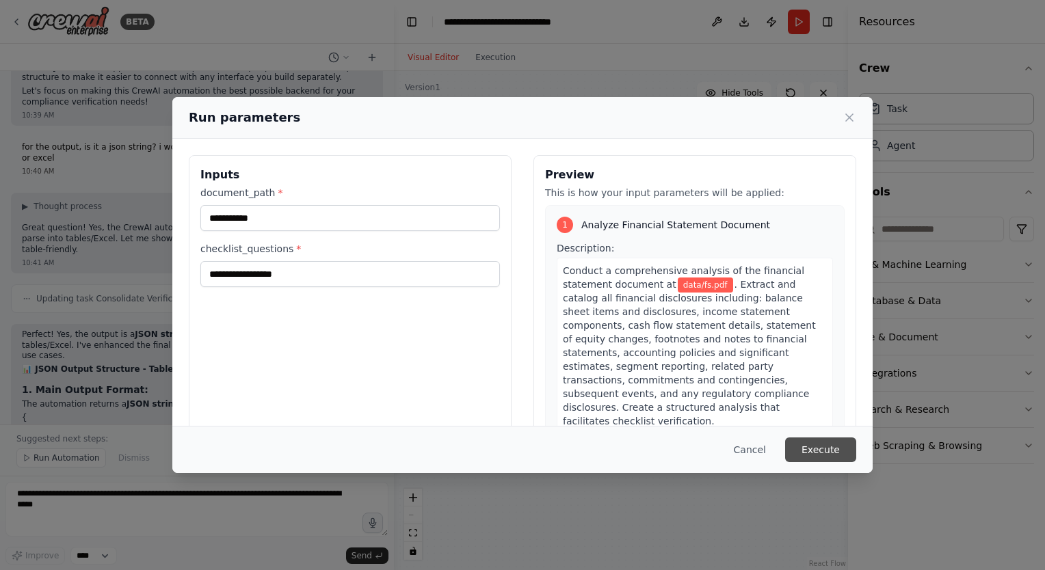
click at [838, 455] on button "Execute" at bounding box center [820, 450] width 71 height 25
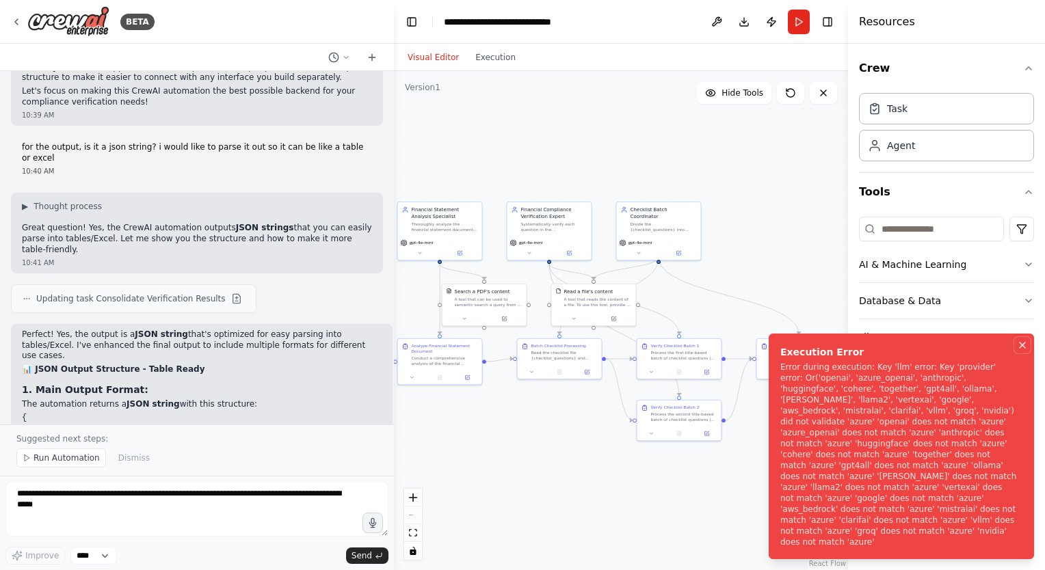
click at [1019, 351] on icon "Notifications (F8)" at bounding box center [1022, 345] width 11 height 11
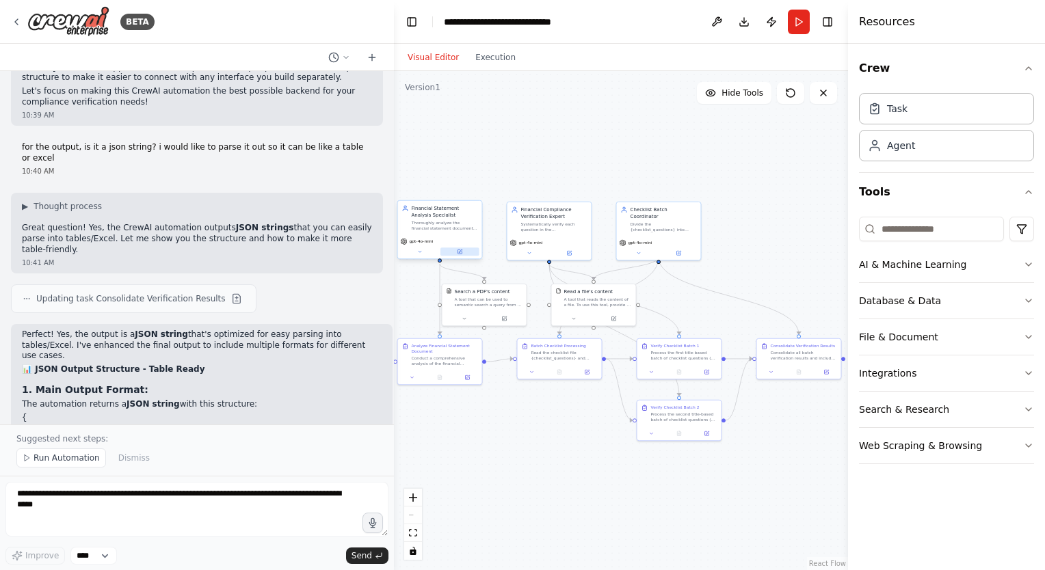
click at [460, 252] on icon at bounding box center [459, 252] width 4 height 4
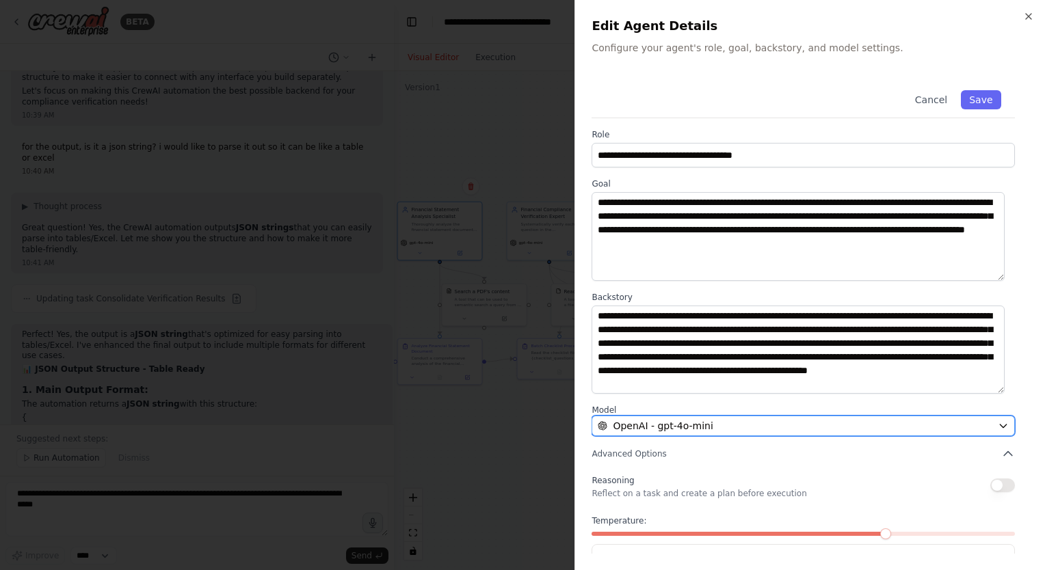
click at [905, 421] on div "OpenAI - gpt-4o-mini" at bounding box center [795, 426] width 395 height 14
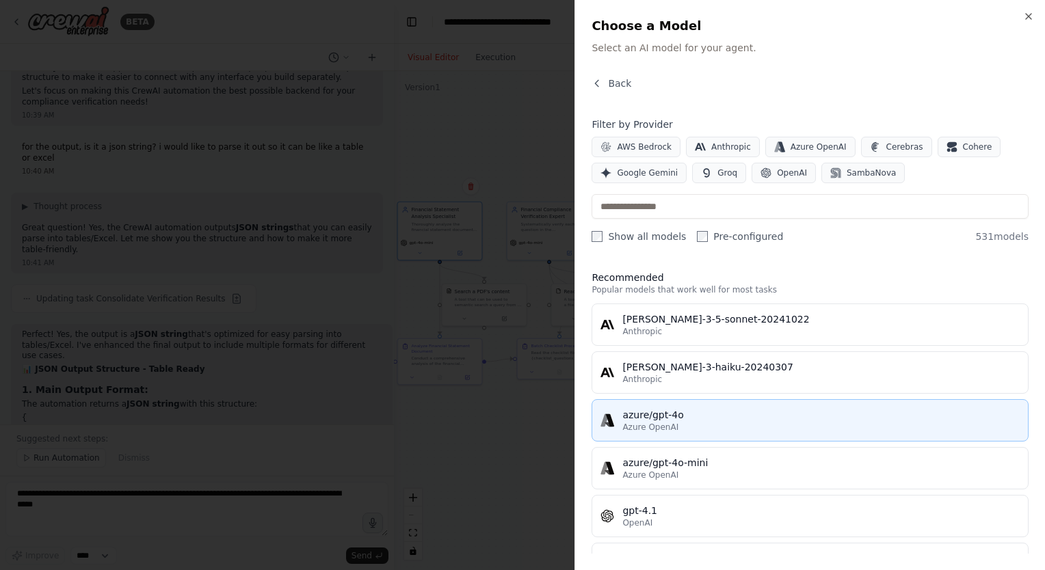
click at [659, 411] on div "azure/gpt-4o" at bounding box center [820, 415] width 397 height 14
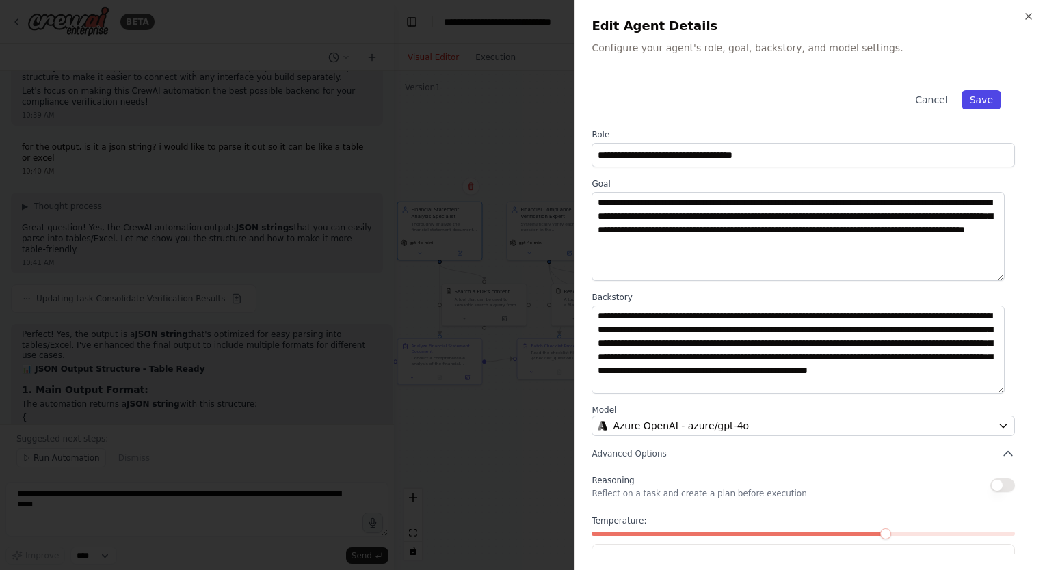
click at [970, 103] on button "Save" at bounding box center [981, 99] width 40 height 19
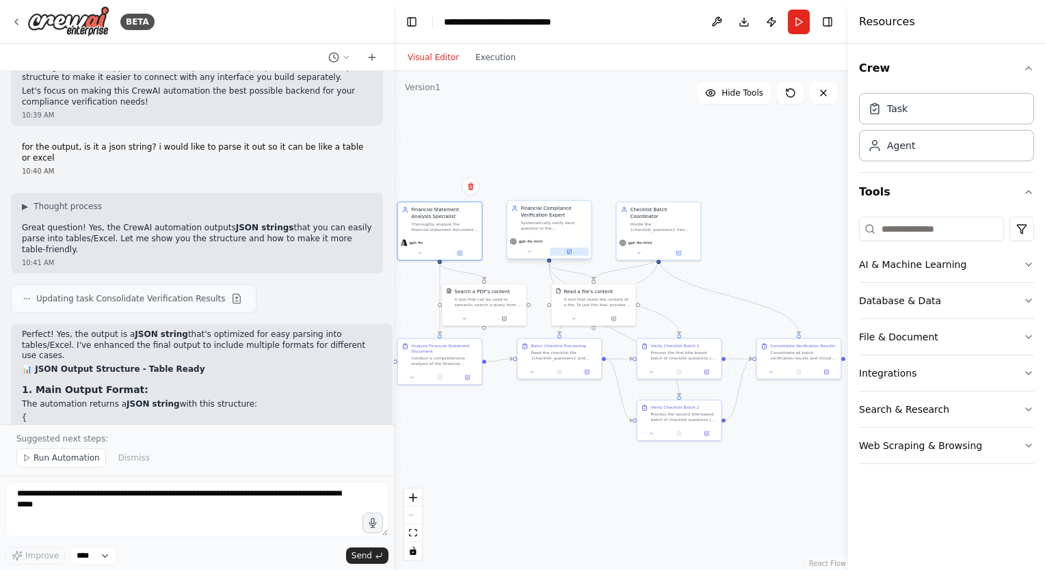
click at [570, 250] on icon at bounding box center [569, 251] width 3 height 3
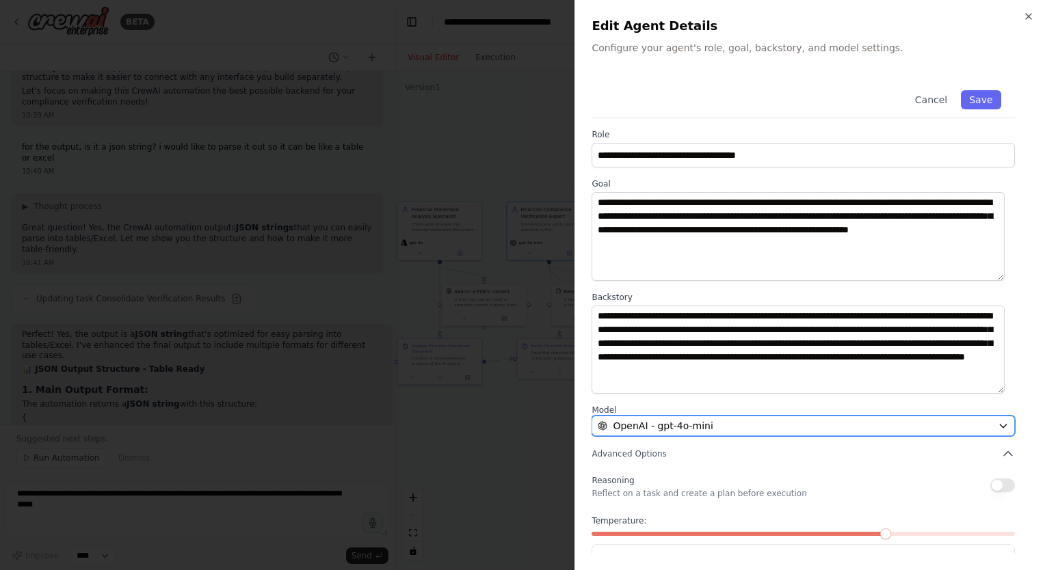
click at [702, 423] on span "OpenAI - gpt-4o-mini" at bounding box center [663, 426] width 100 height 14
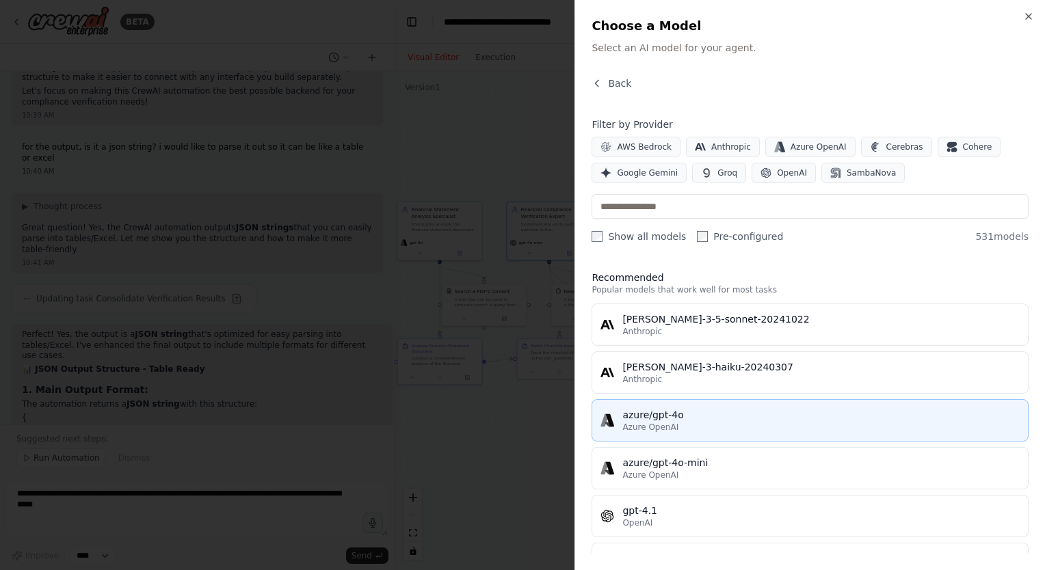
click at [678, 420] on div "azure/gpt-4o" at bounding box center [820, 415] width 397 height 14
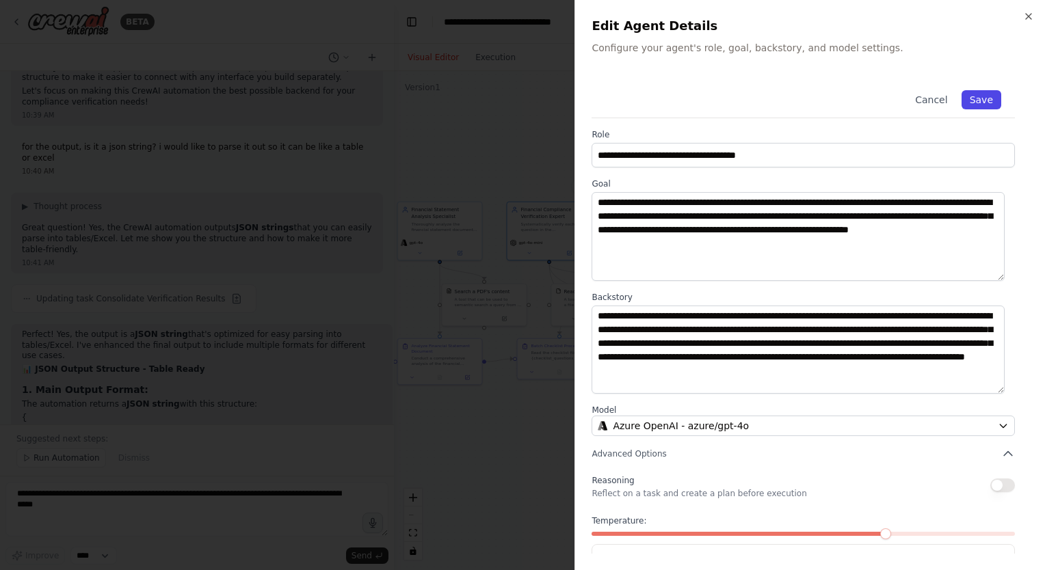
click at [966, 104] on button "Save" at bounding box center [981, 99] width 40 height 19
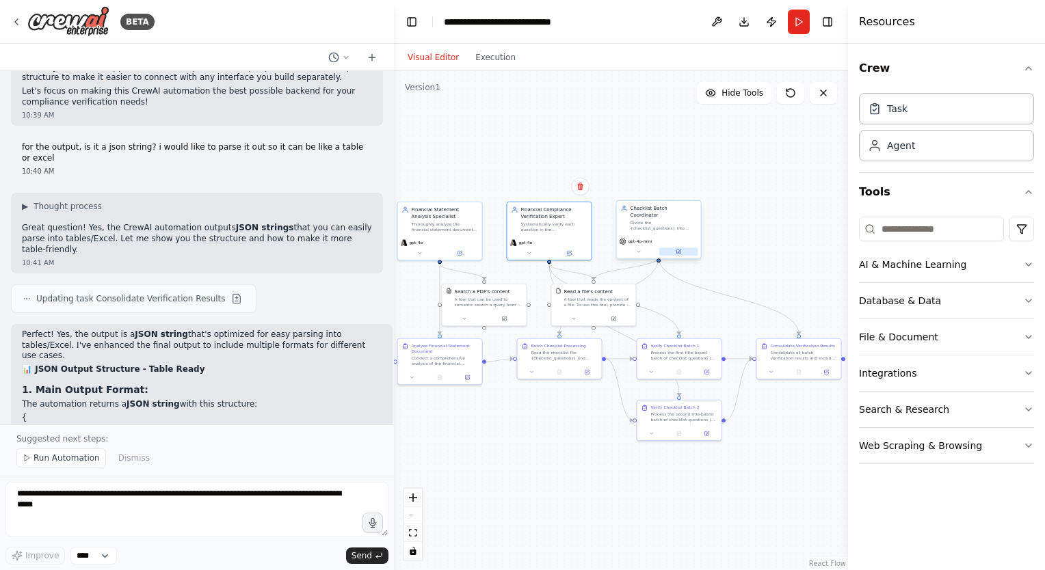
click at [681, 248] on button at bounding box center [678, 252] width 39 height 8
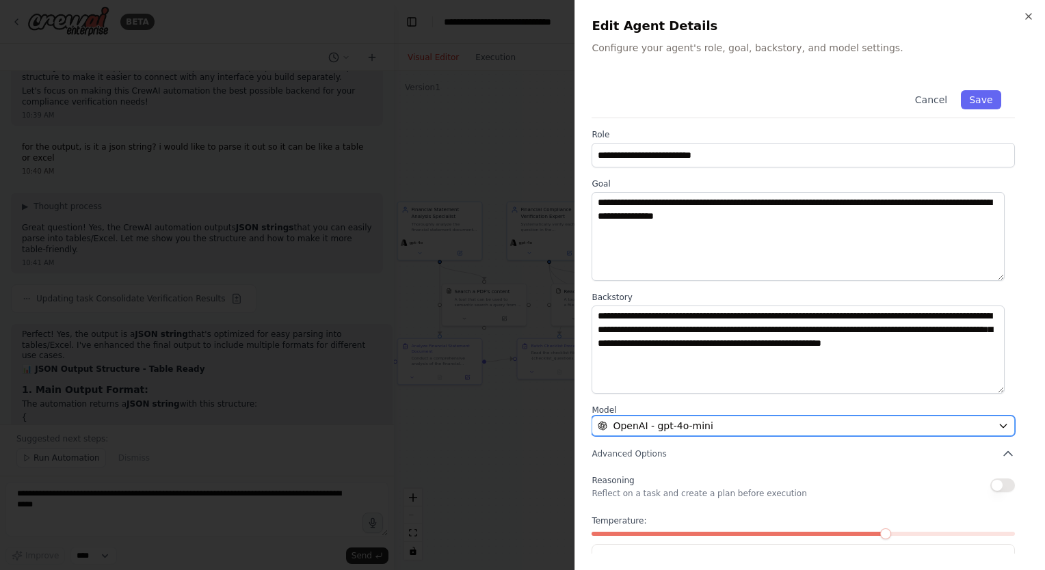
click at [712, 421] on div "OpenAI - gpt-4o-mini" at bounding box center [795, 426] width 395 height 14
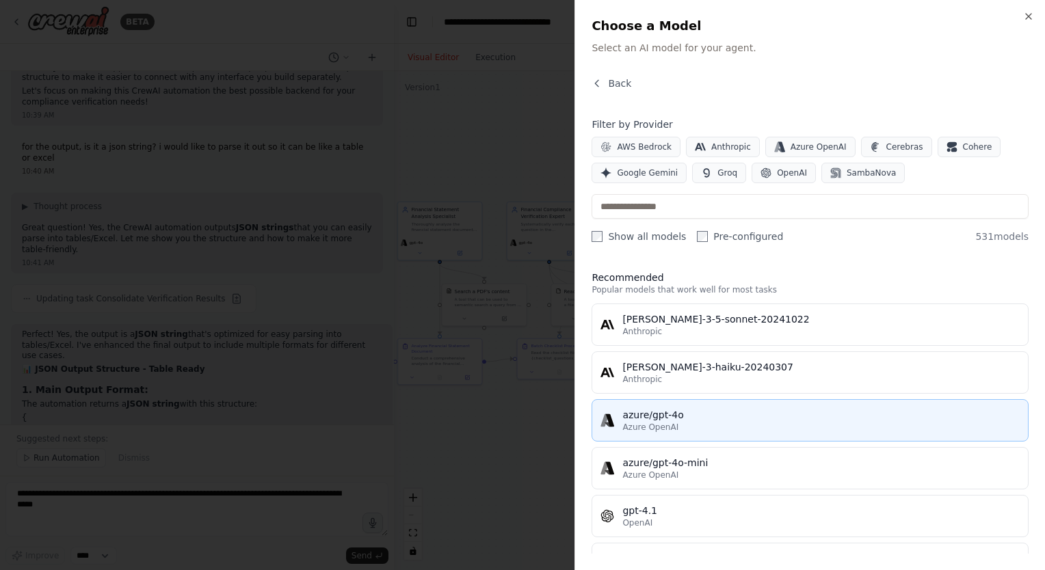
click at [658, 424] on span "Azure OpenAI" at bounding box center [650, 427] width 56 height 11
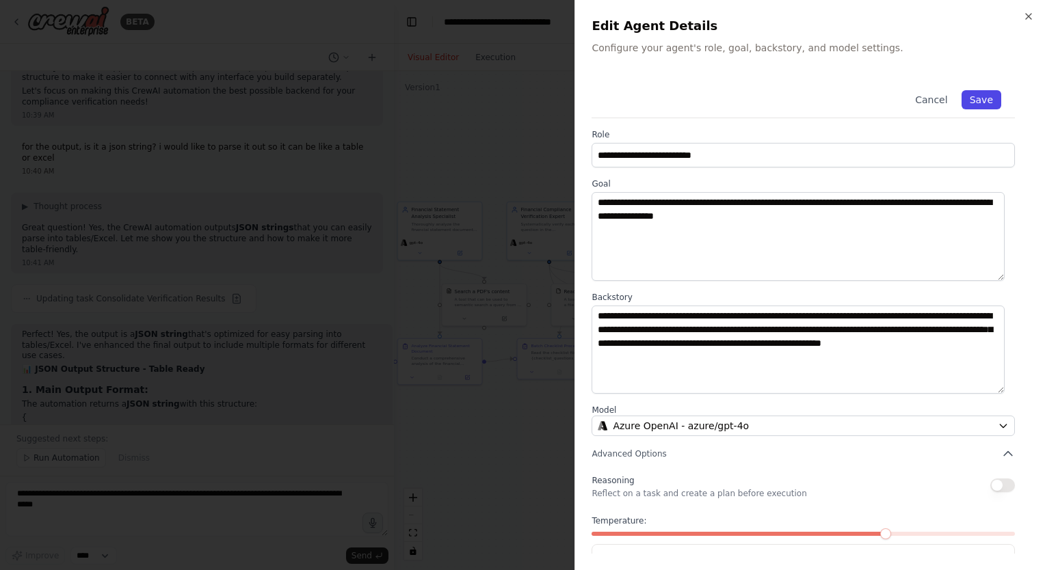
click at [987, 96] on button "Save" at bounding box center [981, 99] width 40 height 19
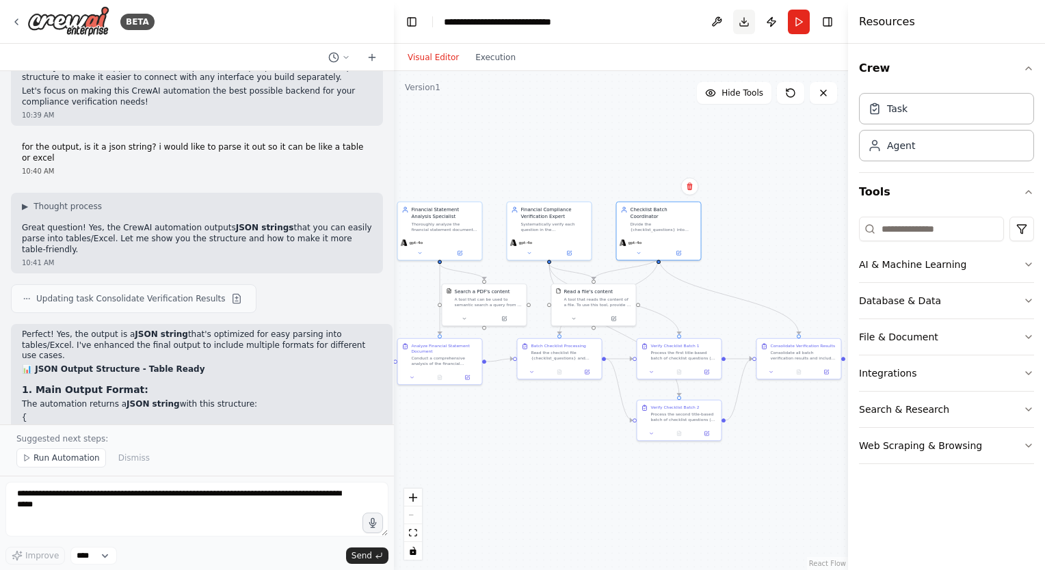
click at [739, 27] on button "Download" at bounding box center [744, 22] width 22 height 25
click at [797, 26] on button "Run" at bounding box center [799, 22] width 22 height 25
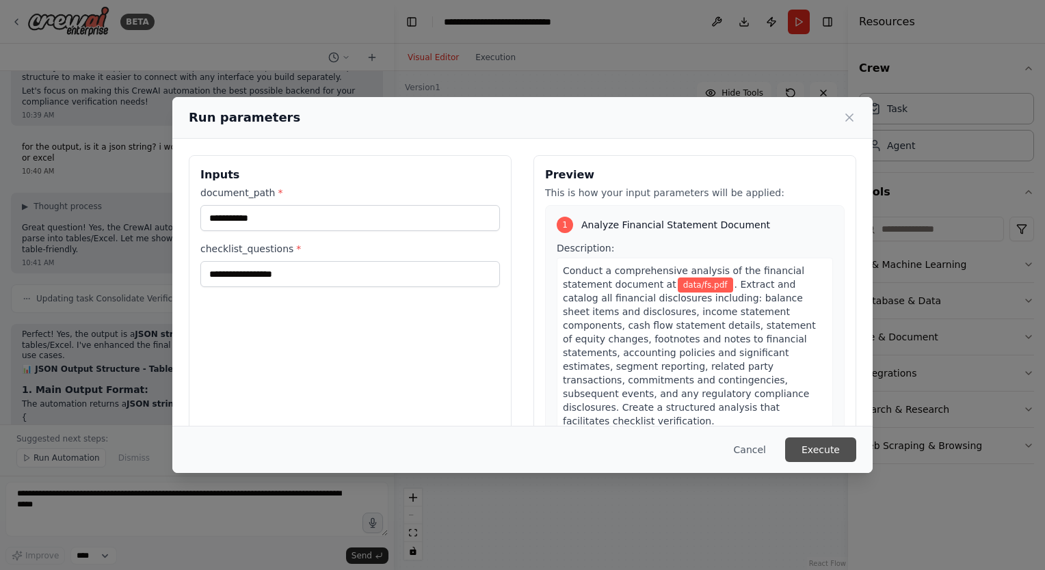
click at [818, 449] on button "Execute" at bounding box center [820, 450] width 71 height 25
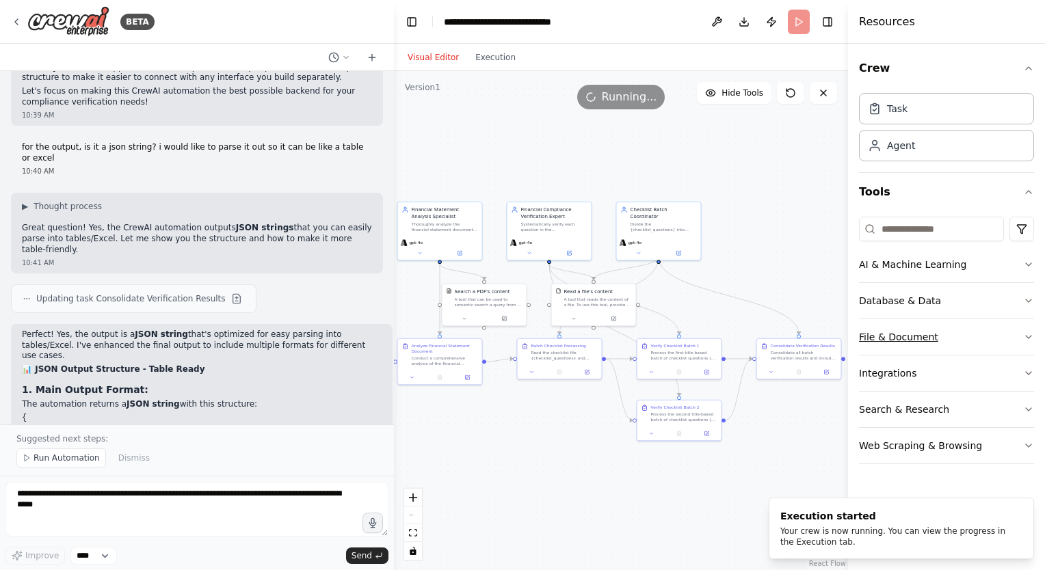
click at [1019, 342] on button "File & Document" at bounding box center [946, 337] width 175 height 36
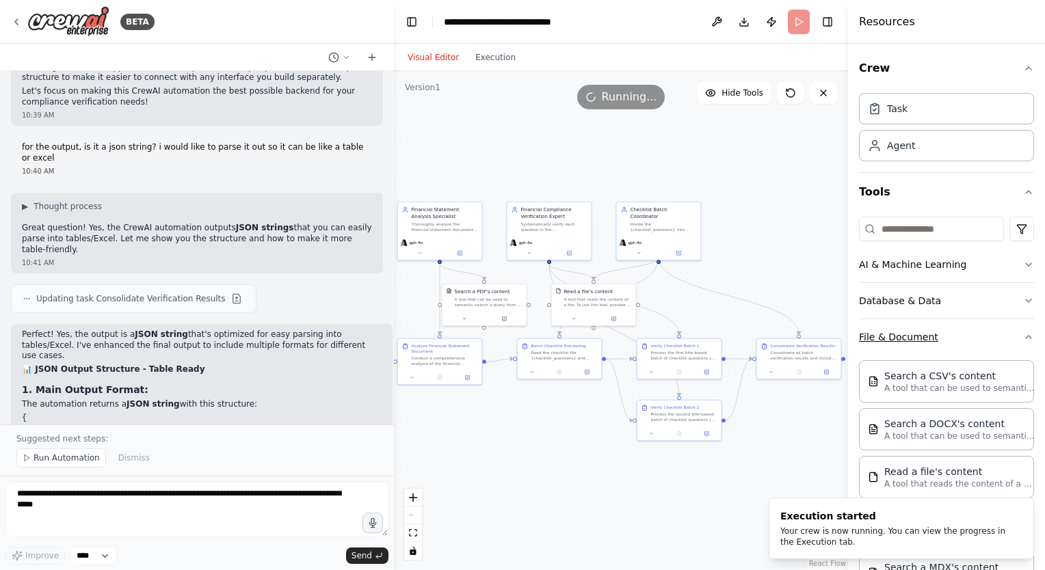
click at [1019, 342] on button "File & Document" at bounding box center [946, 337] width 175 height 36
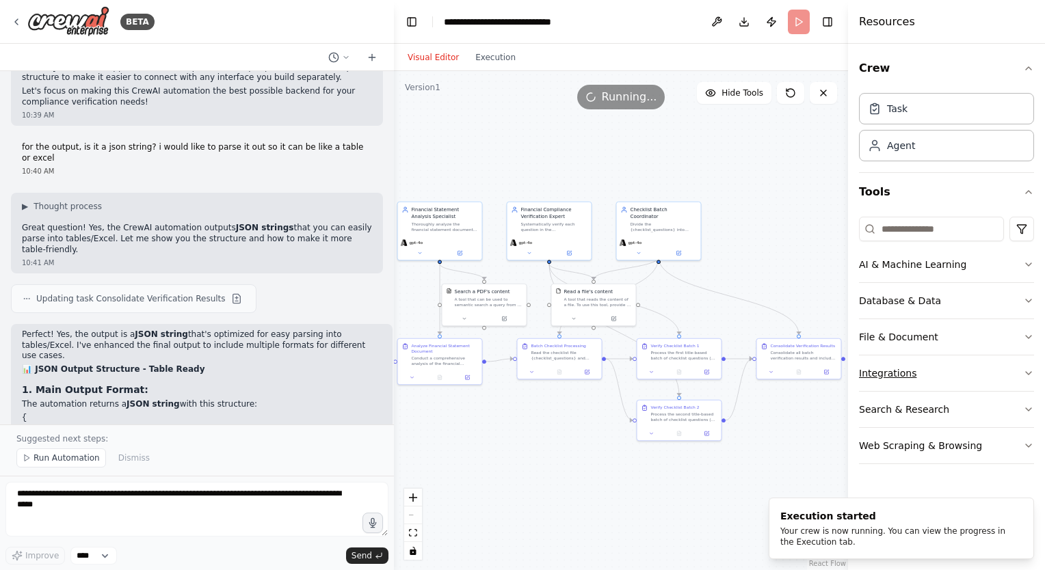
click at [1021, 379] on button "Integrations" at bounding box center [946, 374] width 175 height 36
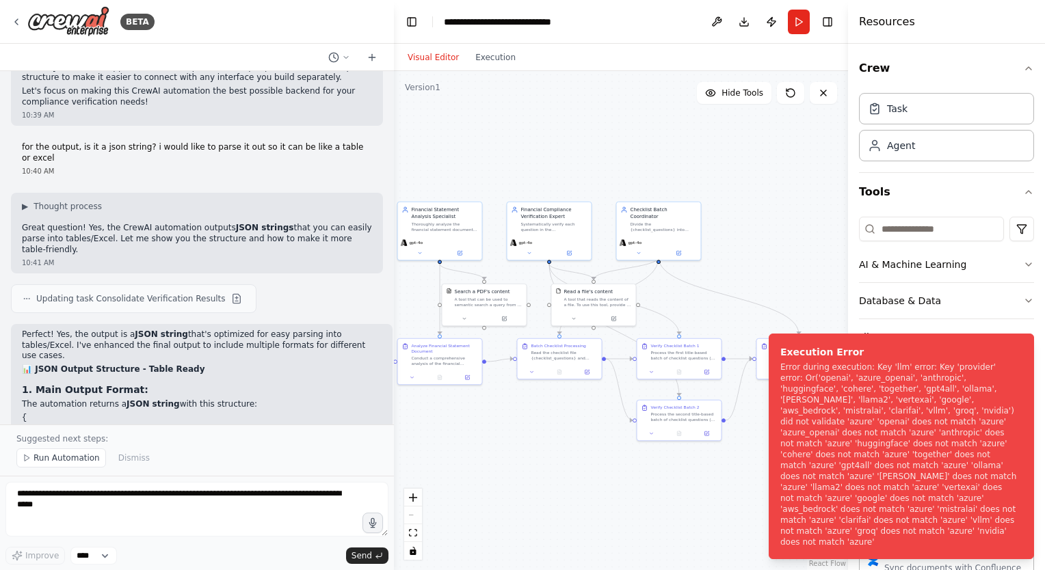
click at [1021, 379] on ol "Execution Error Error during execution: Key 'llm' error: Key 'provider' error: …" at bounding box center [901, 447] width 287 height 248
click at [1020, 351] on icon "Notifications (F8)" at bounding box center [1022, 345] width 11 height 11
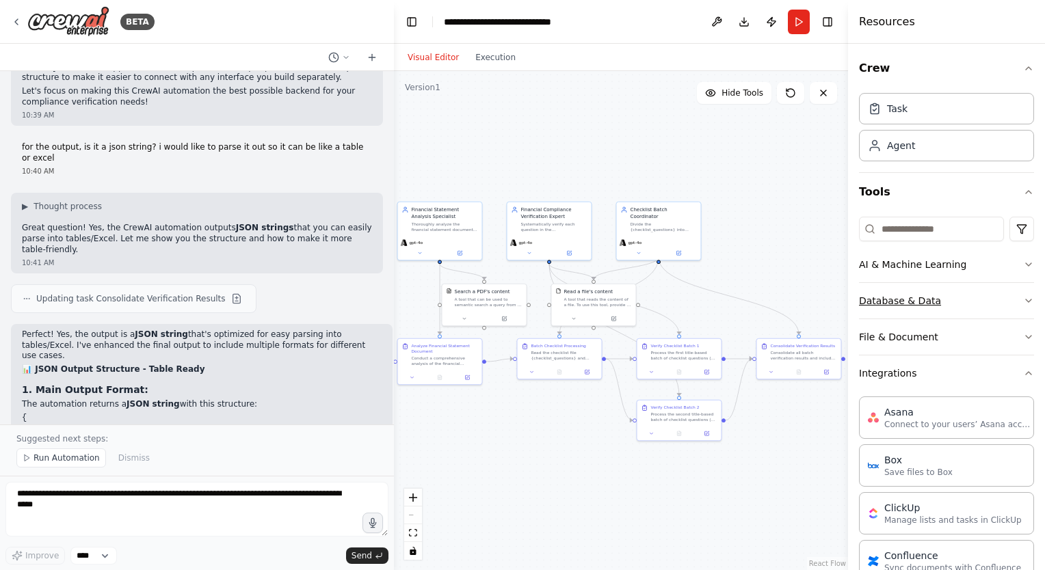
click at [1023, 295] on icon "button" at bounding box center [1028, 300] width 11 height 11
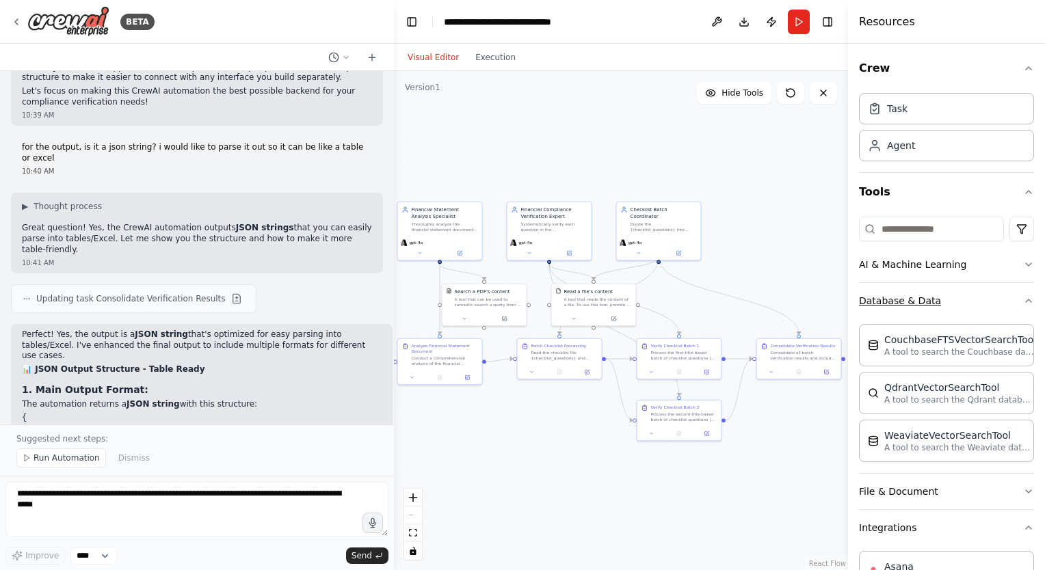
click at [1023, 295] on icon "button" at bounding box center [1028, 300] width 11 height 11
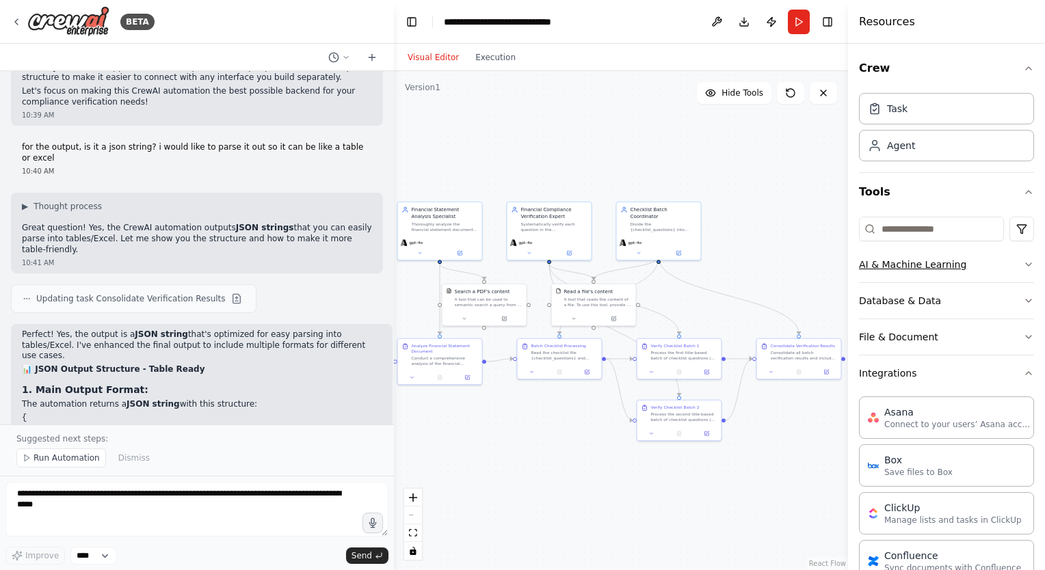
click at [1023, 259] on icon "button" at bounding box center [1028, 264] width 11 height 11
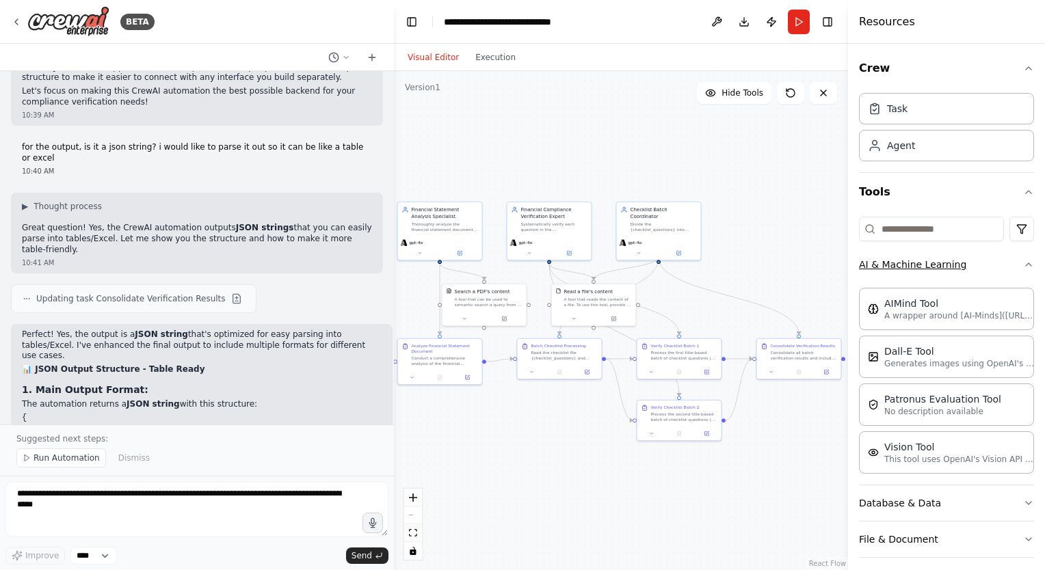
click at [1023, 259] on icon "button" at bounding box center [1028, 264] width 11 height 11
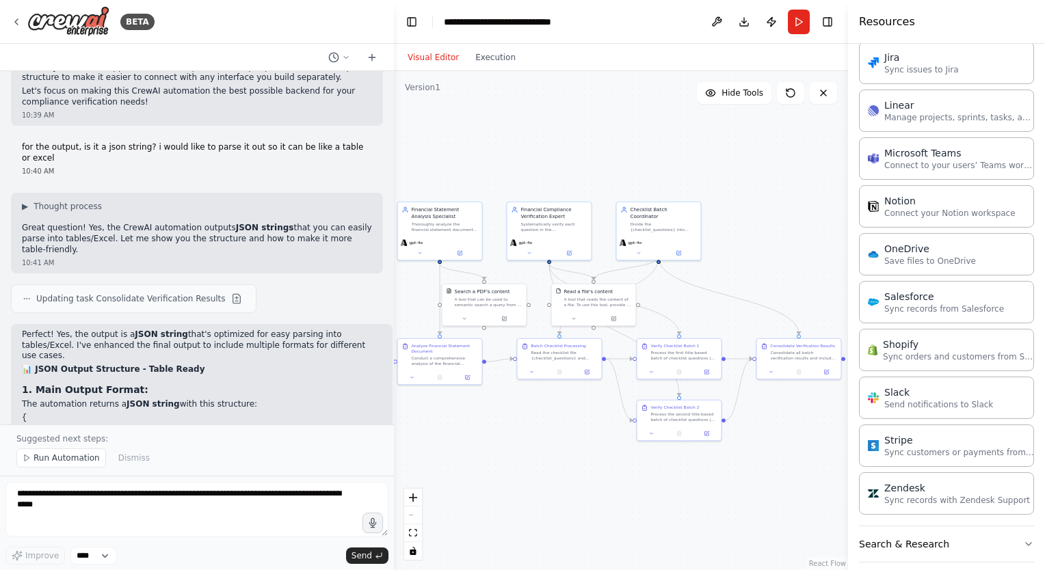
scroll to position [877, 0]
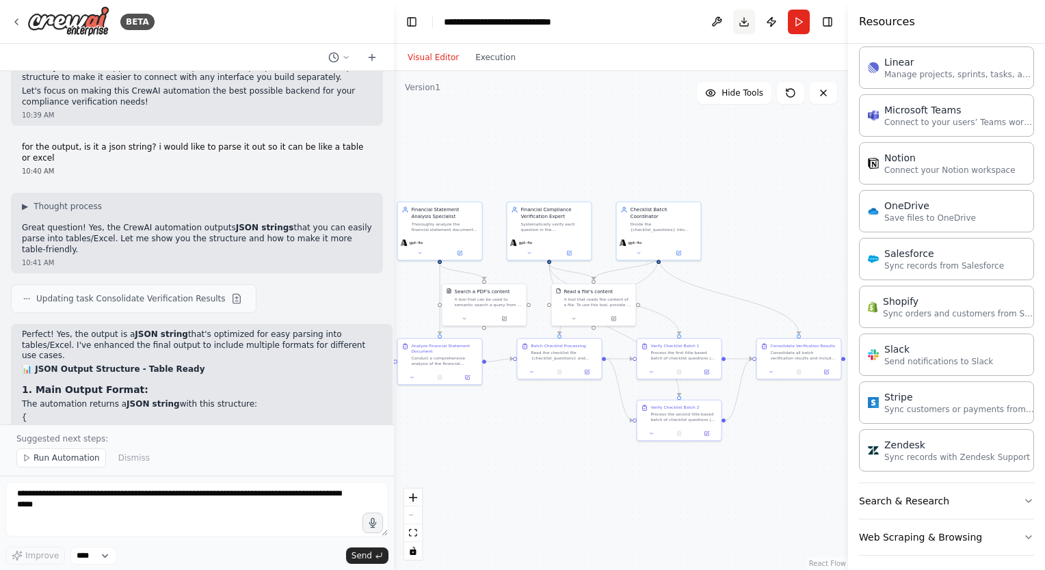
click at [742, 27] on button "Download" at bounding box center [744, 22] width 22 height 25
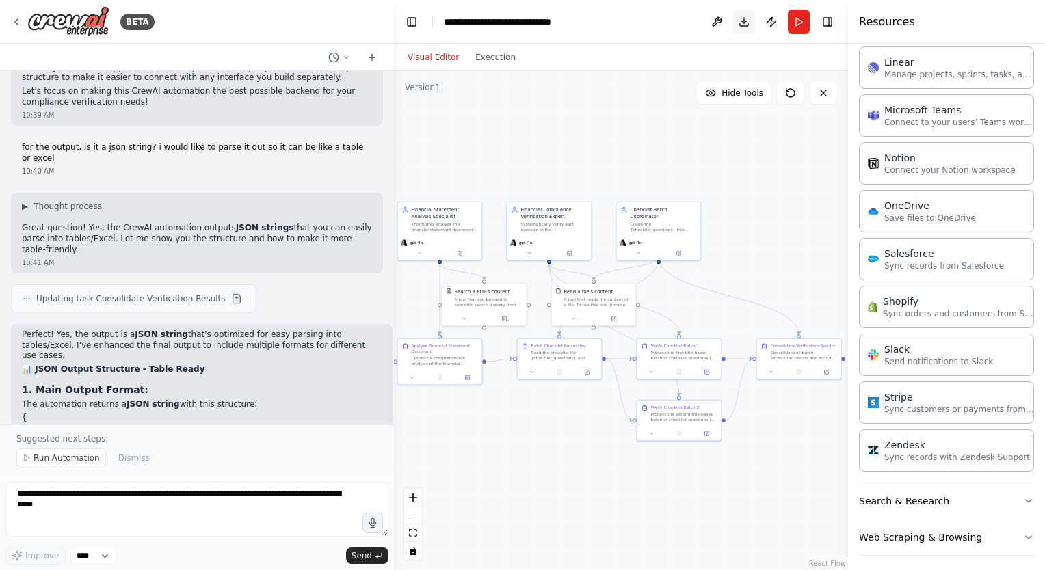
click at [742, 27] on button "Download" at bounding box center [744, 22] width 22 height 25
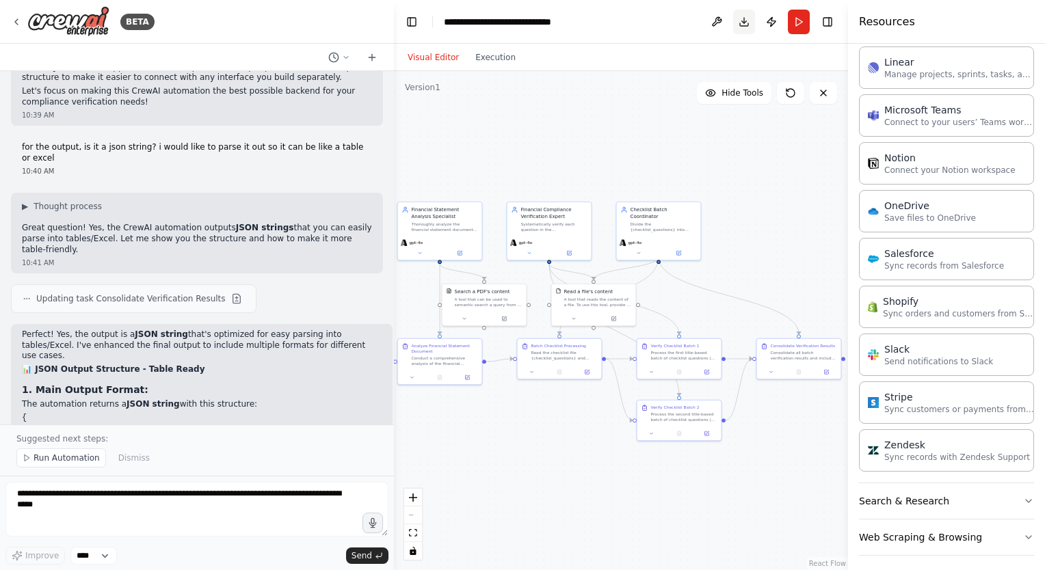
click at [742, 27] on button "Download" at bounding box center [744, 22] width 22 height 25
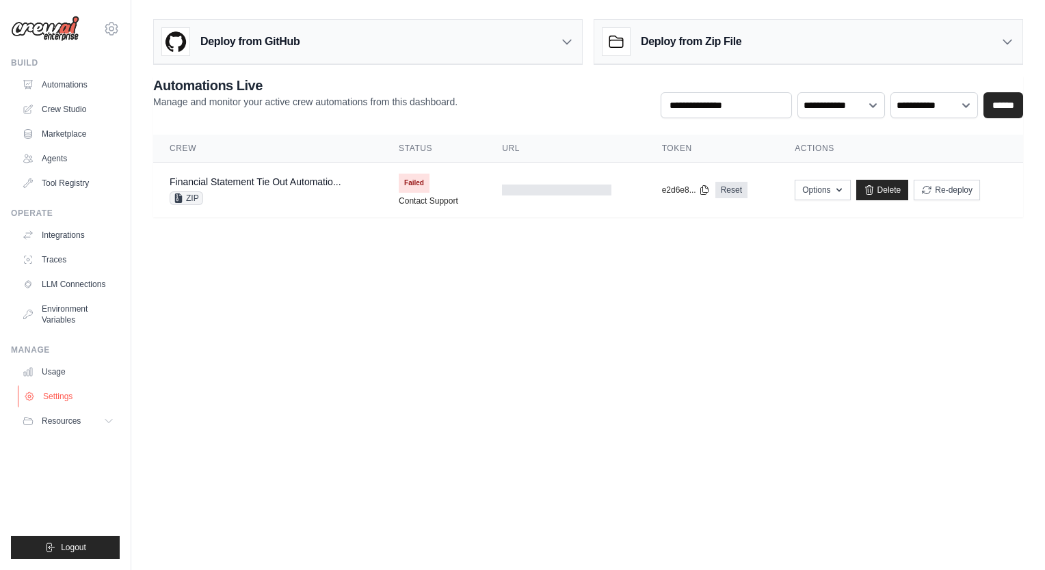
click at [59, 400] on link "Settings" at bounding box center [69, 397] width 103 height 22
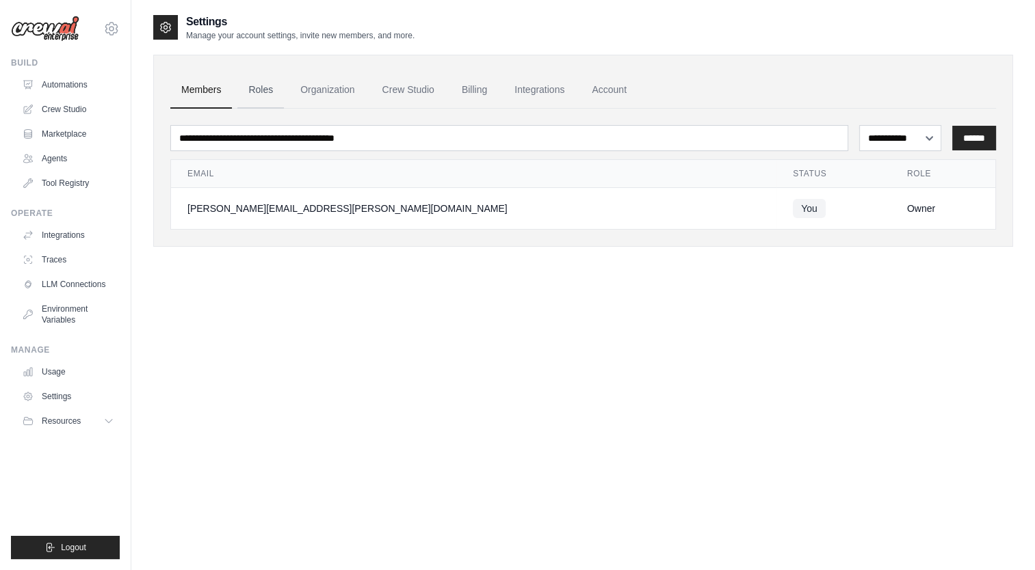
click at [264, 91] on link "Roles" at bounding box center [260, 90] width 47 height 37
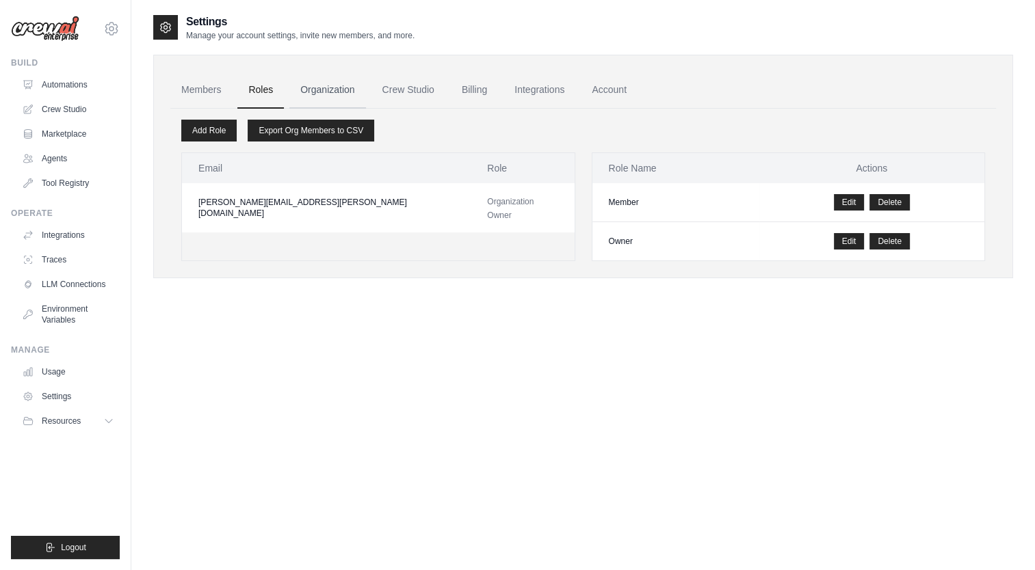
click at [308, 91] on link "Organization" at bounding box center [327, 90] width 76 height 37
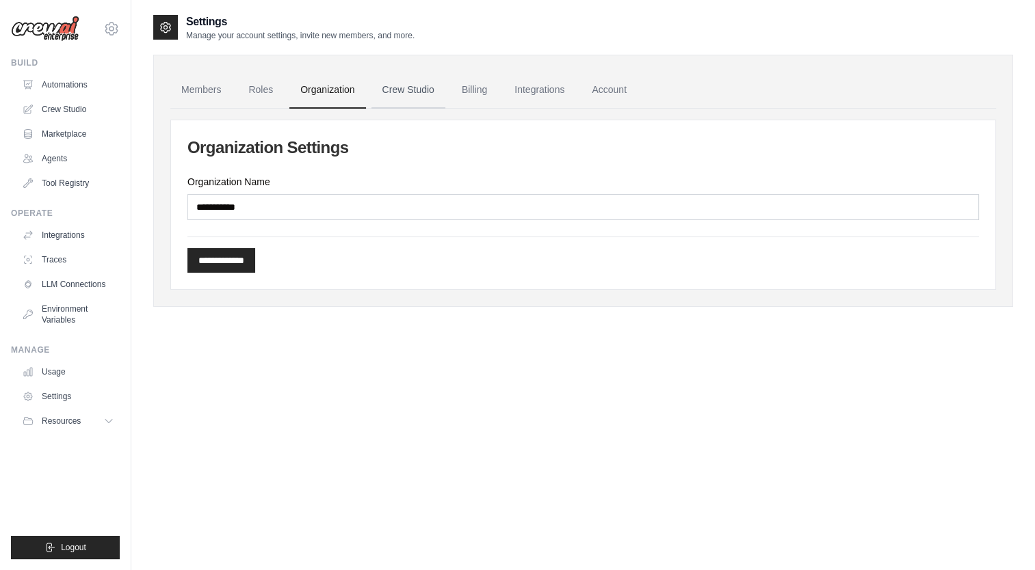
click at [388, 90] on link "Crew Studio" at bounding box center [408, 90] width 74 height 37
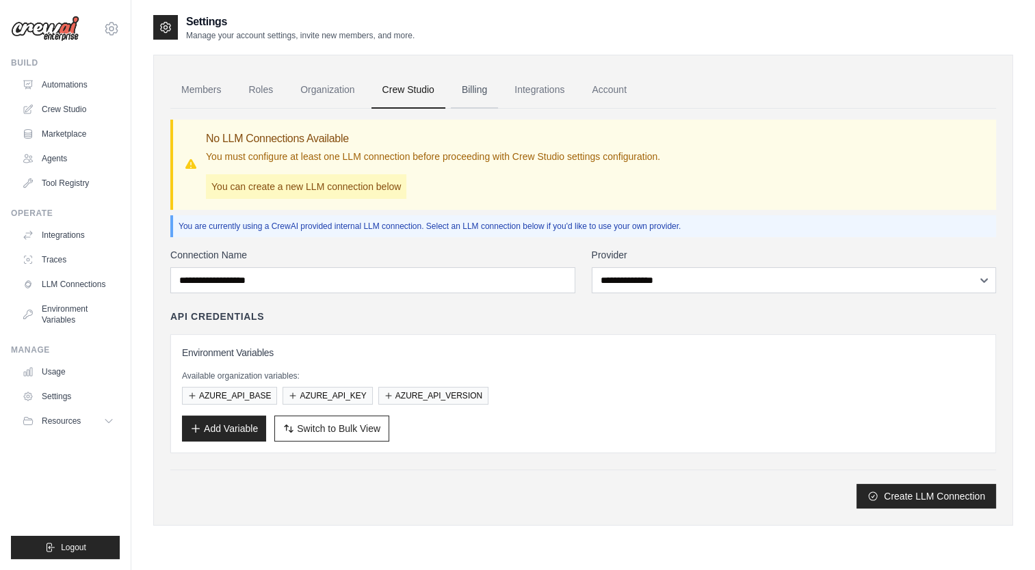
click at [490, 93] on link "Billing" at bounding box center [474, 90] width 47 height 37
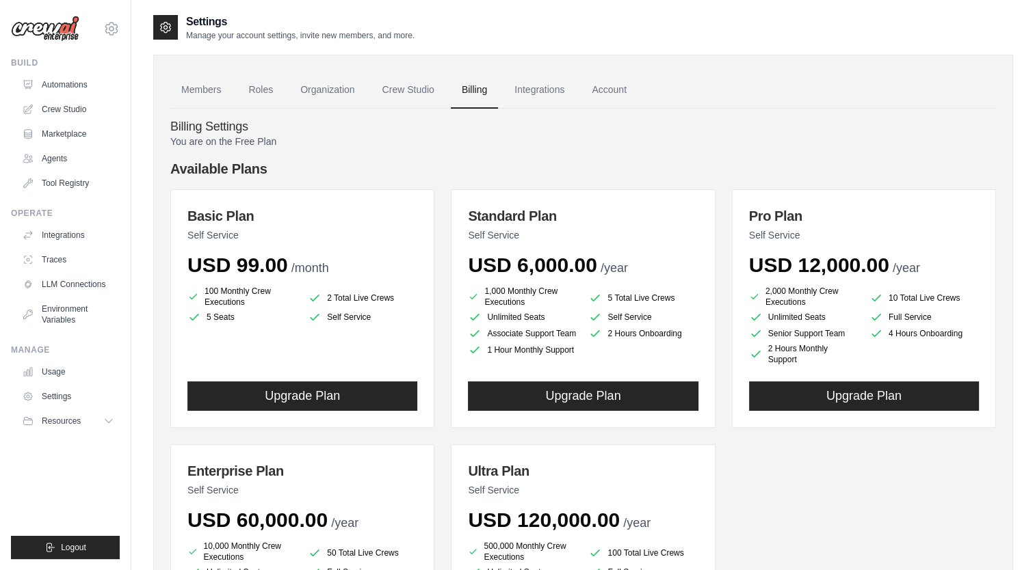
click at [535, 93] on link "Integrations" at bounding box center [539, 90] width 72 height 37
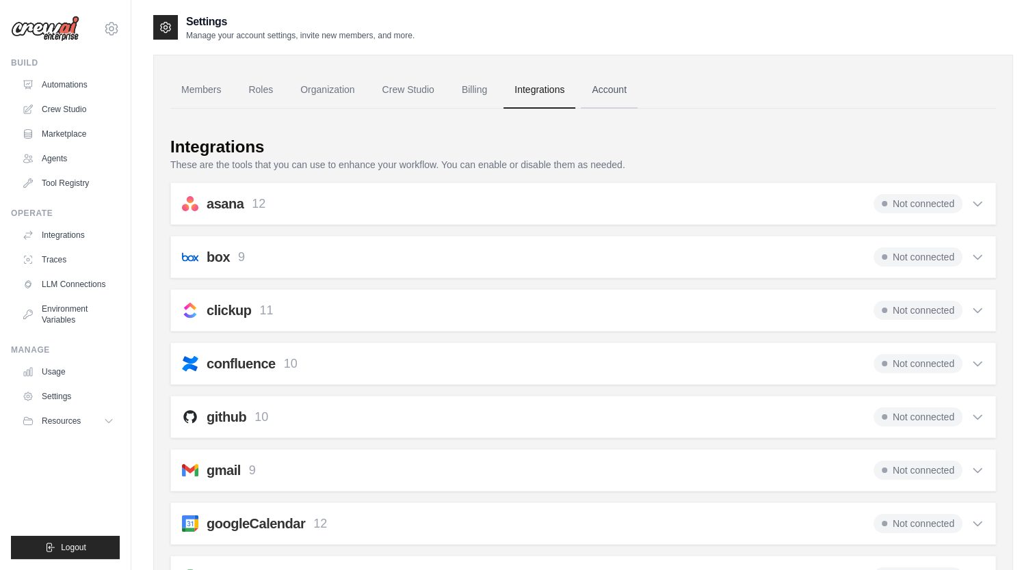
click at [611, 85] on link "Account" at bounding box center [609, 90] width 57 height 37
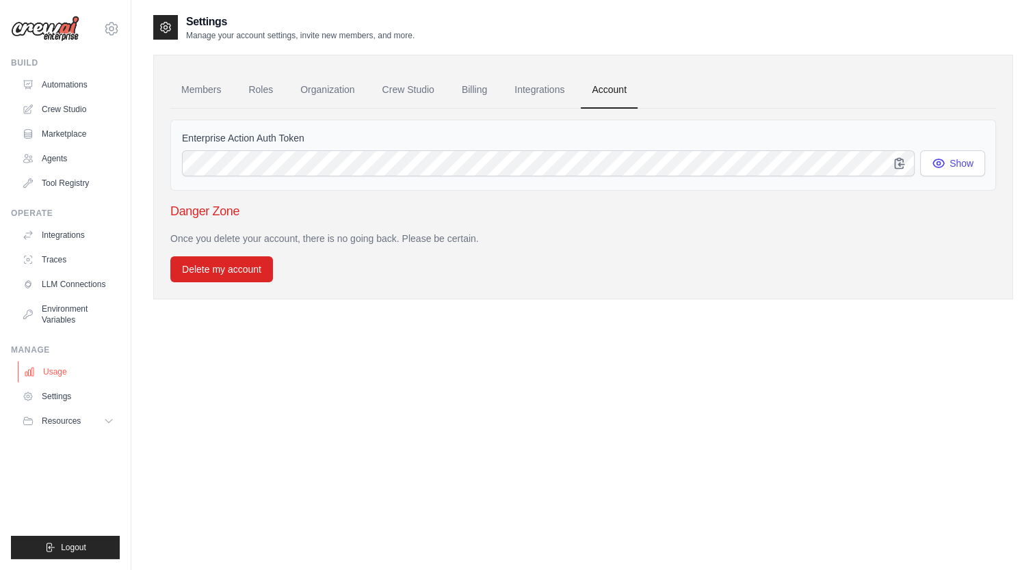
click at [55, 375] on link "Usage" at bounding box center [69, 372] width 103 height 22
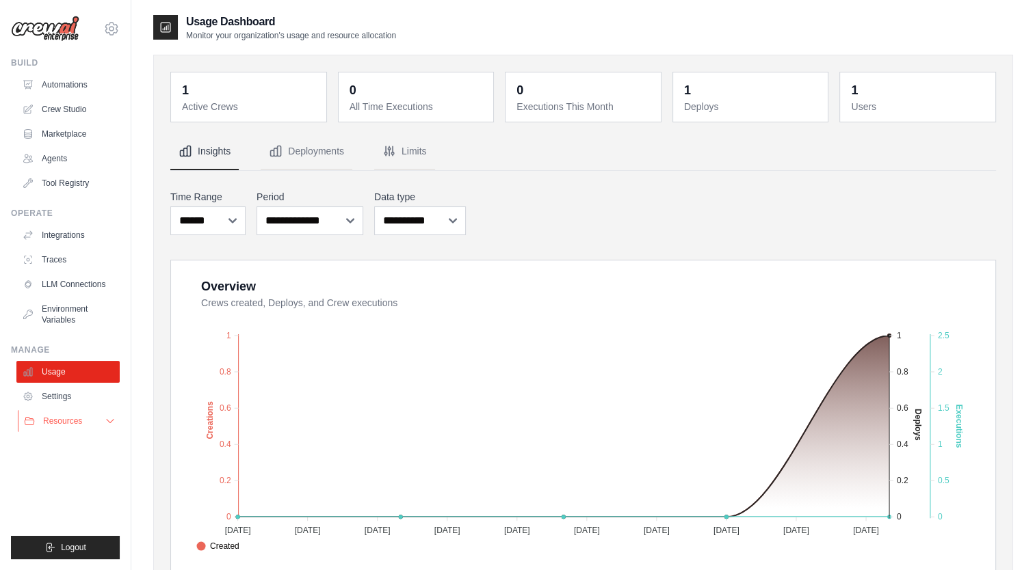
click at [62, 425] on span "Resources" at bounding box center [62, 421] width 39 height 11
click at [64, 108] on link "Crew Studio" at bounding box center [69, 109] width 103 height 22
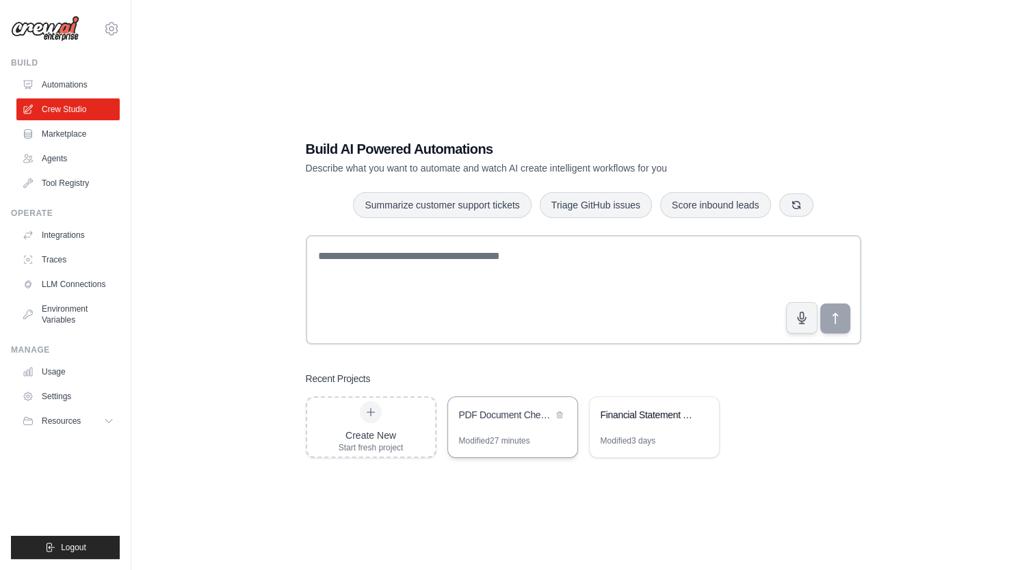
click at [501, 414] on div "PDF Document Checklist Verifier" at bounding box center [506, 415] width 94 height 14
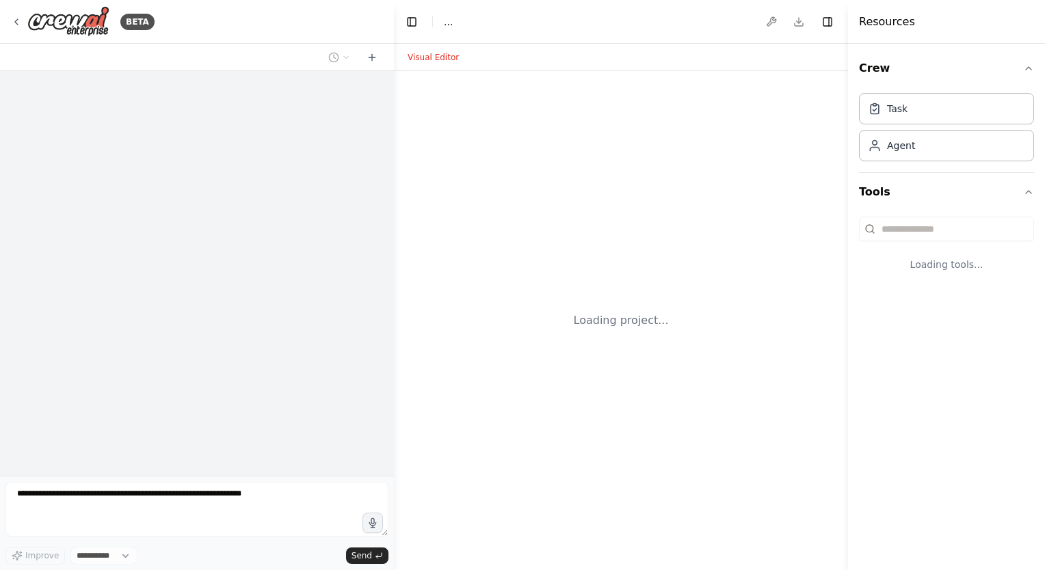
select select "****"
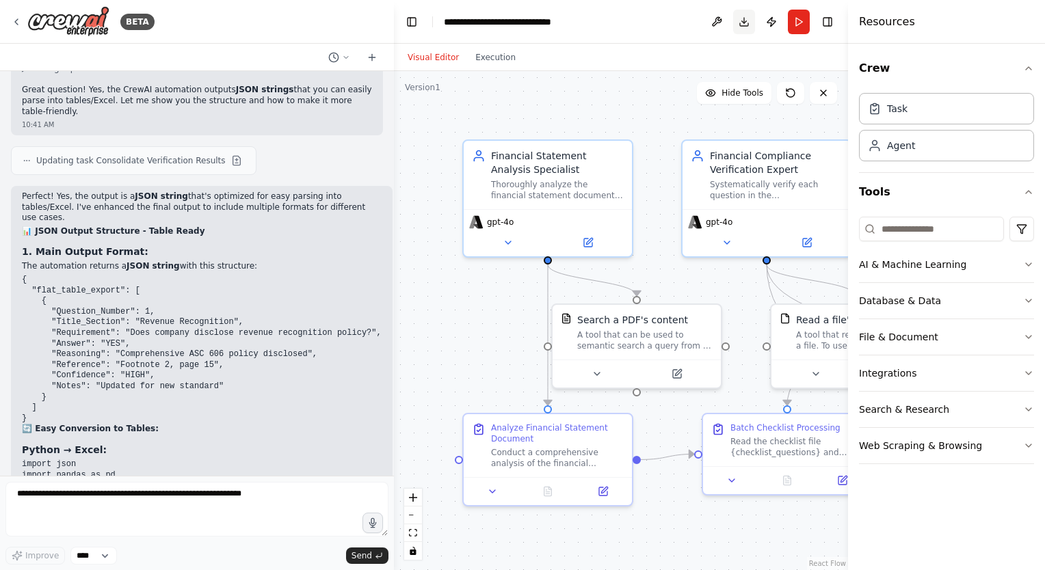
scroll to position [8395, 0]
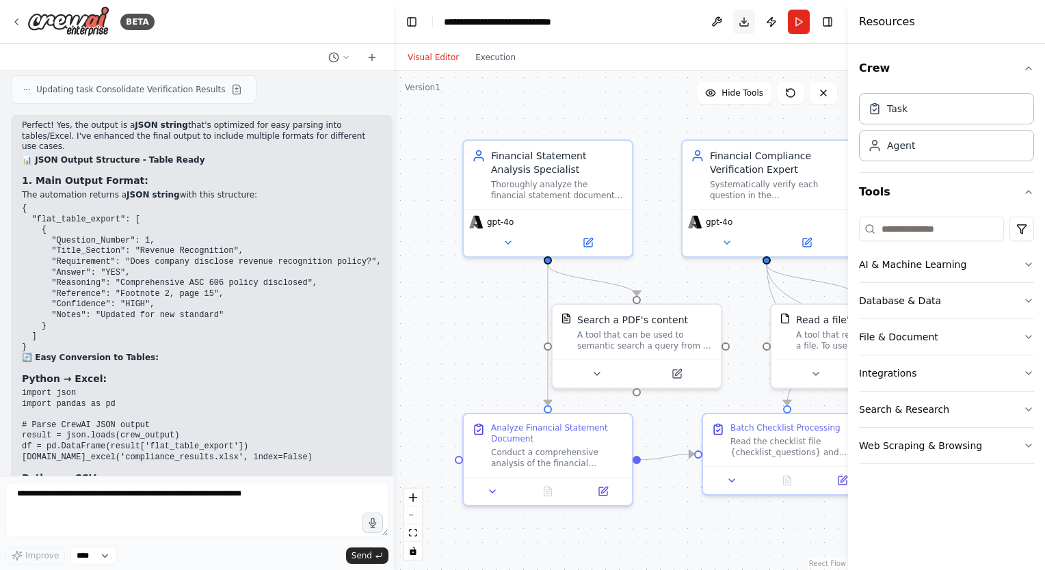
click at [746, 18] on button "Download" at bounding box center [744, 22] width 22 height 25
